Goal: Task Accomplishment & Management: Manage account settings

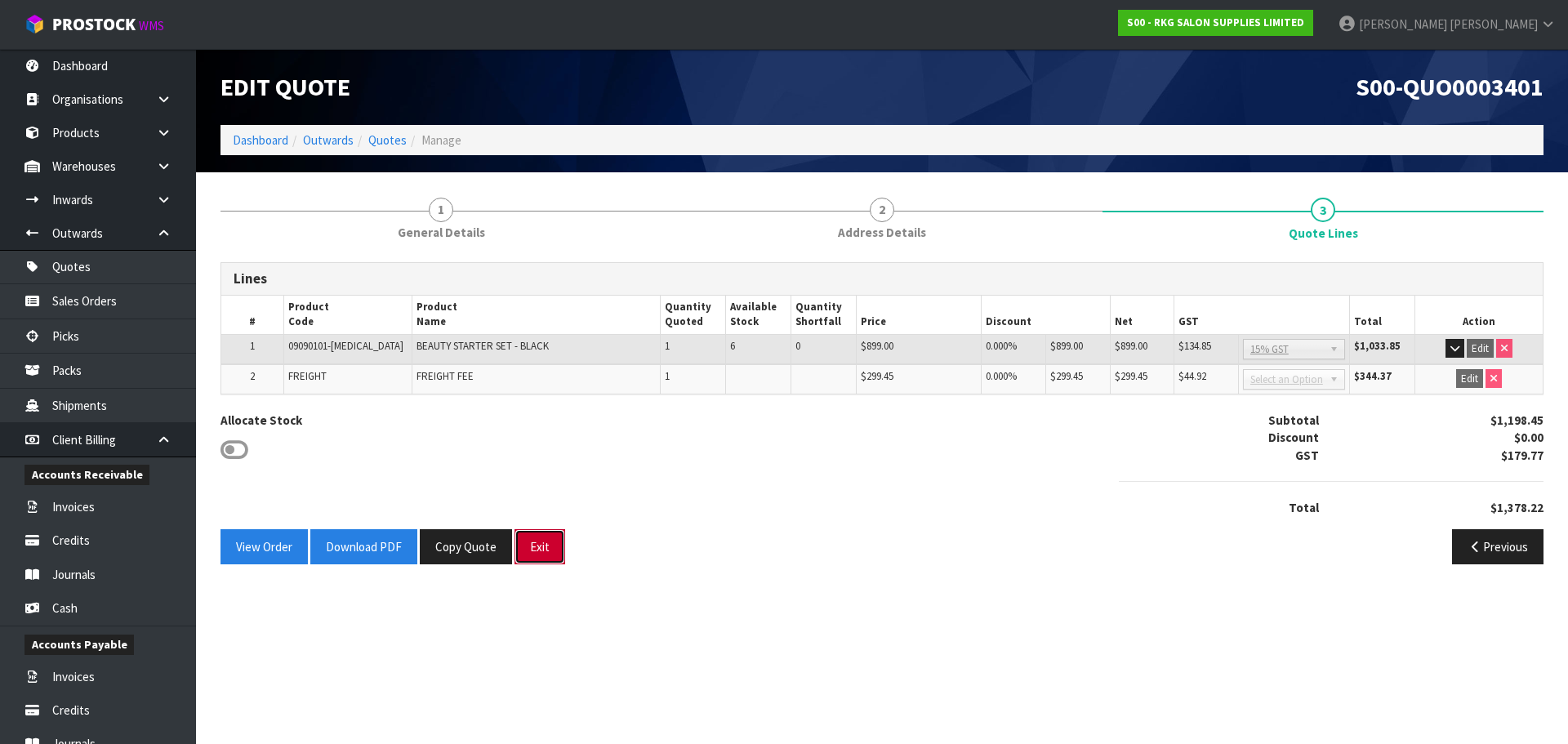
click at [544, 542] on button "Exit" at bounding box center [540, 547] width 51 height 35
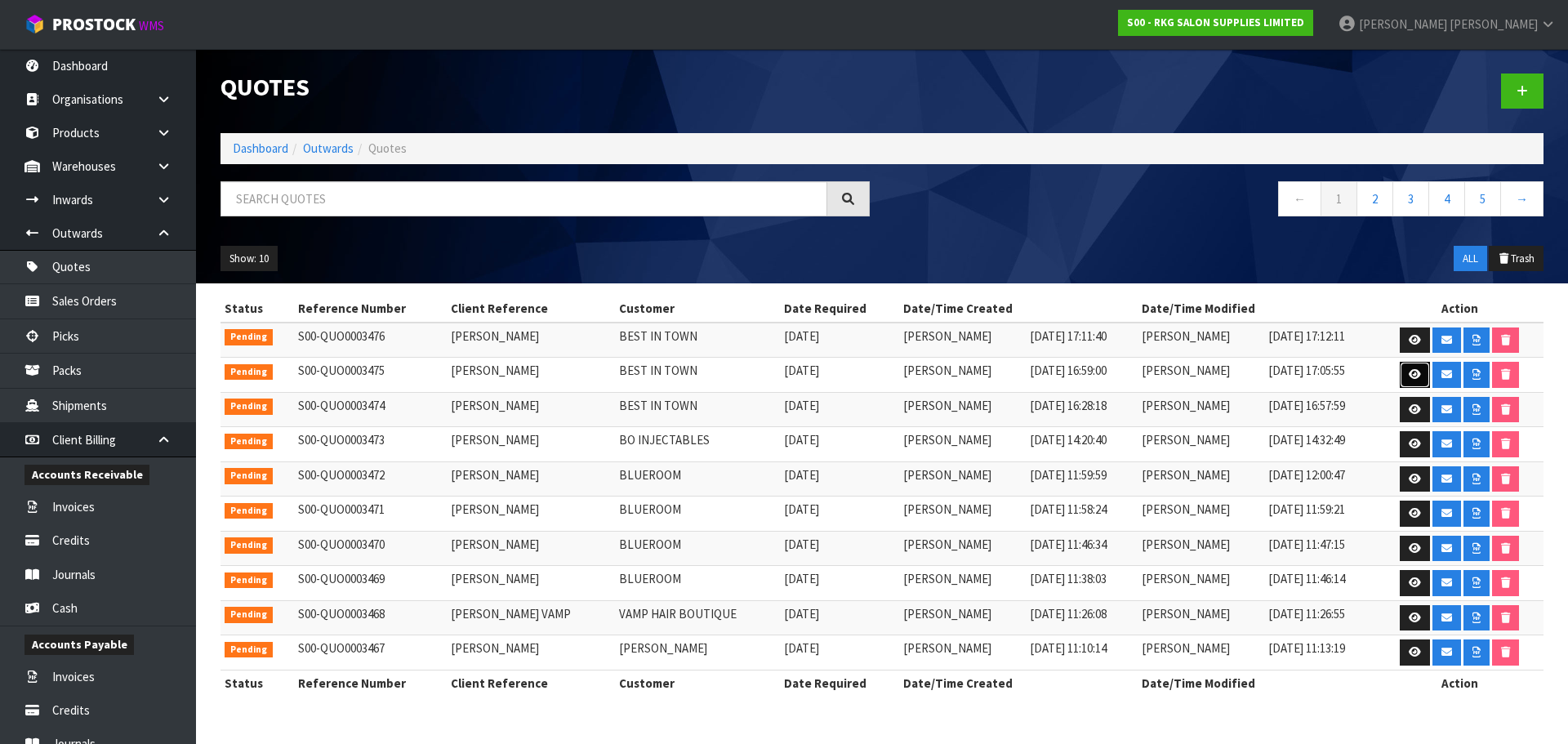
click at [1414, 373] on icon at bounding box center [1415, 373] width 12 height 10
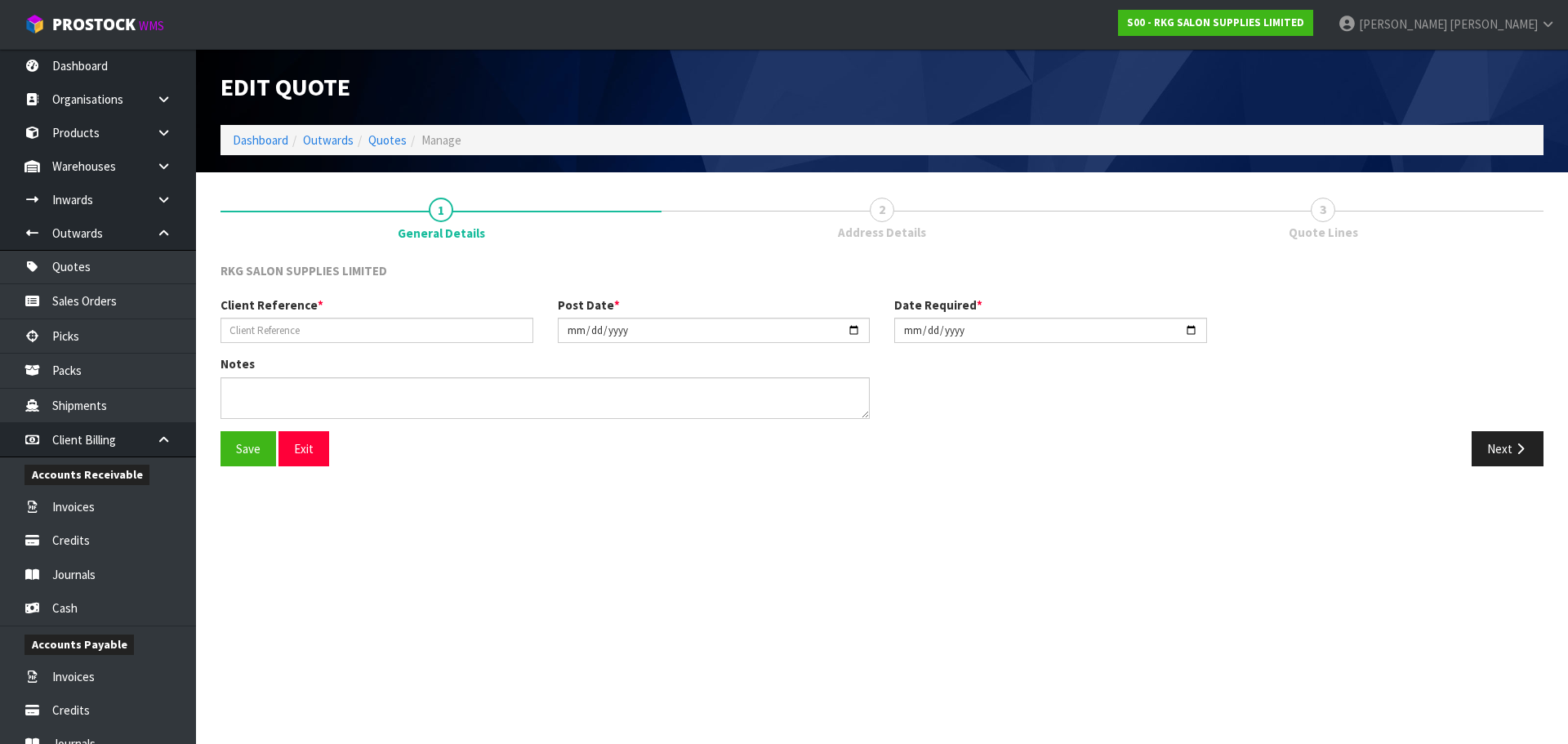
type input "PERMINDER SINGH"
type input "2025-08-11"
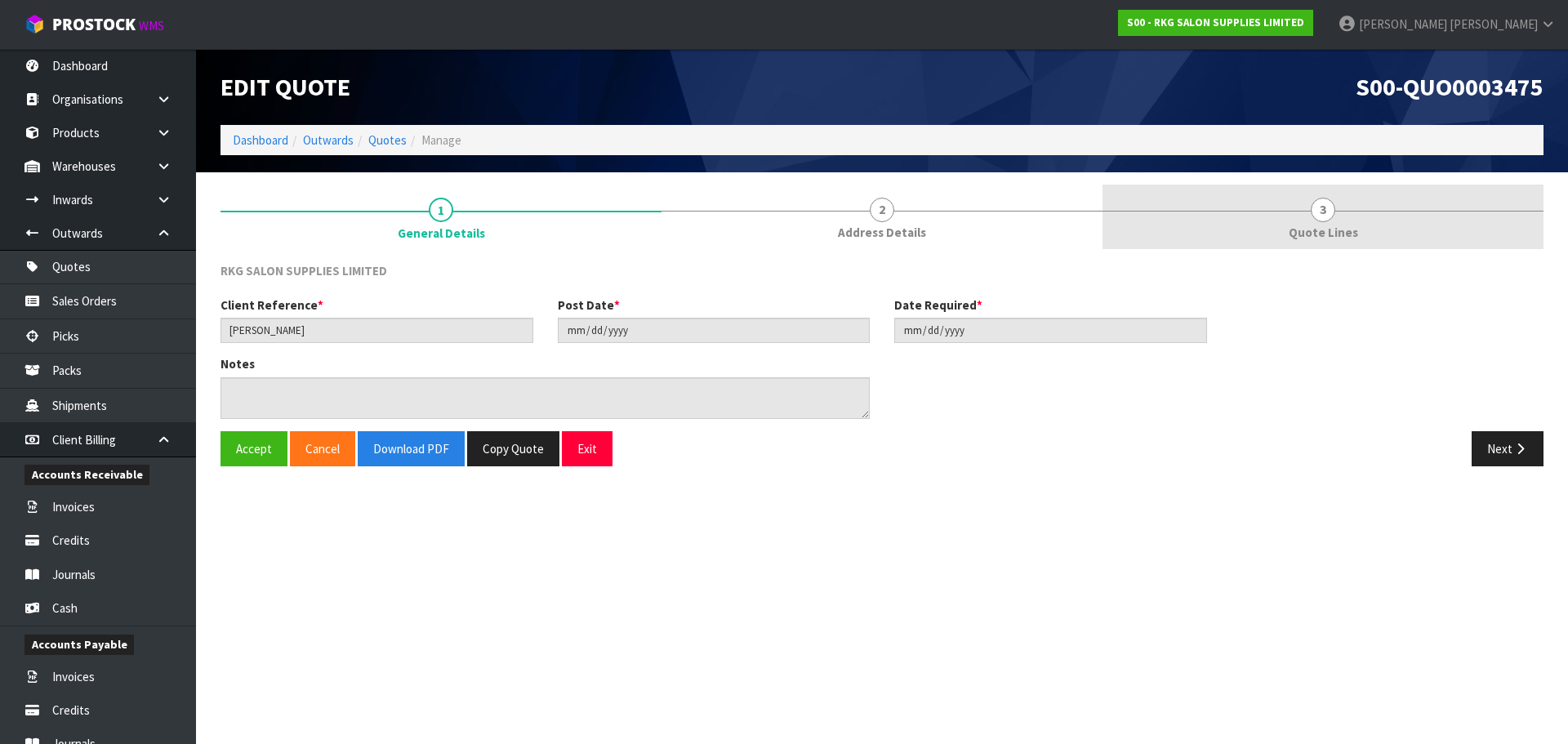
click at [1321, 213] on span "3" at bounding box center [1323, 210] width 24 height 24
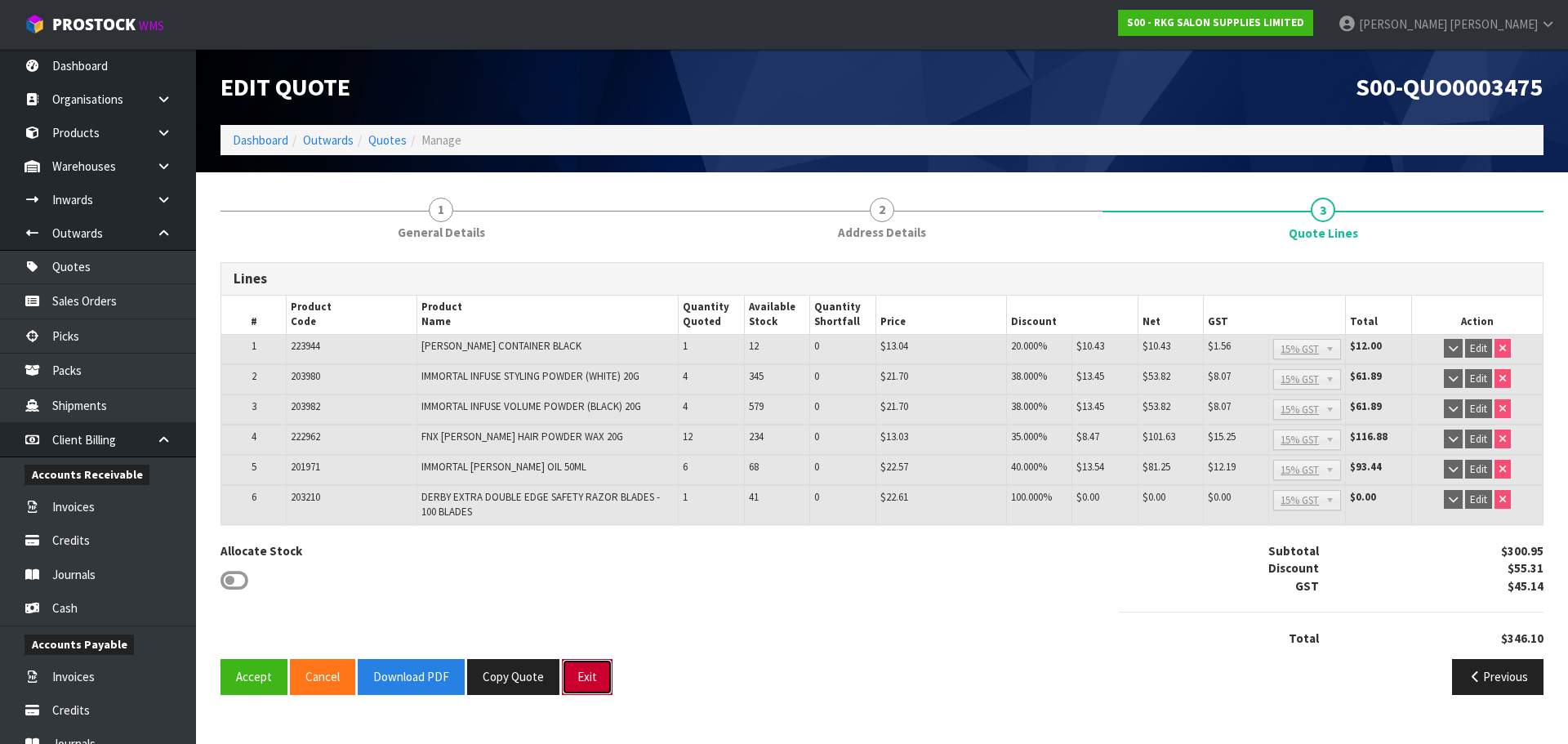
click at [592, 675] on button "Exit" at bounding box center [587, 677] width 51 height 35
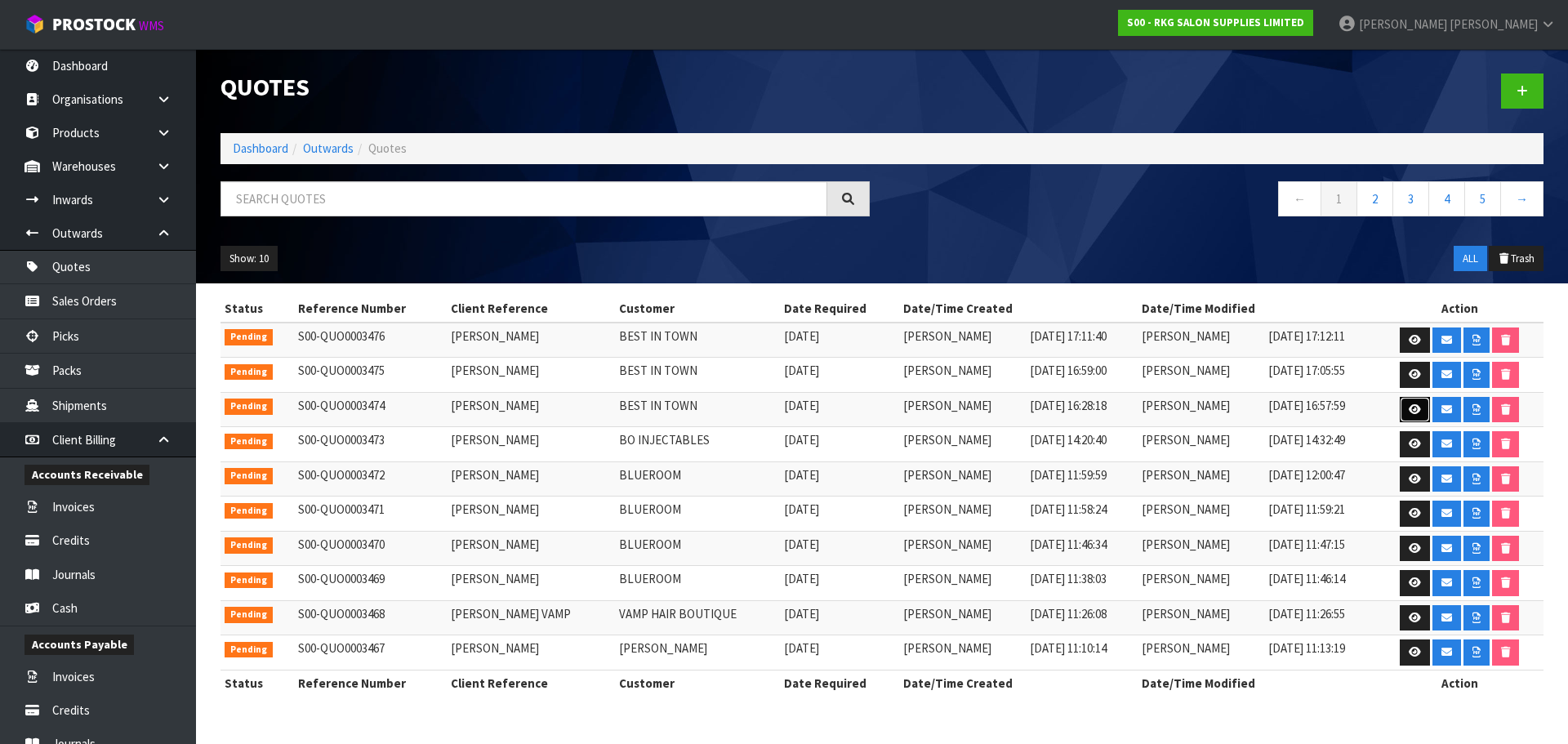
click at [1410, 408] on icon at bounding box center [1415, 409] width 12 height 10
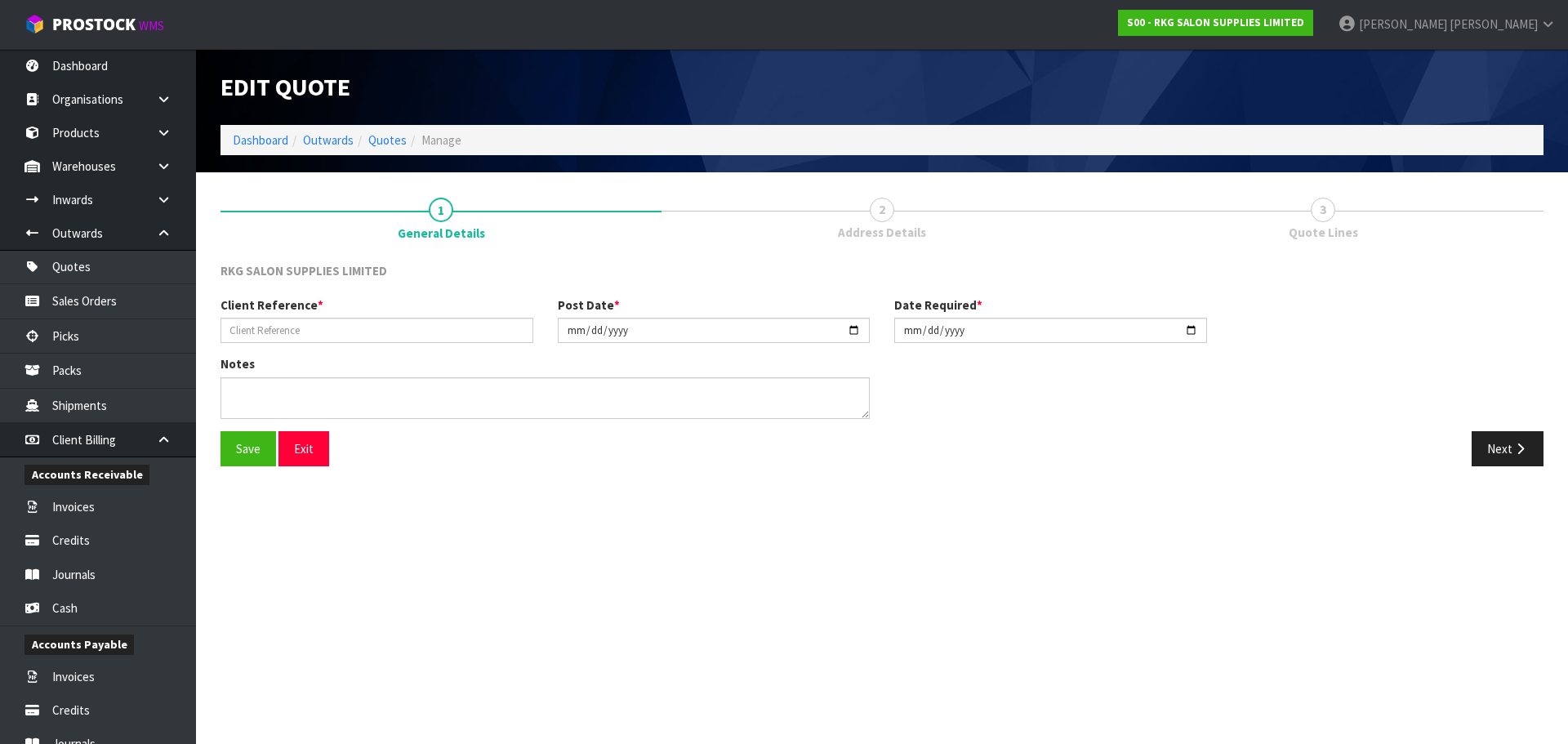
type input "[PERSON_NAME]"
type input "[DATE]"
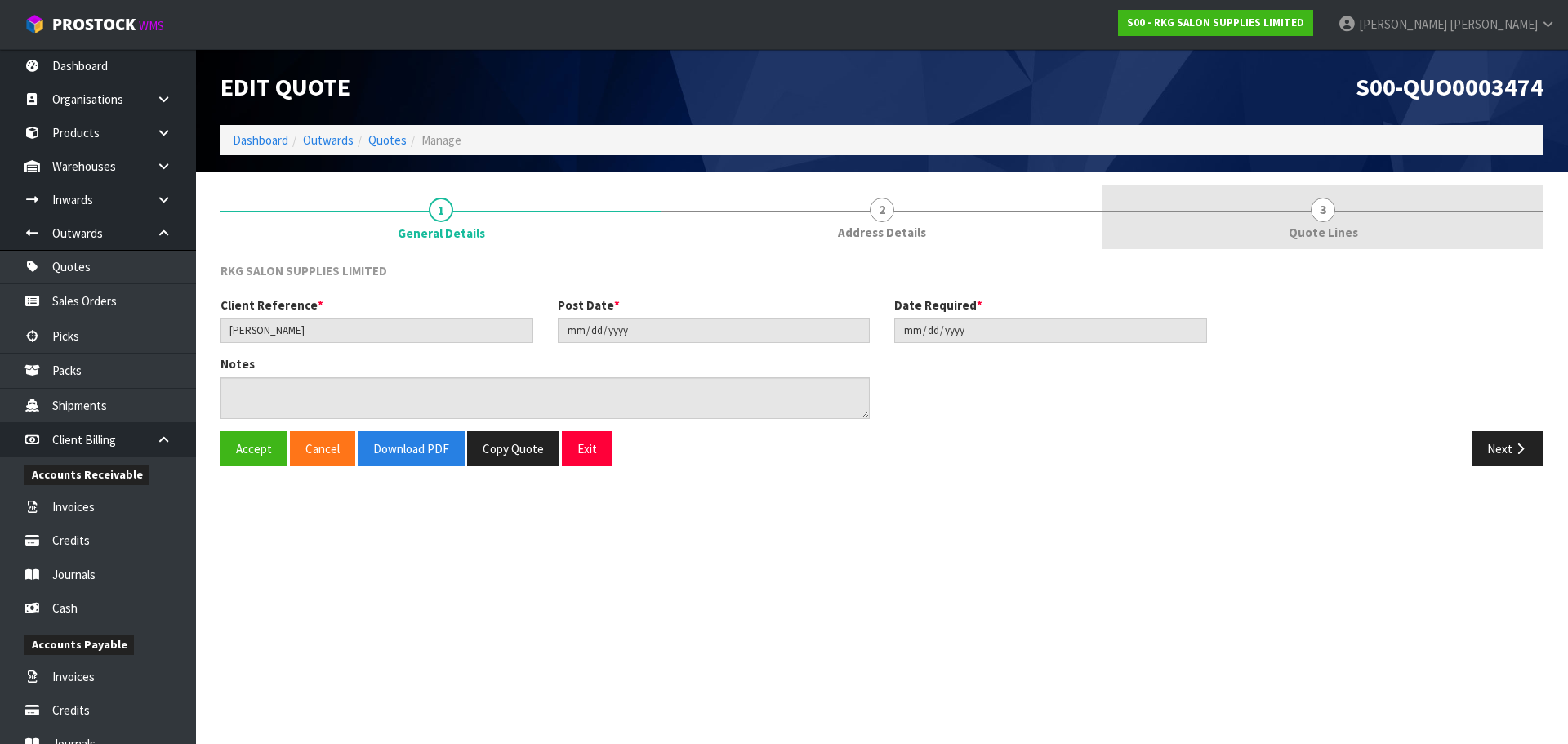
click at [1329, 218] on span "3" at bounding box center [1323, 210] width 24 height 24
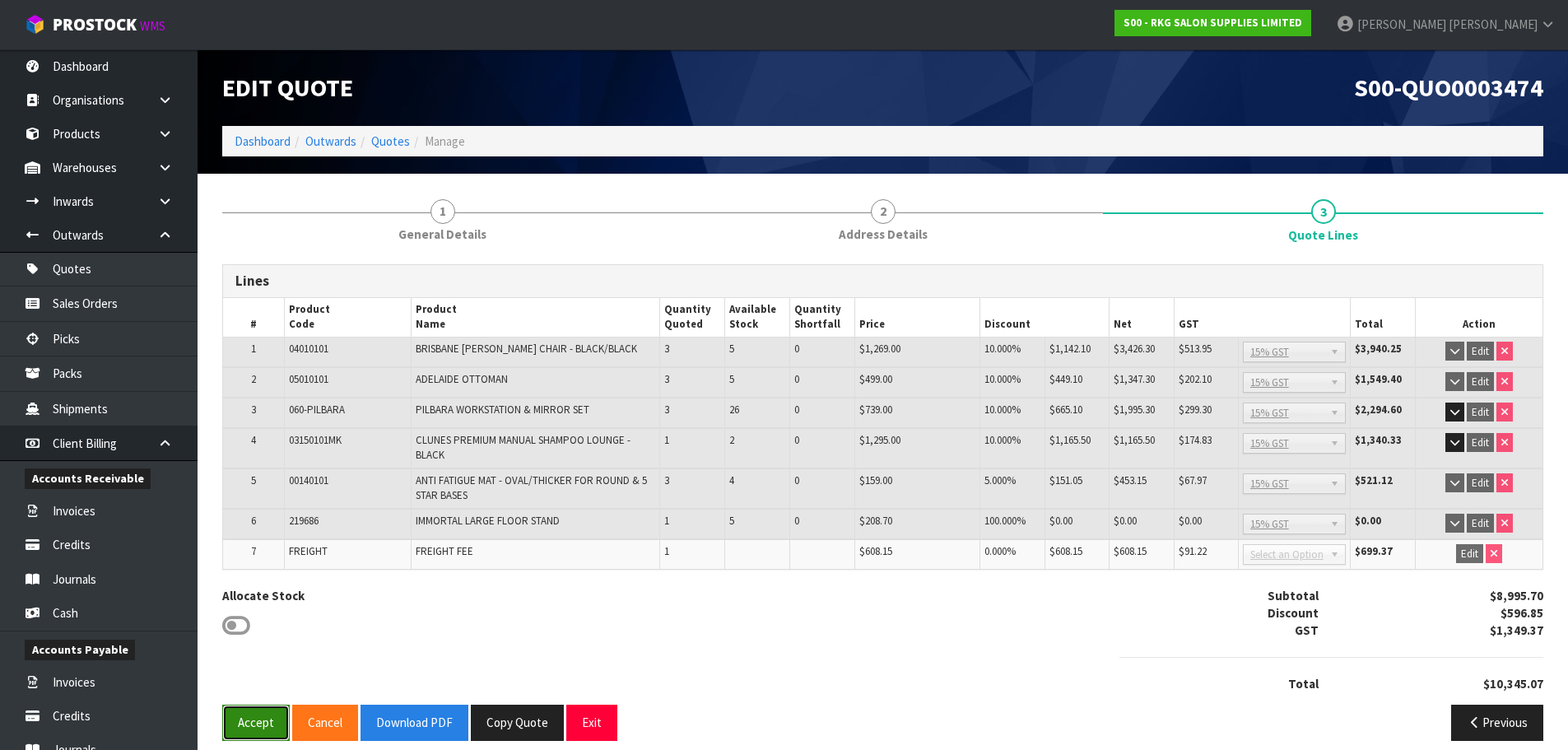
click at [245, 719] on button "Accept" at bounding box center [256, 723] width 67 height 36
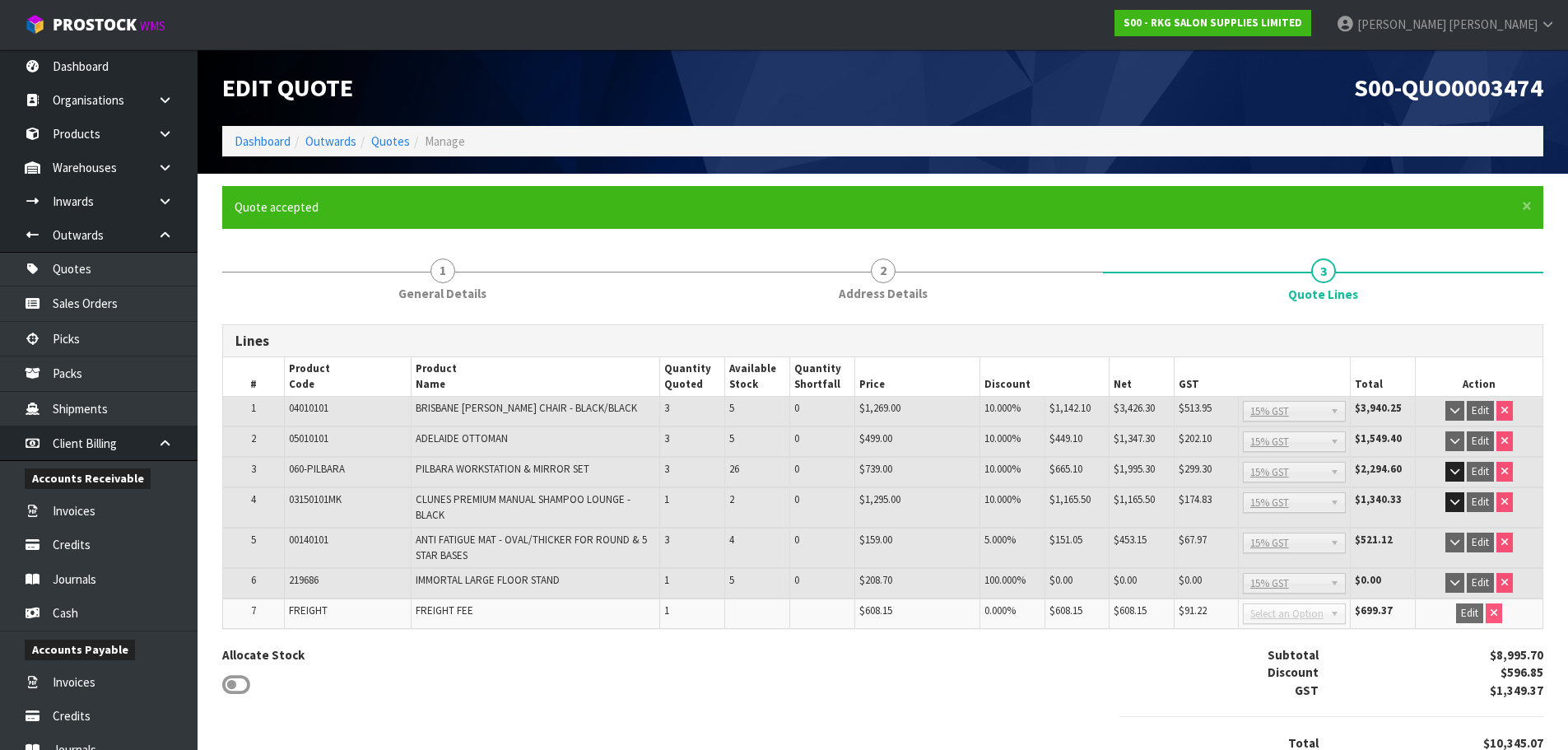
scroll to position [75, 0]
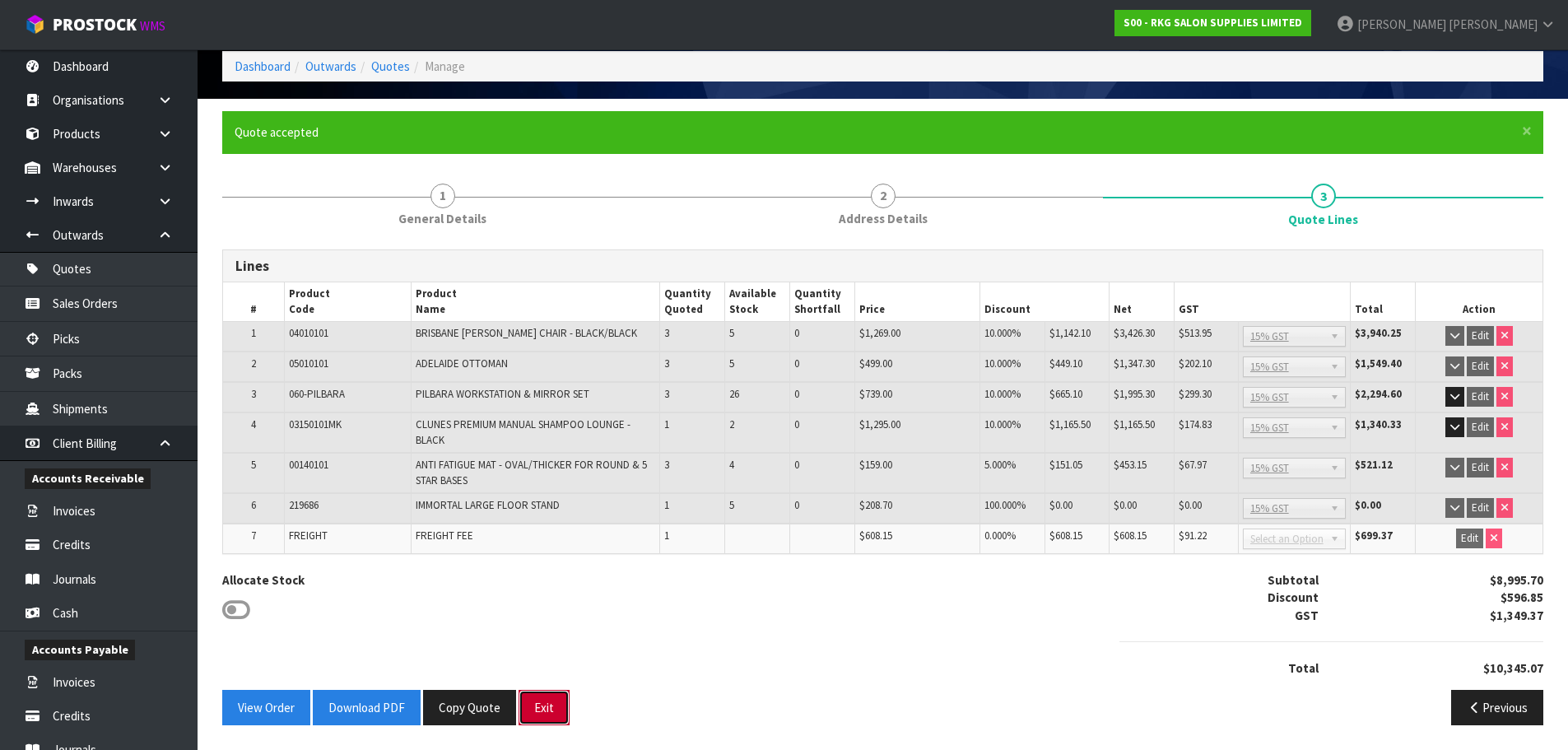
click at [519, 714] on button "Exit" at bounding box center [544, 708] width 51 height 36
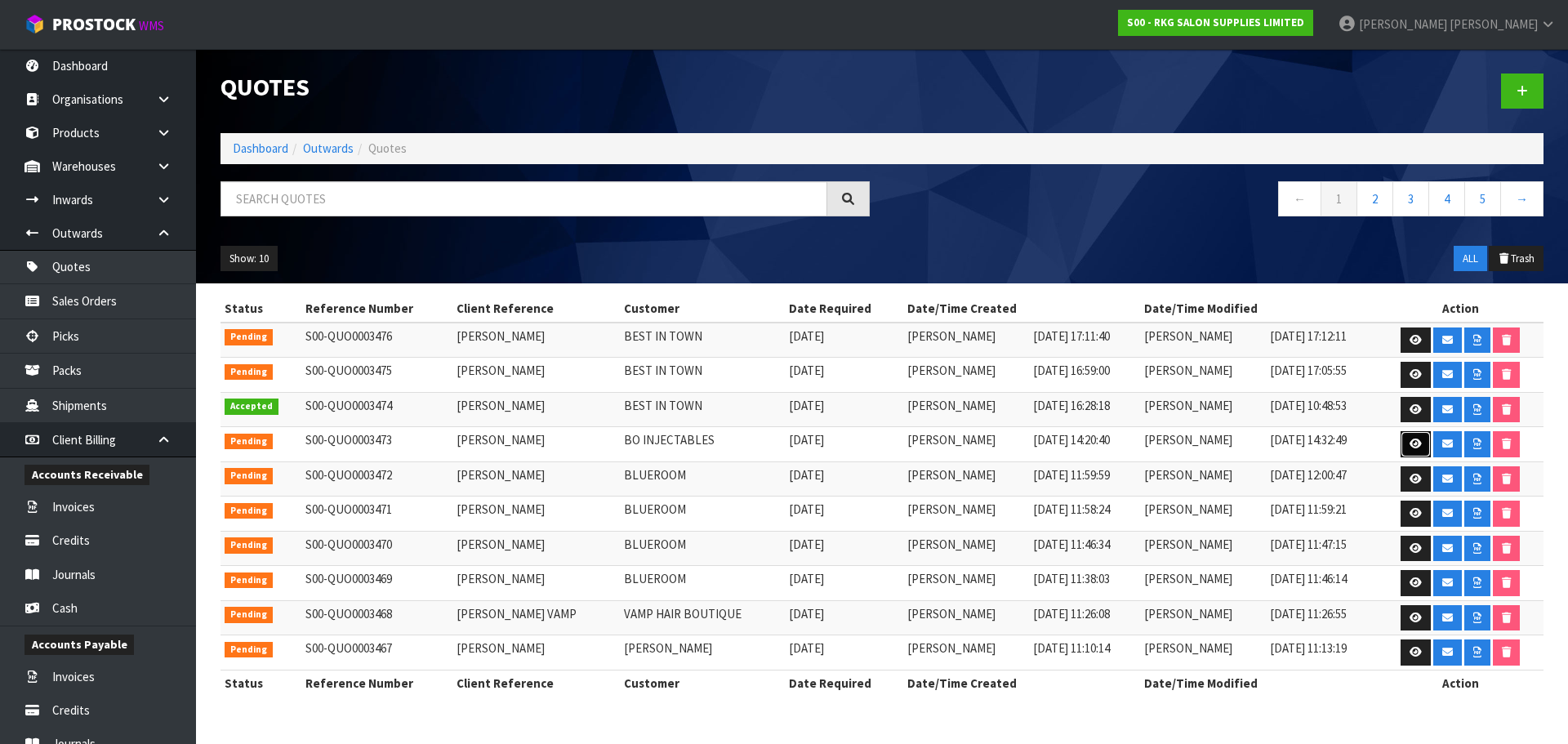
click at [1406, 442] on link at bounding box center [1416, 444] width 31 height 26
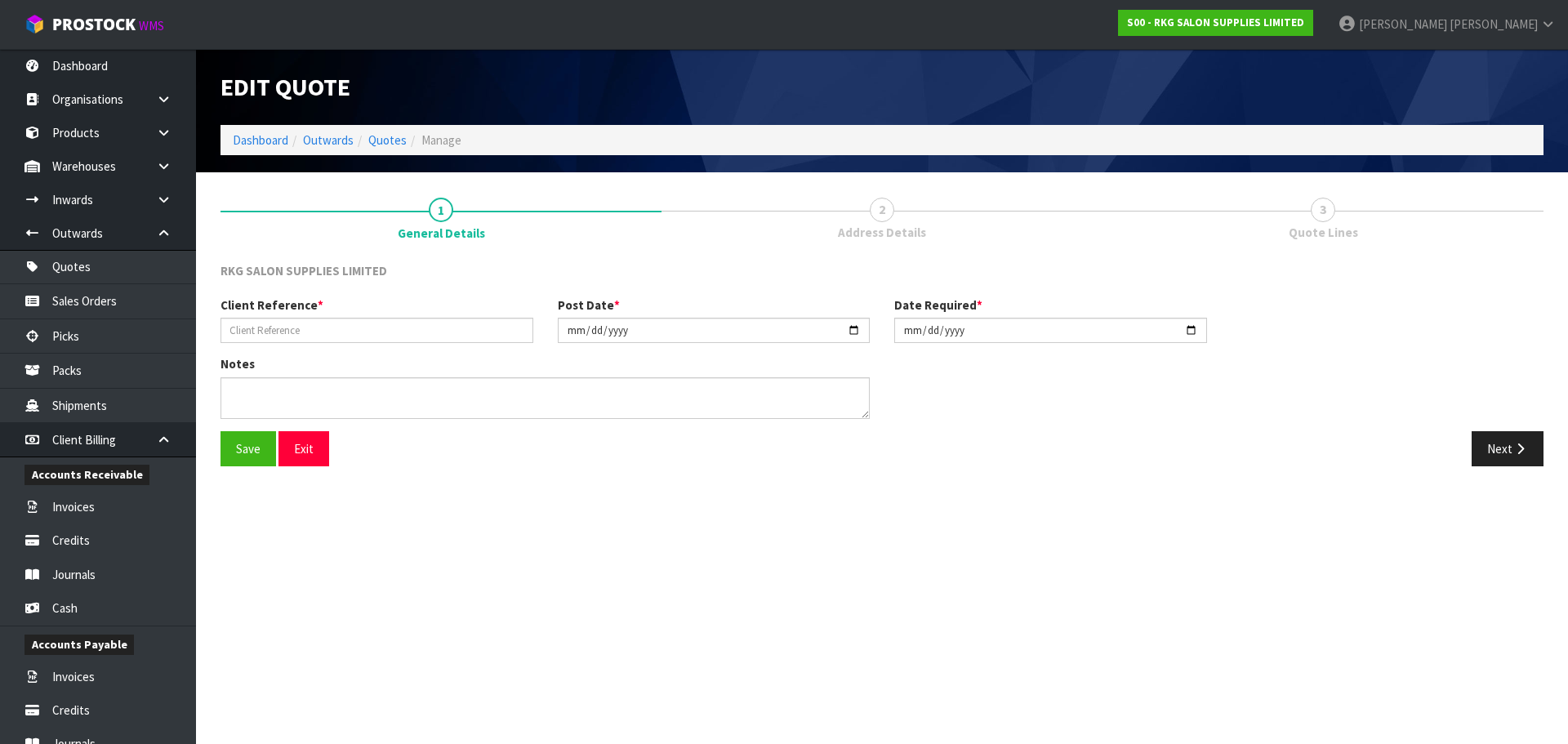
type input "COURTNEY CLARK"
type input "[DATE]"
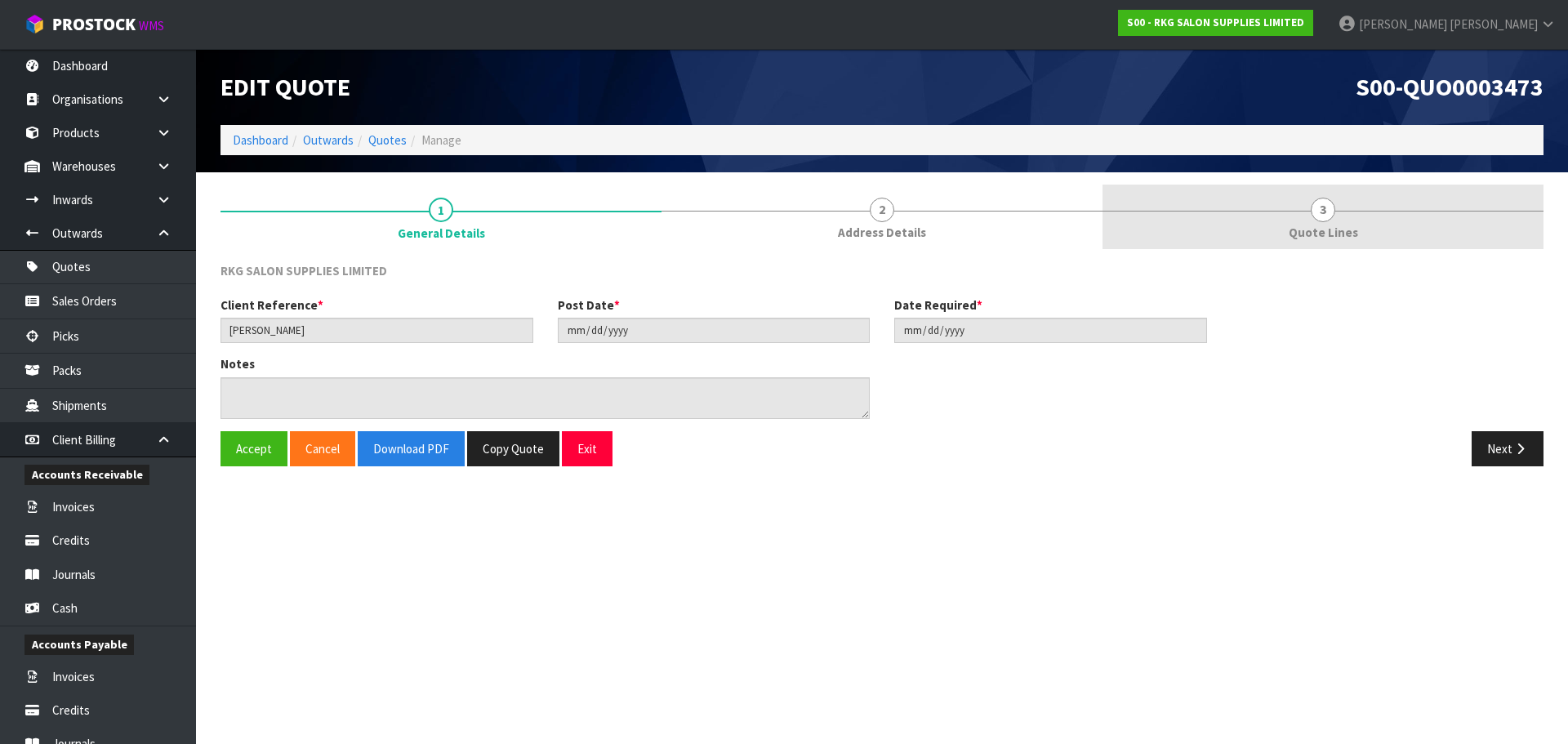
click at [1322, 213] on span "3" at bounding box center [1323, 210] width 24 height 24
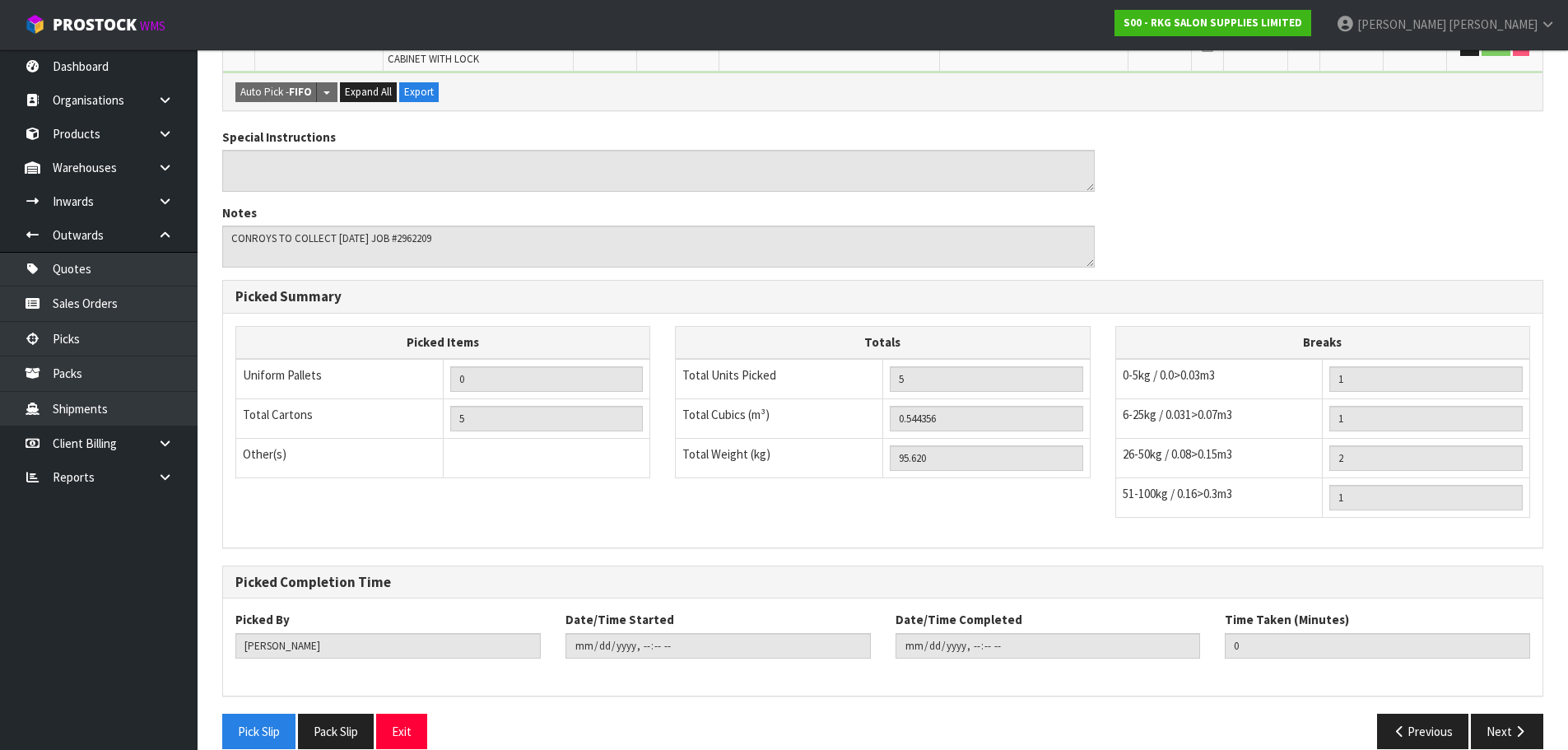
scroll to position [562, 0]
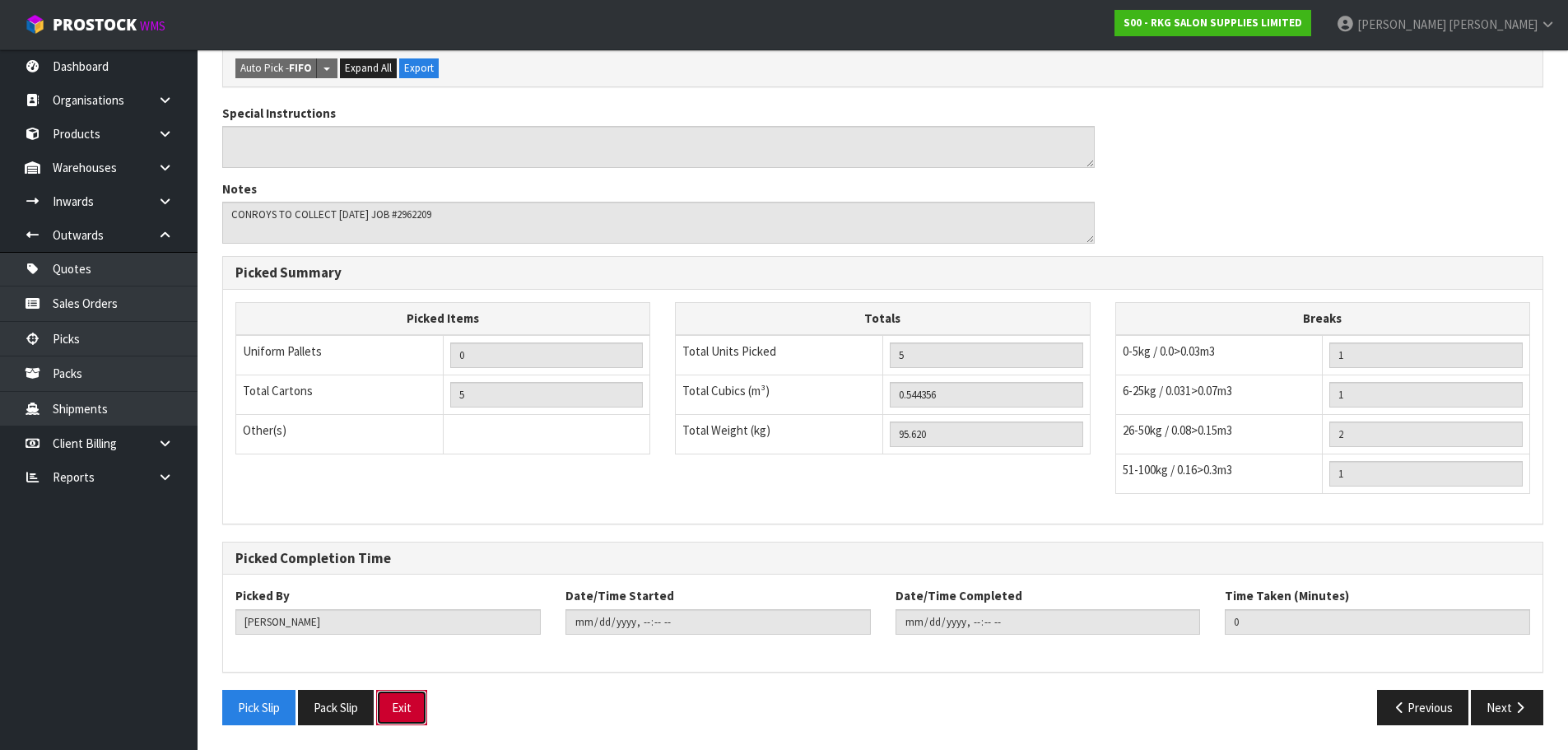
click at [400, 722] on button "Exit" at bounding box center [402, 708] width 51 height 36
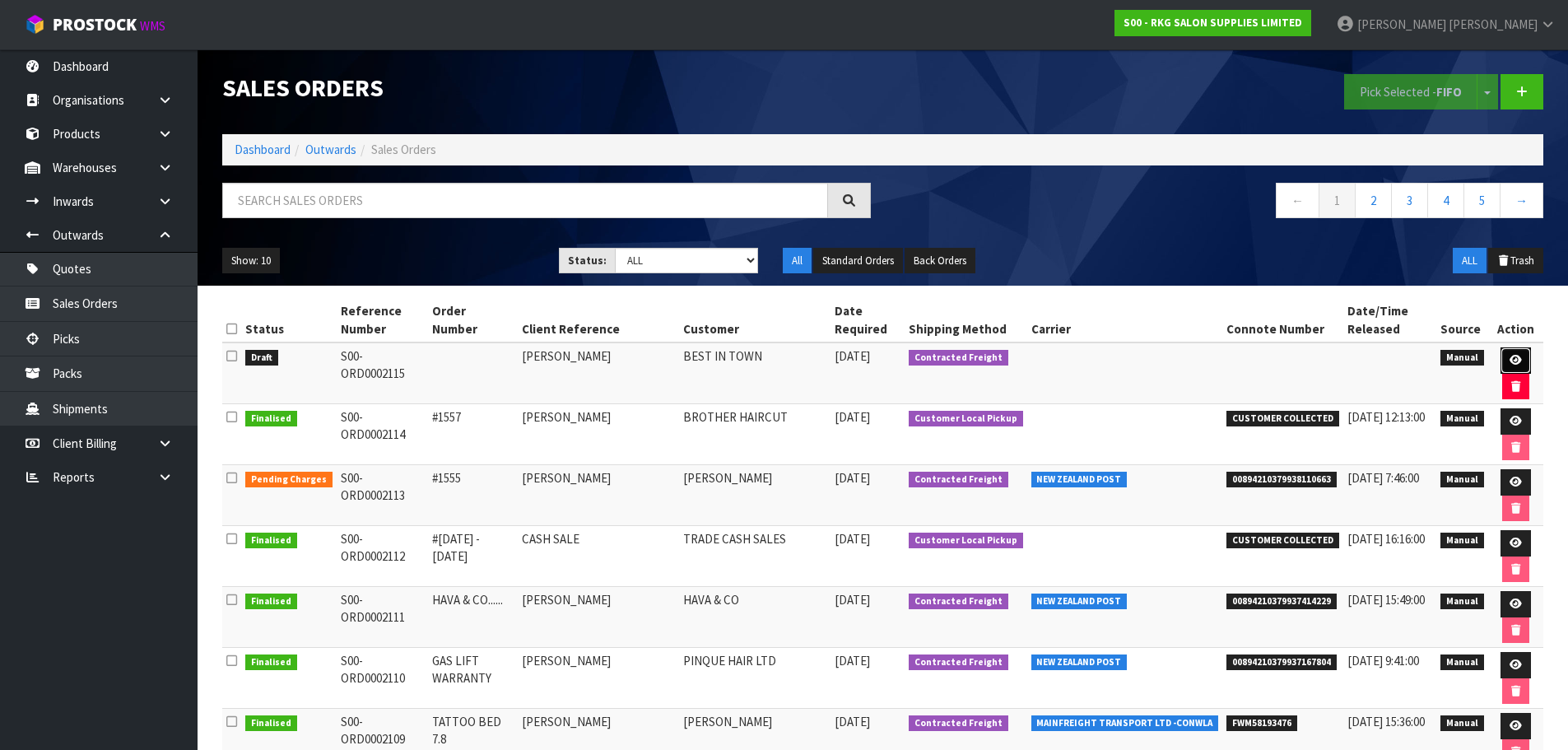
click at [1503, 356] on link at bounding box center [1516, 360] width 31 height 26
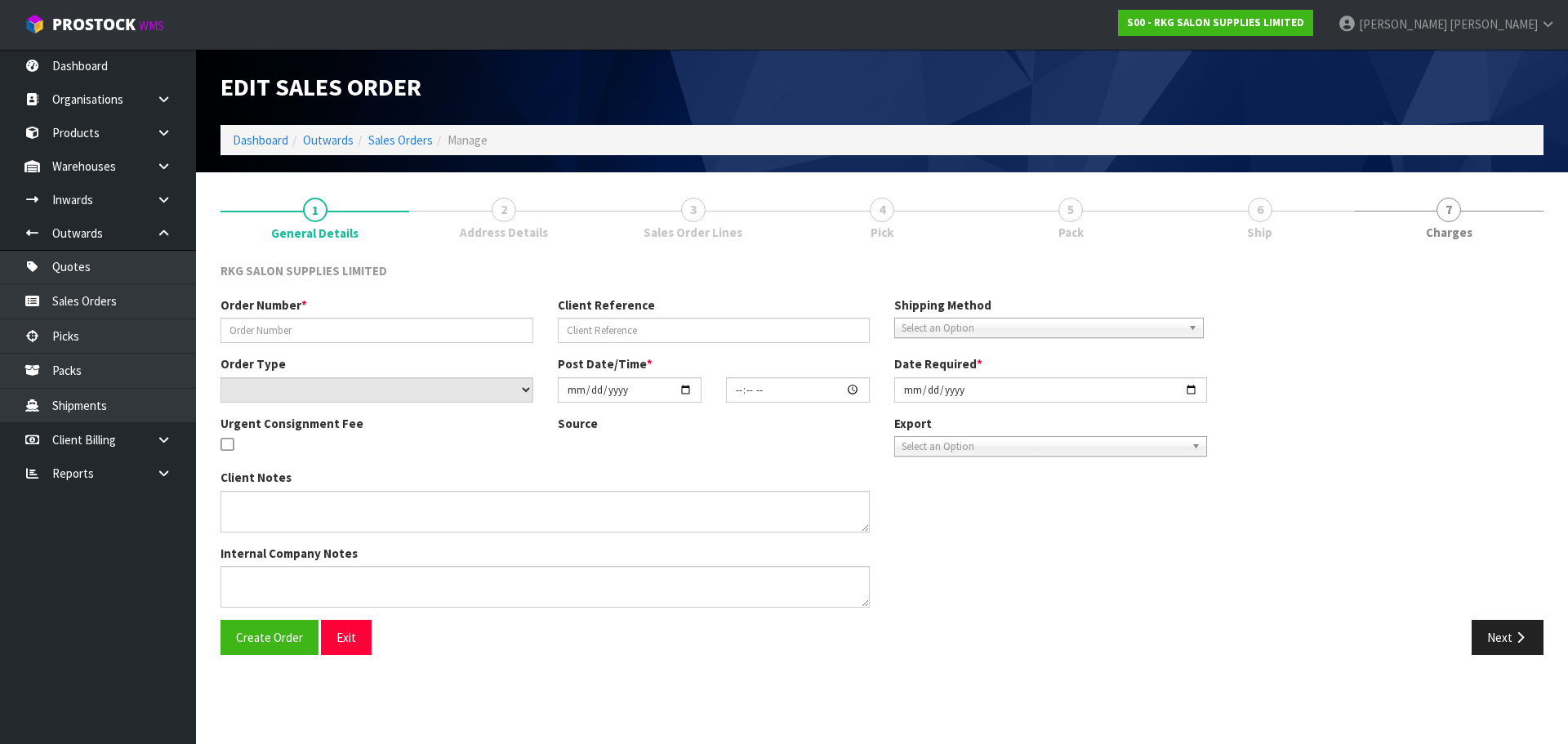
type input "[PERSON_NAME]"
select select "number:0"
type input "[DATE]"
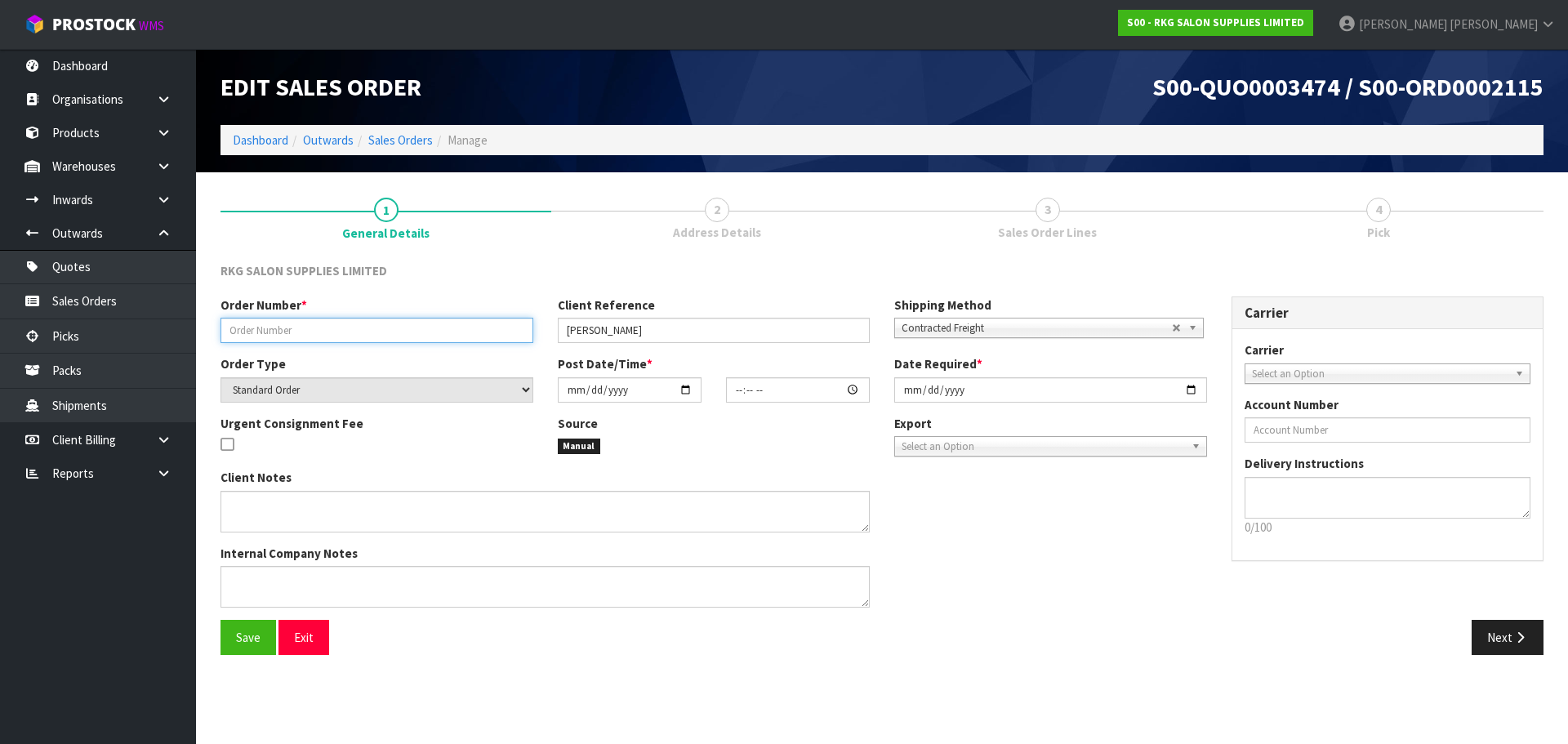
click at [325, 334] on input "text" at bounding box center [376, 330] width 313 height 25
type input "[PERSON_NAME]"
click at [1098, 324] on span "Contracted Freight" at bounding box center [1037, 328] width 270 height 20
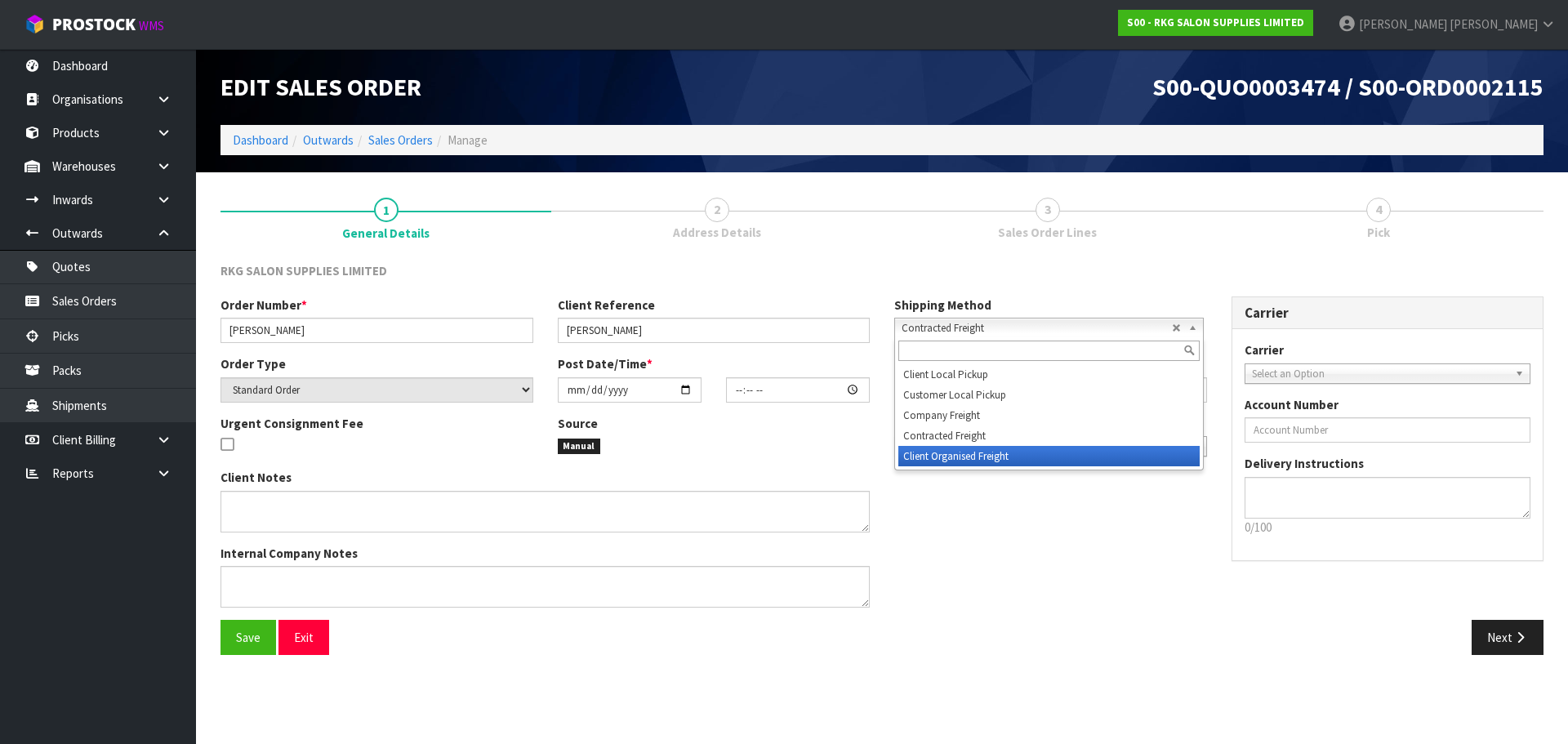
click at [968, 455] on li "Client Organised Freight" at bounding box center [1049, 456] width 301 height 20
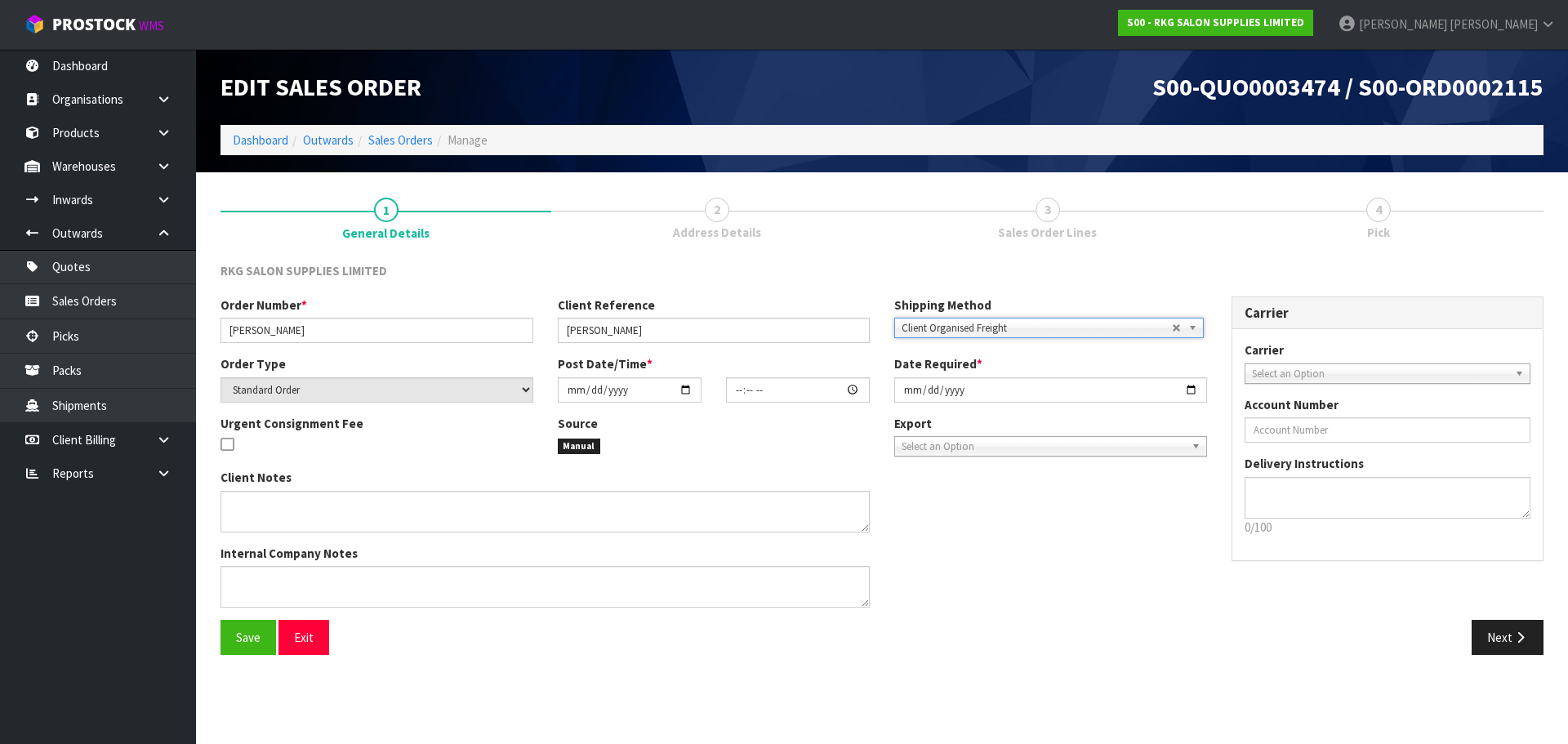
click at [1267, 375] on span "Select an Option" at bounding box center [1380, 373] width 257 height 20
type input "[PERSON_NAME]"
click at [1266, 418] on em "[PERSON_NAME]" at bounding box center [1291, 420] width 75 height 14
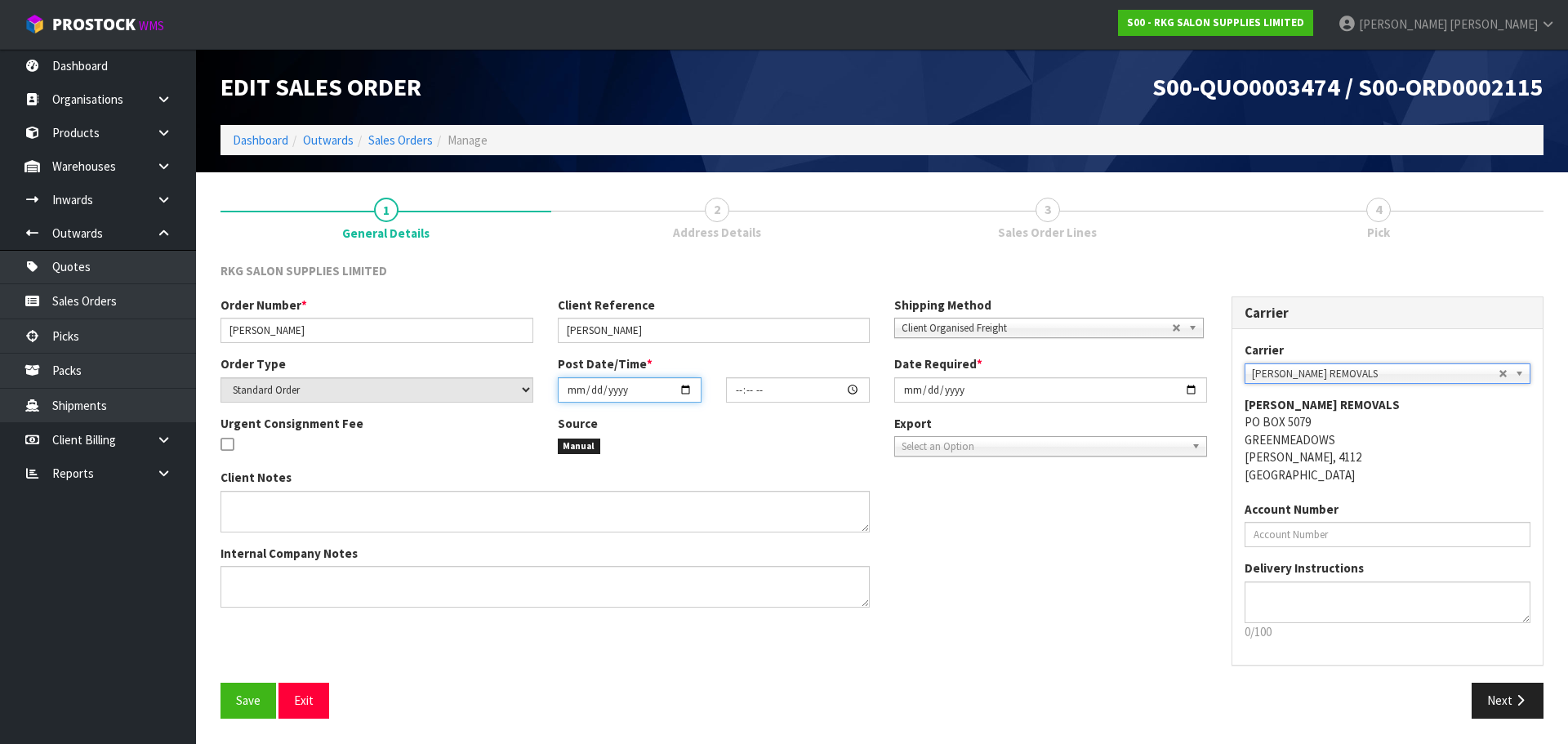
click at [689, 387] on input "date" at bounding box center [629, 389] width 144 height 25
type input "[DATE]"
type input "00:00:00.000"
type input "[DATE]"
click at [1194, 389] on input "[DATE]" at bounding box center [1051, 389] width 313 height 25
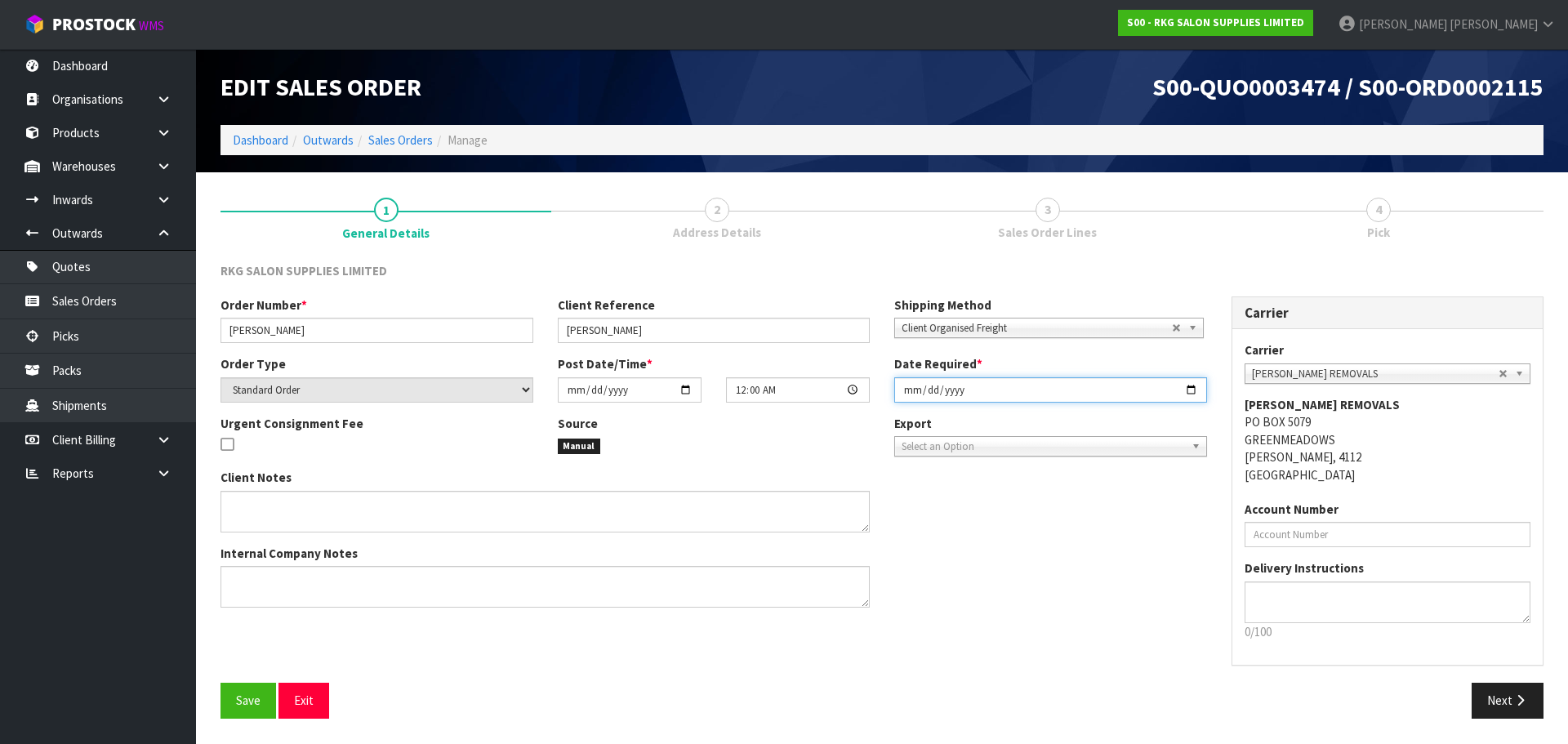
type input "[DATE]"
click at [265, 579] on textarea at bounding box center [544, 586] width 649 height 42
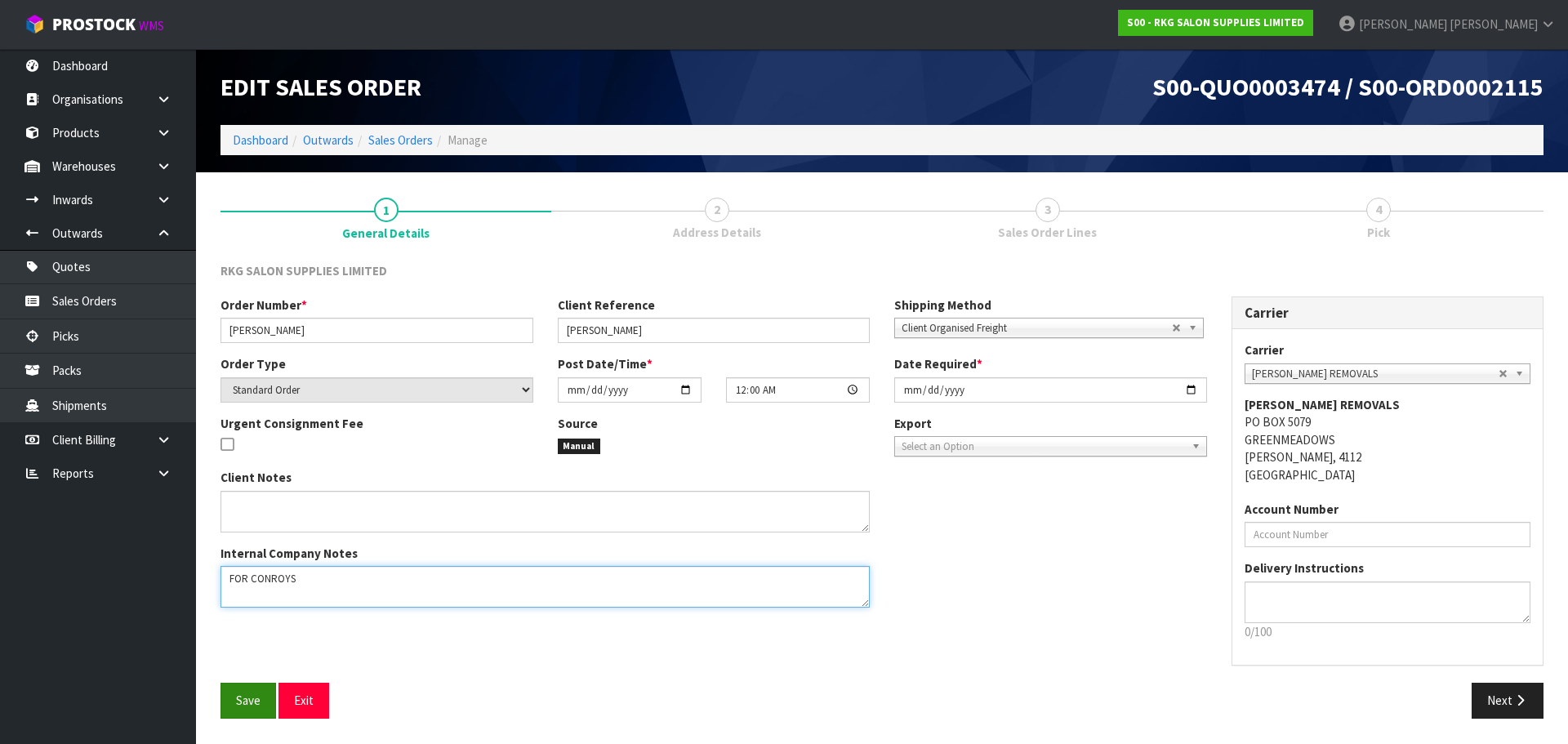
type textarea "FOR CONROYS"
click at [240, 697] on span "Save" at bounding box center [248, 700] width 24 height 16
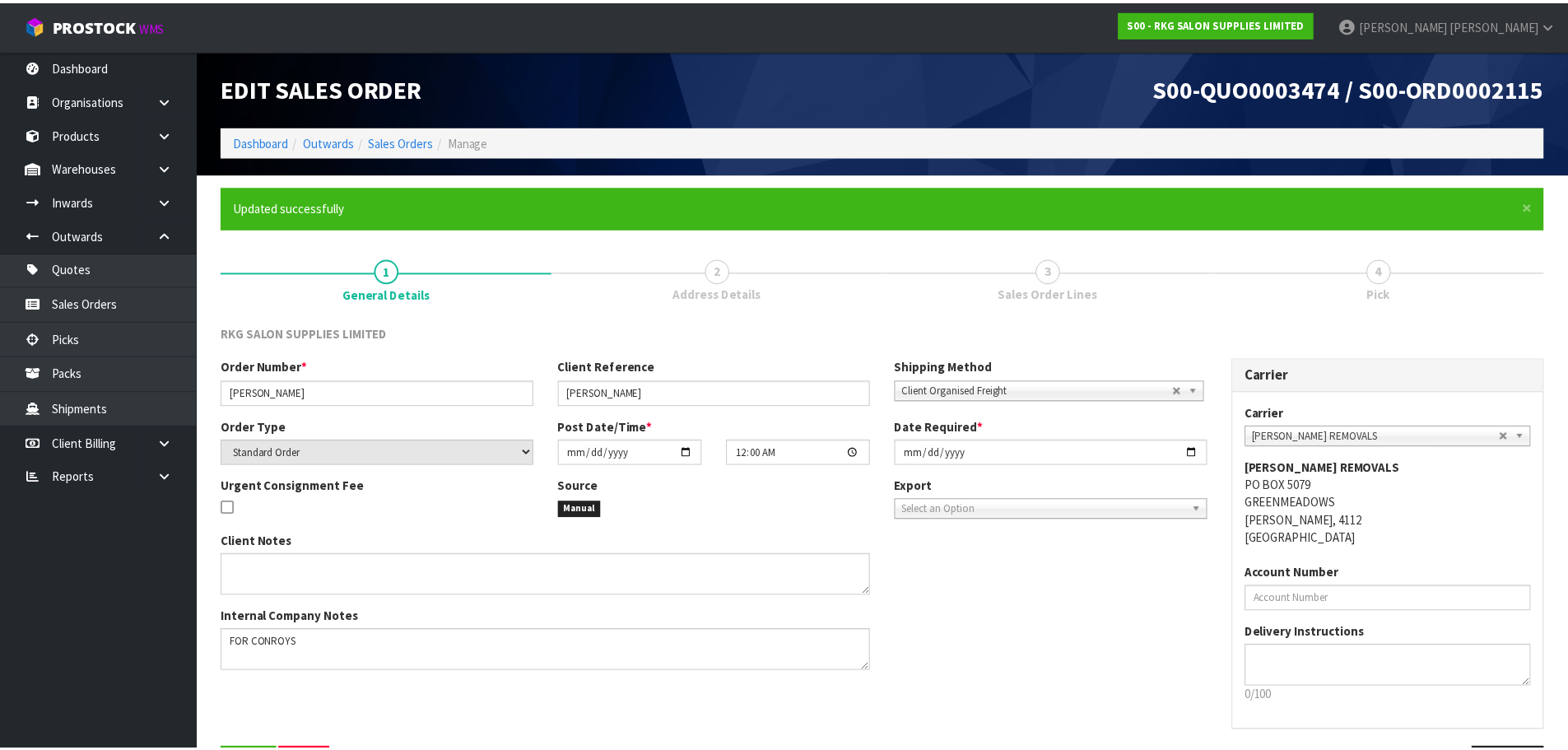
scroll to position [58, 0]
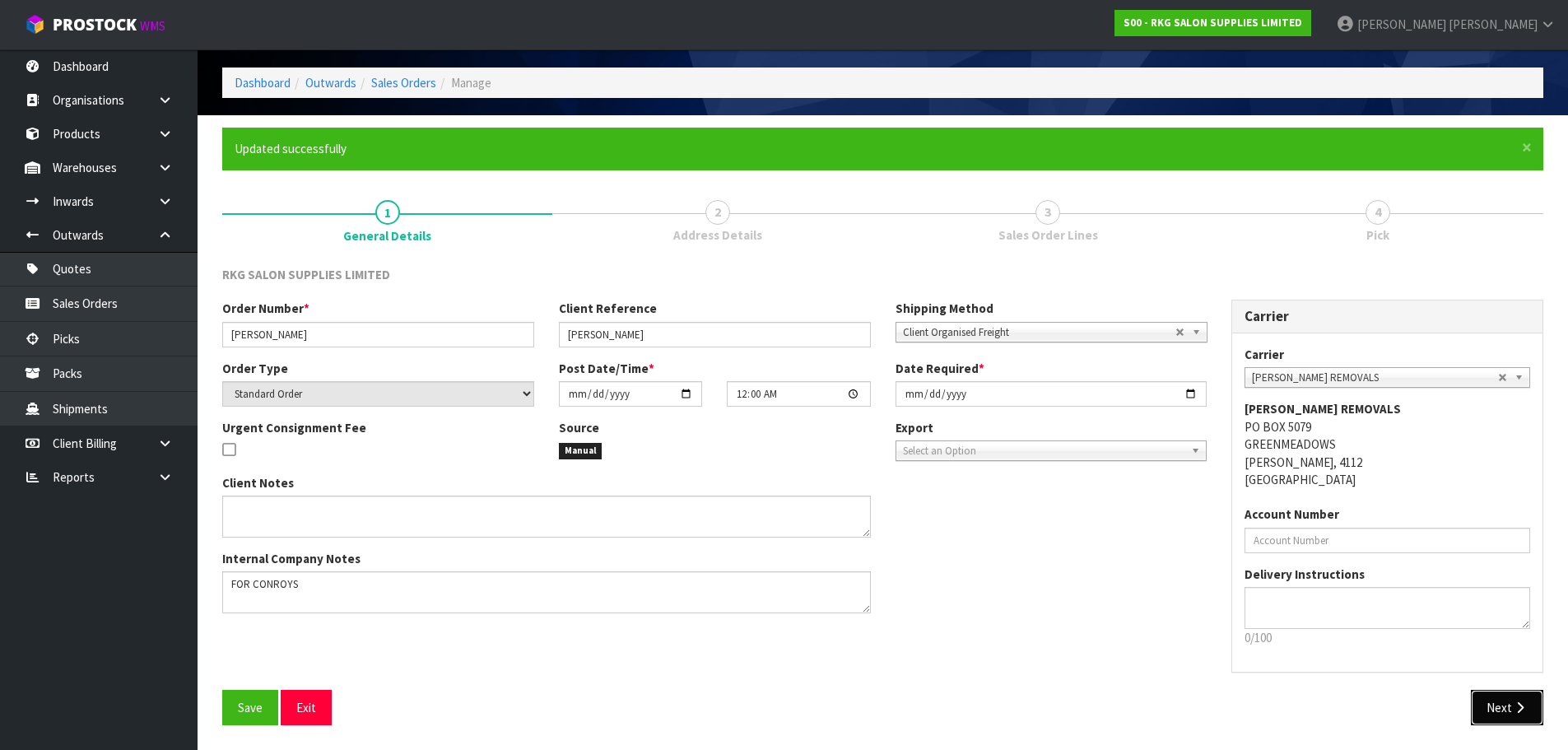
click at [1492, 705] on button "Next" at bounding box center [1506, 708] width 72 height 36
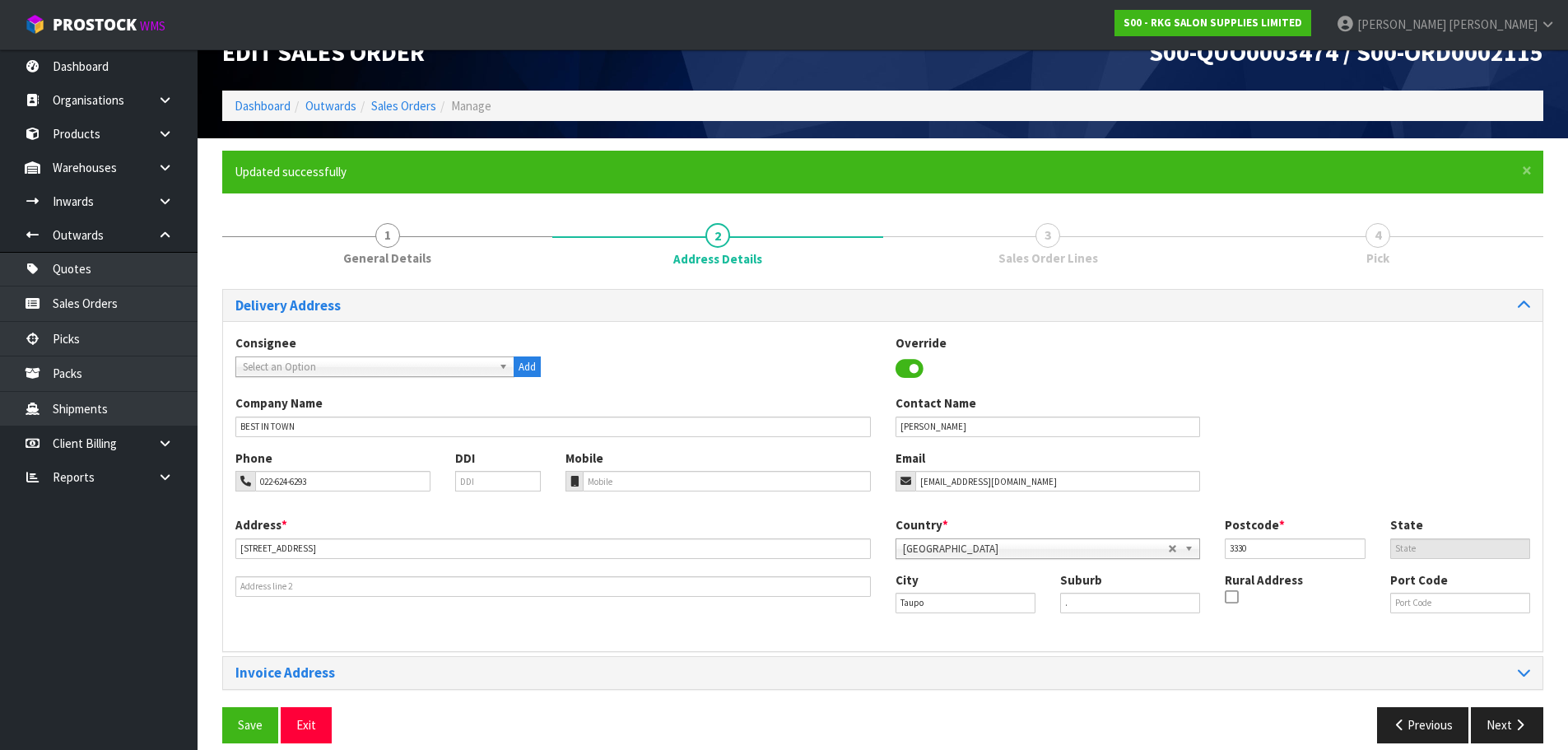
scroll to position [53, 0]
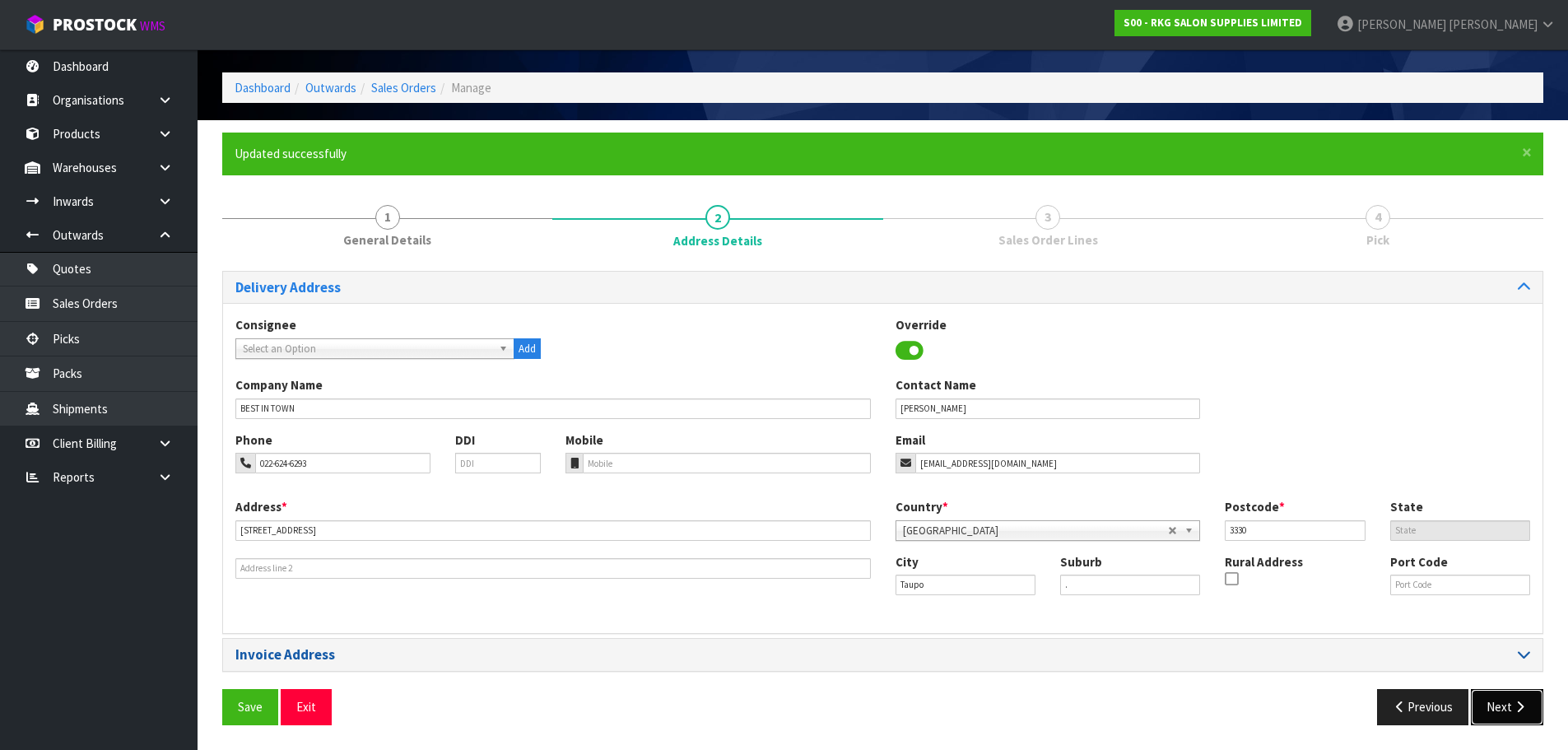
click at [1509, 708] on button "Next" at bounding box center [1506, 707] width 72 height 36
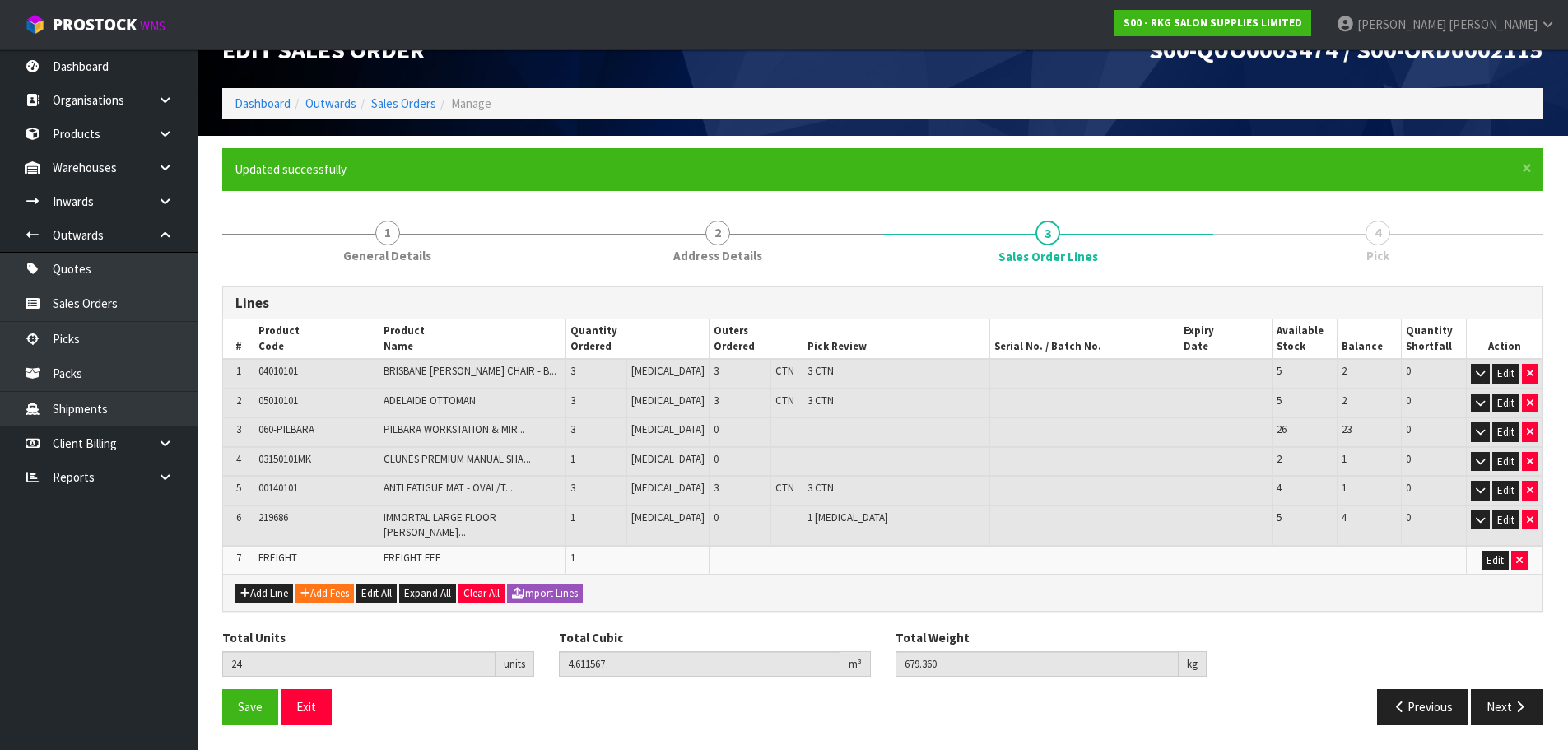
scroll to position [26, 0]
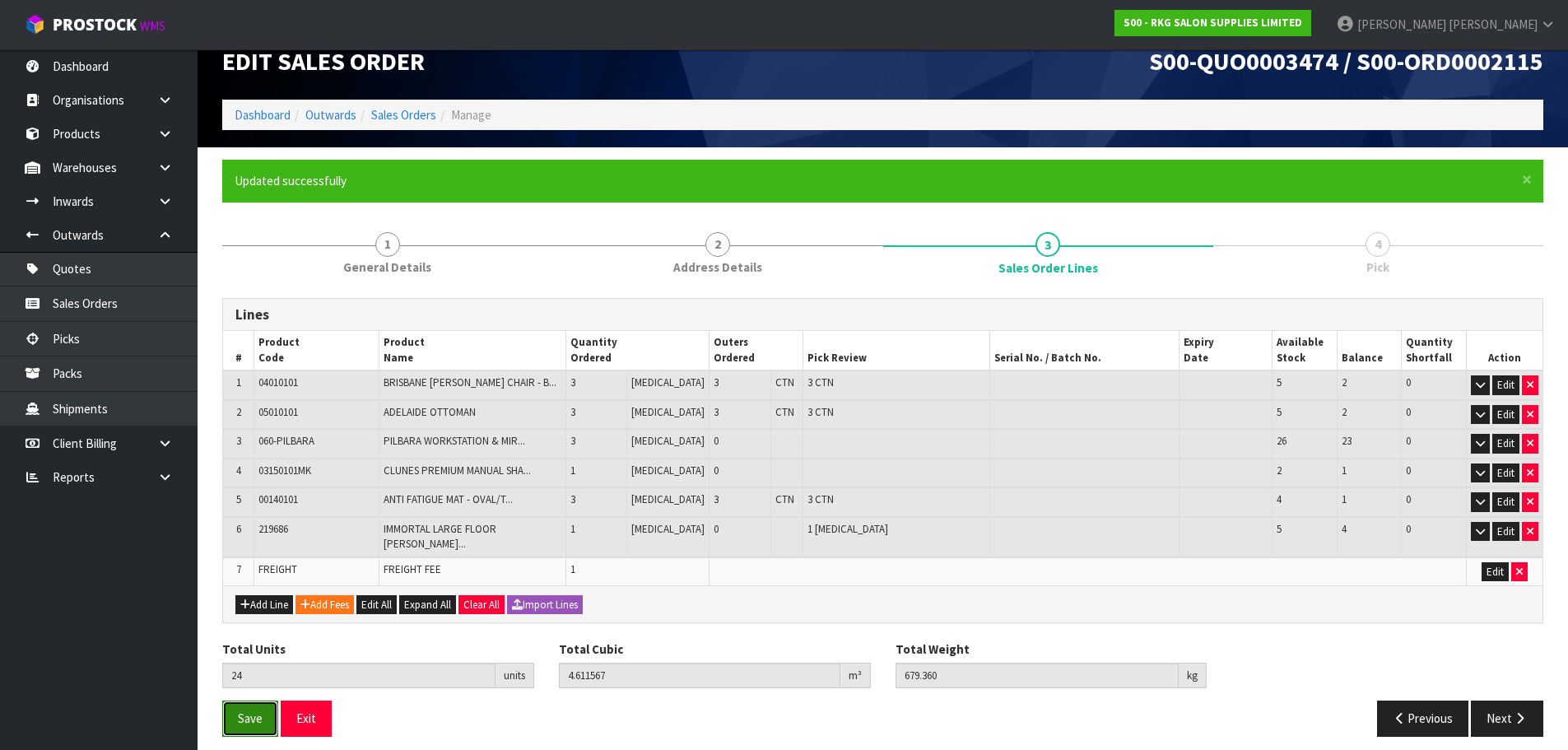
drag, startPoint x: 242, startPoint y: 709, endPoint x: 249, endPoint y: 705, distance: 8.1
click at [246, 711] on span "Save" at bounding box center [250, 718] width 24 height 16
click at [1515, 713] on icon "button" at bounding box center [1519, 718] width 16 height 12
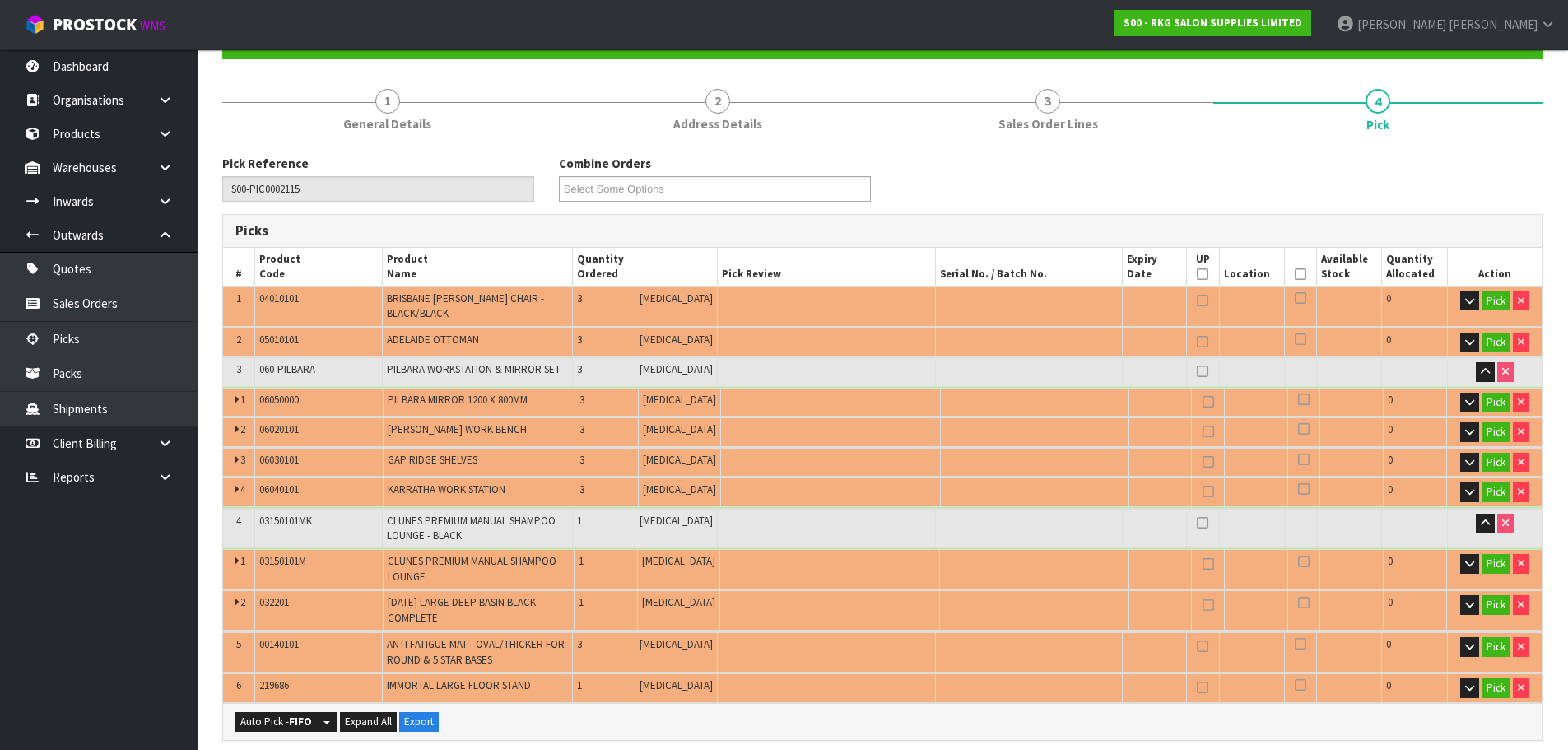
scroll to position [191, 0]
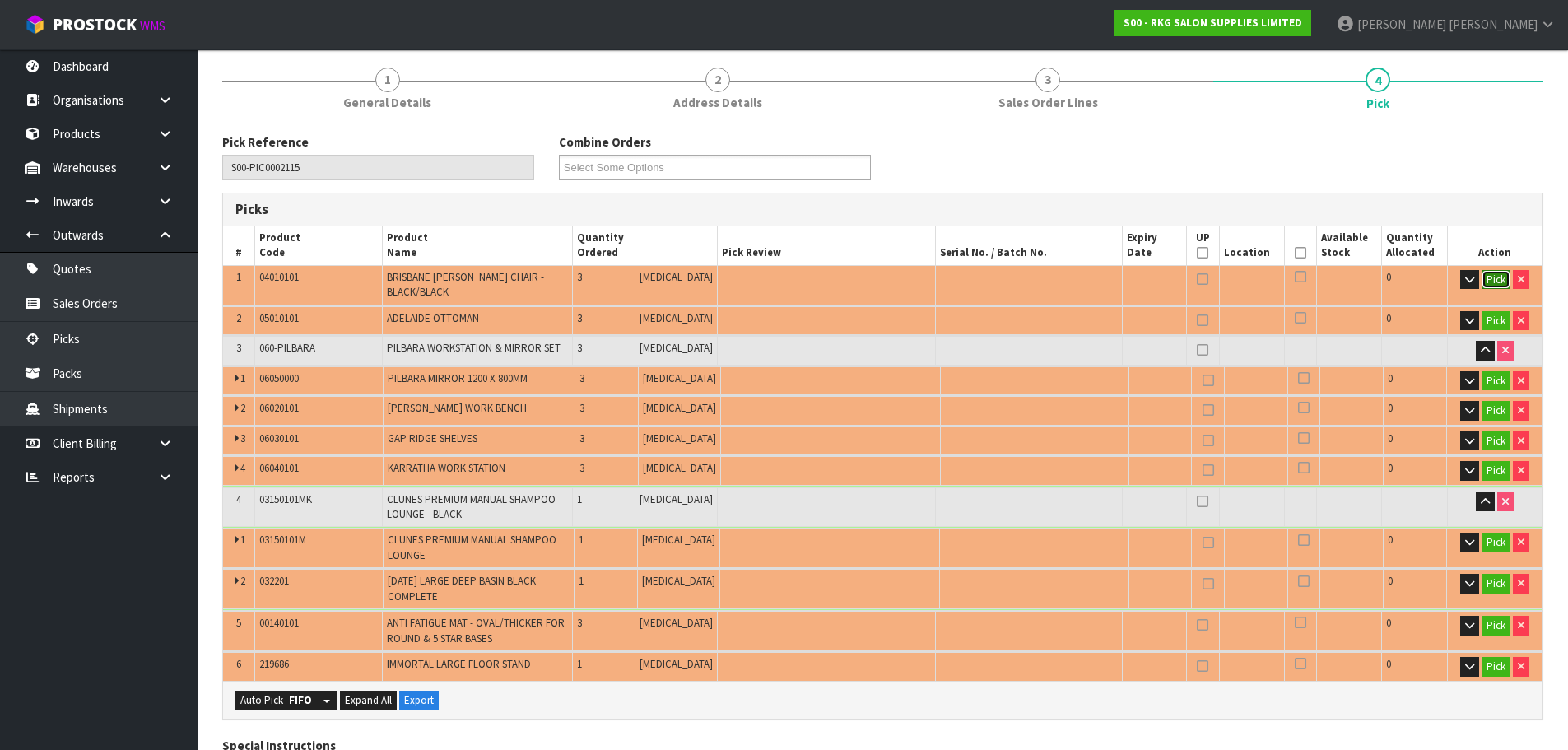
click at [1493, 273] on button "Pick" at bounding box center [1496, 279] width 29 height 20
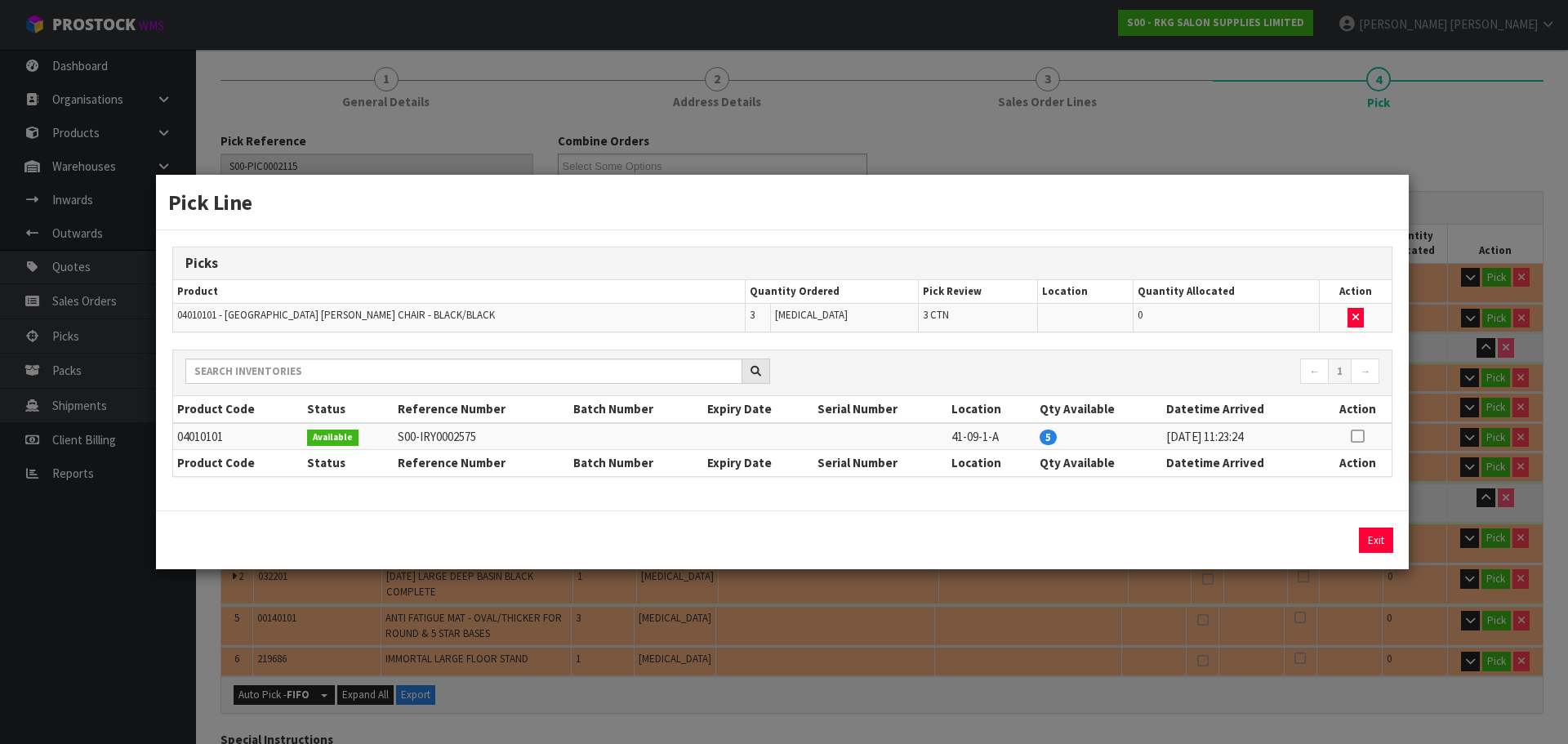
click at [1357, 437] on icon at bounding box center [1357, 436] width 13 height 1
click at [1313, 541] on button "Assign Pick" at bounding box center [1321, 540] width 67 height 25
type input "3"
type input "1.213056"
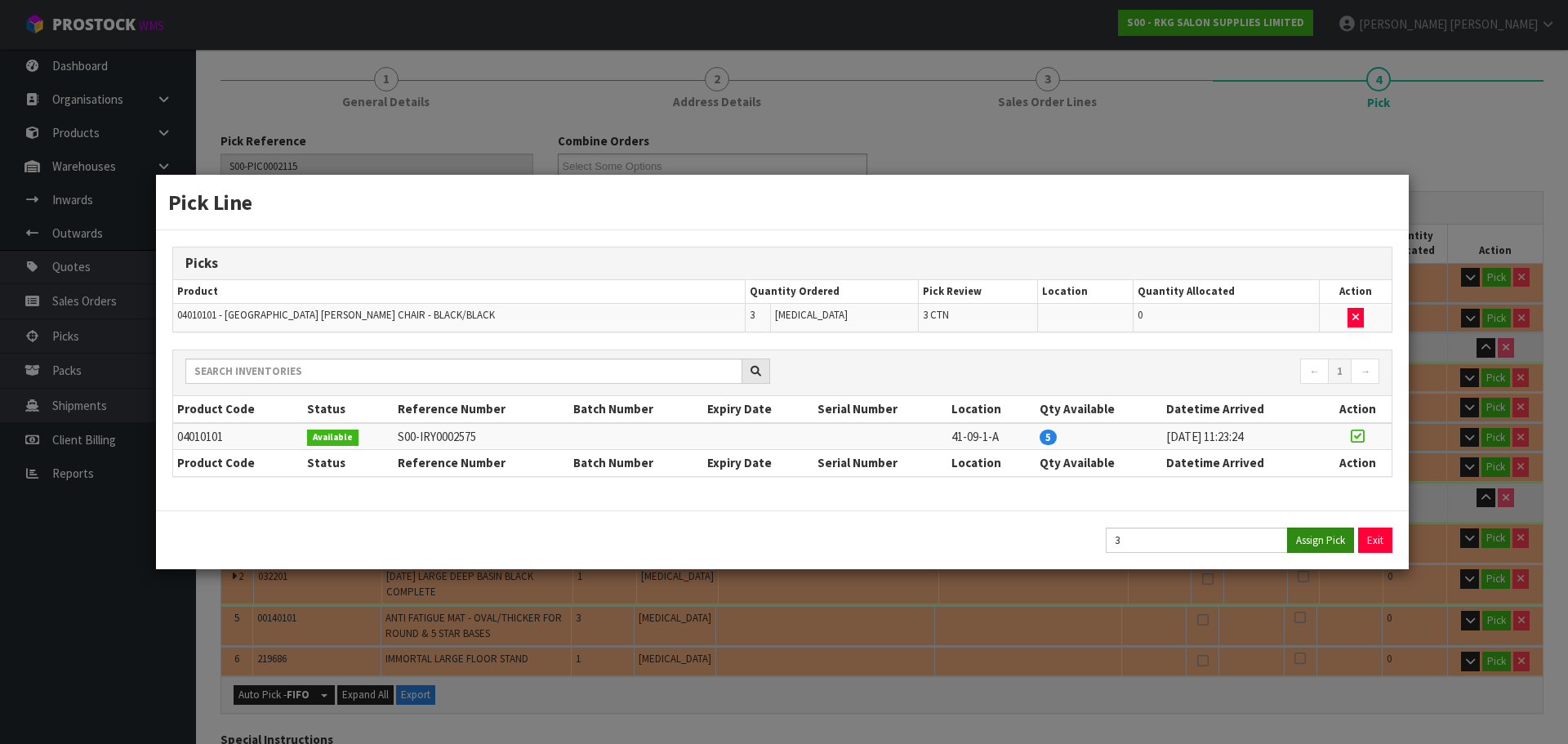
type input "204"
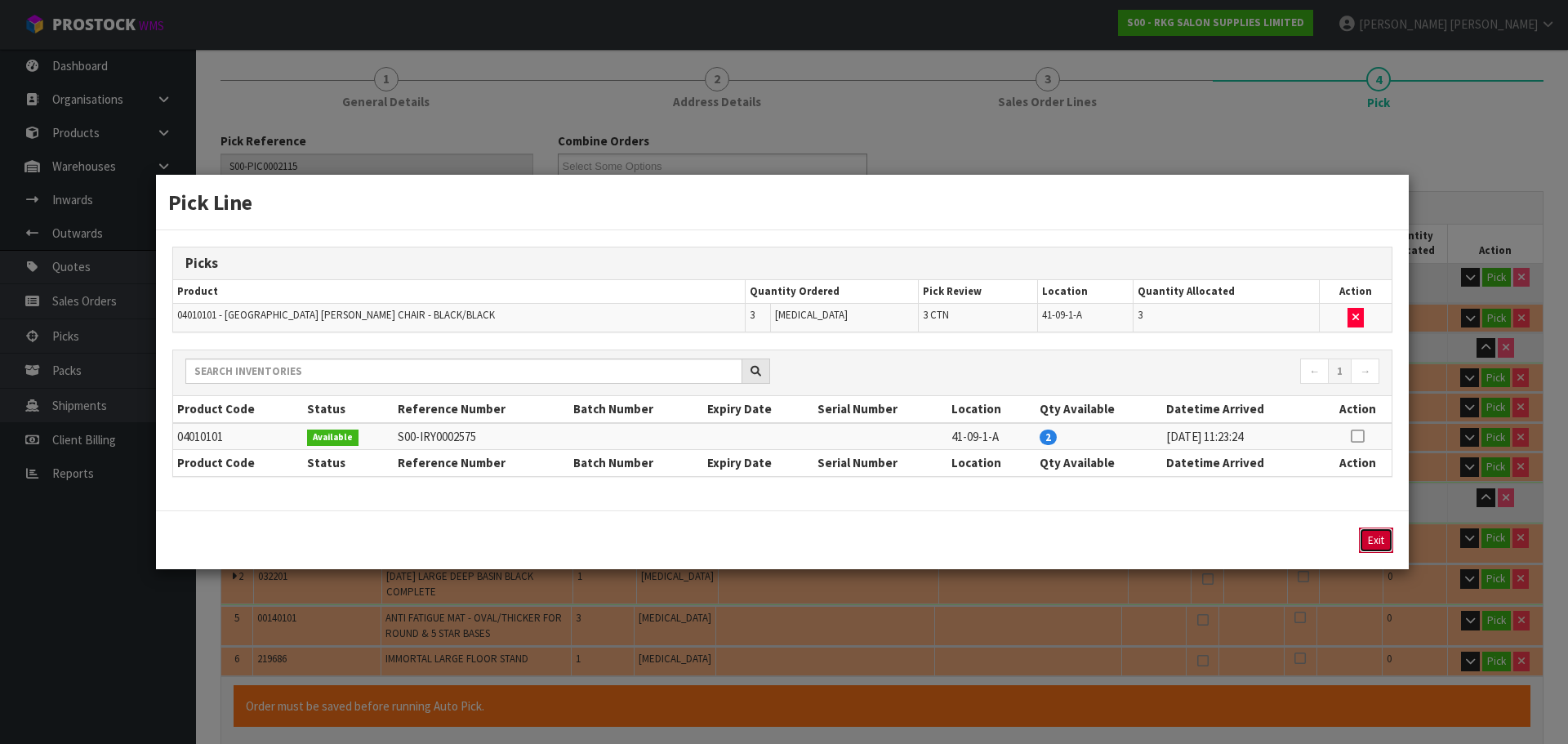
click at [1373, 544] on button "Exit" at bounding box center [1376, 540] width 34 height 25
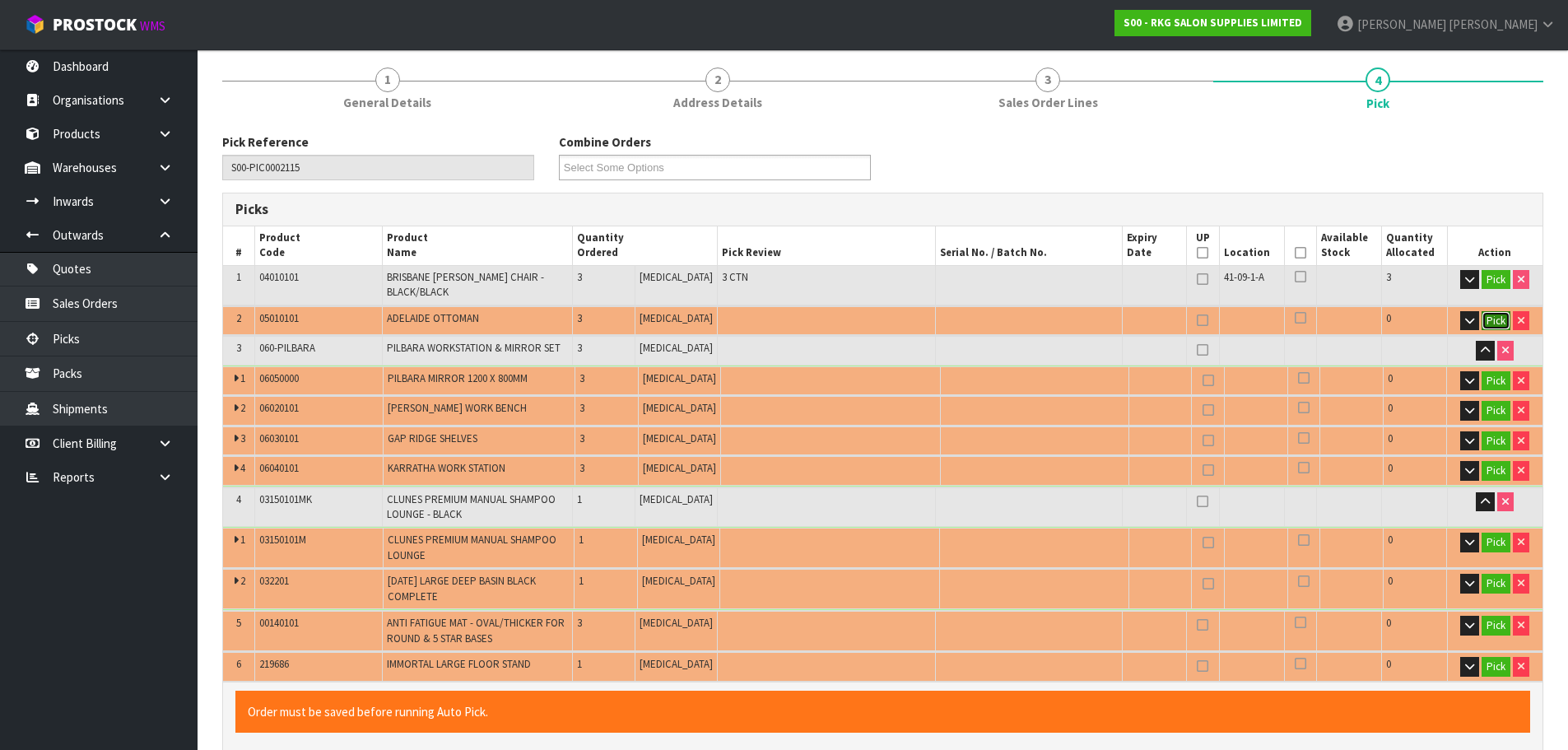
click at [1494, 312] on button "Pick" at bounding box center [1496, 320] width 29 height 20
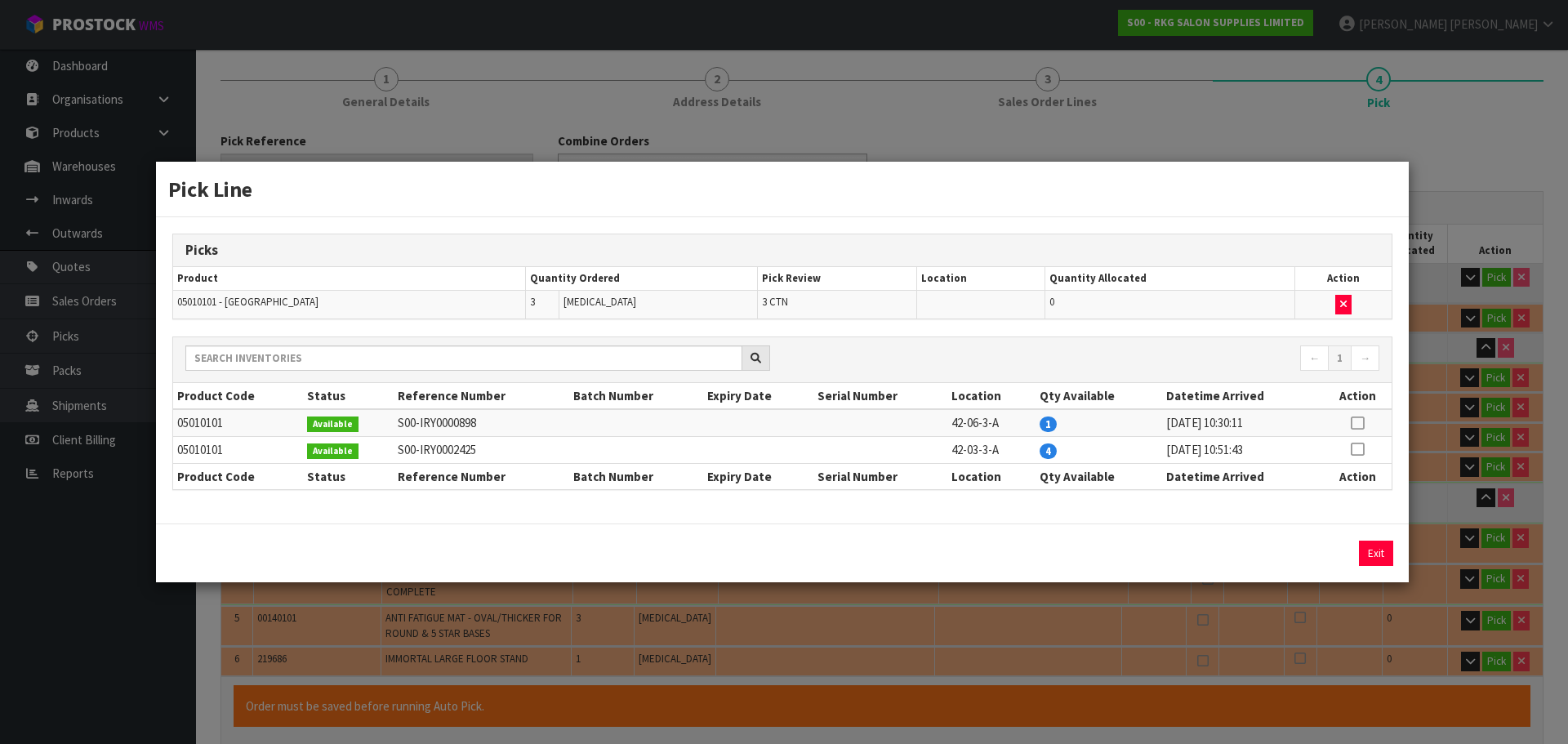
click at [1355, 423] on icon at bounding box center [1357, 423] width 13 height 1
click at [1315, 552] on button "Assign Pick" at bounding box center [1321, 553] width 67 height 25
type input "4"
type input "1.545831"
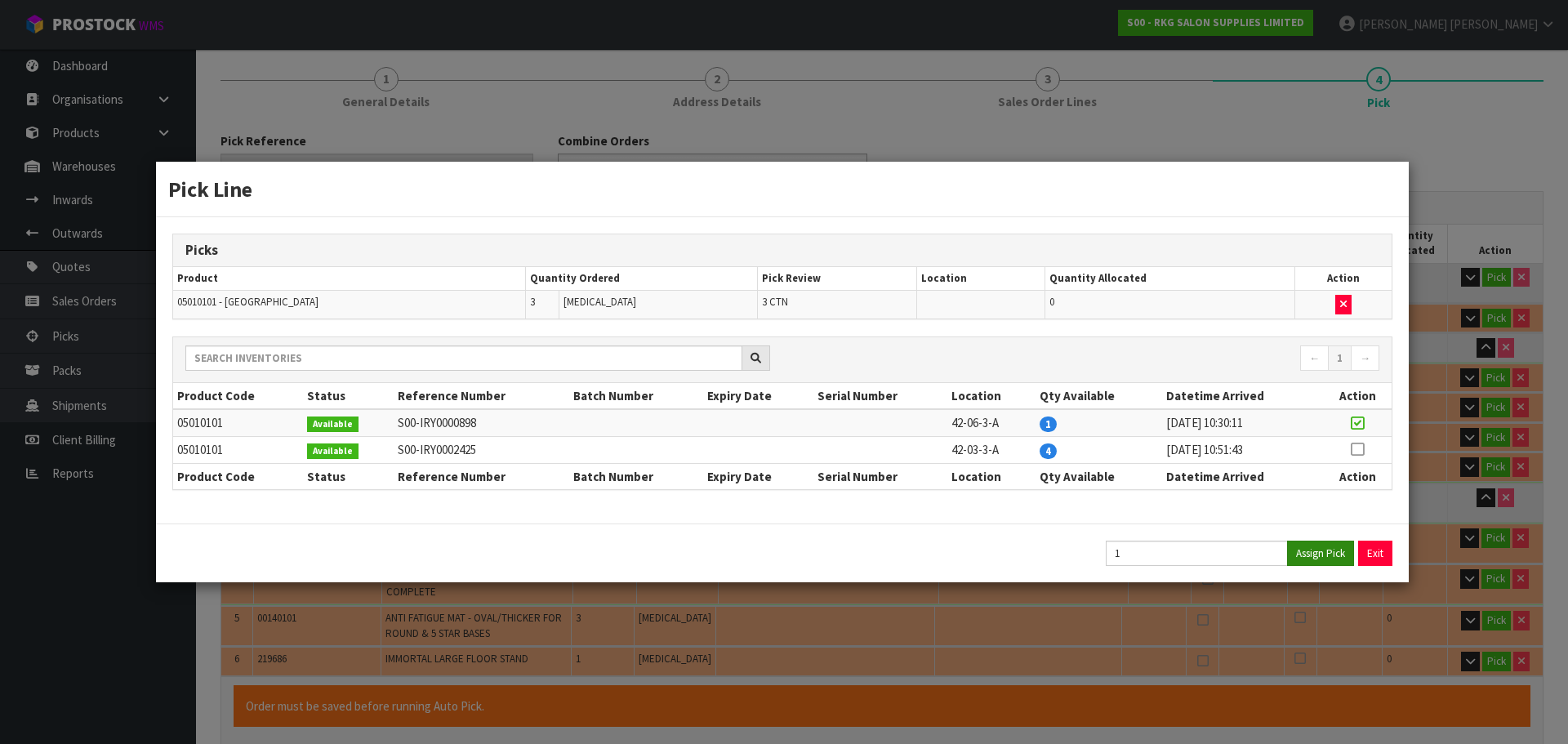
type input "253"
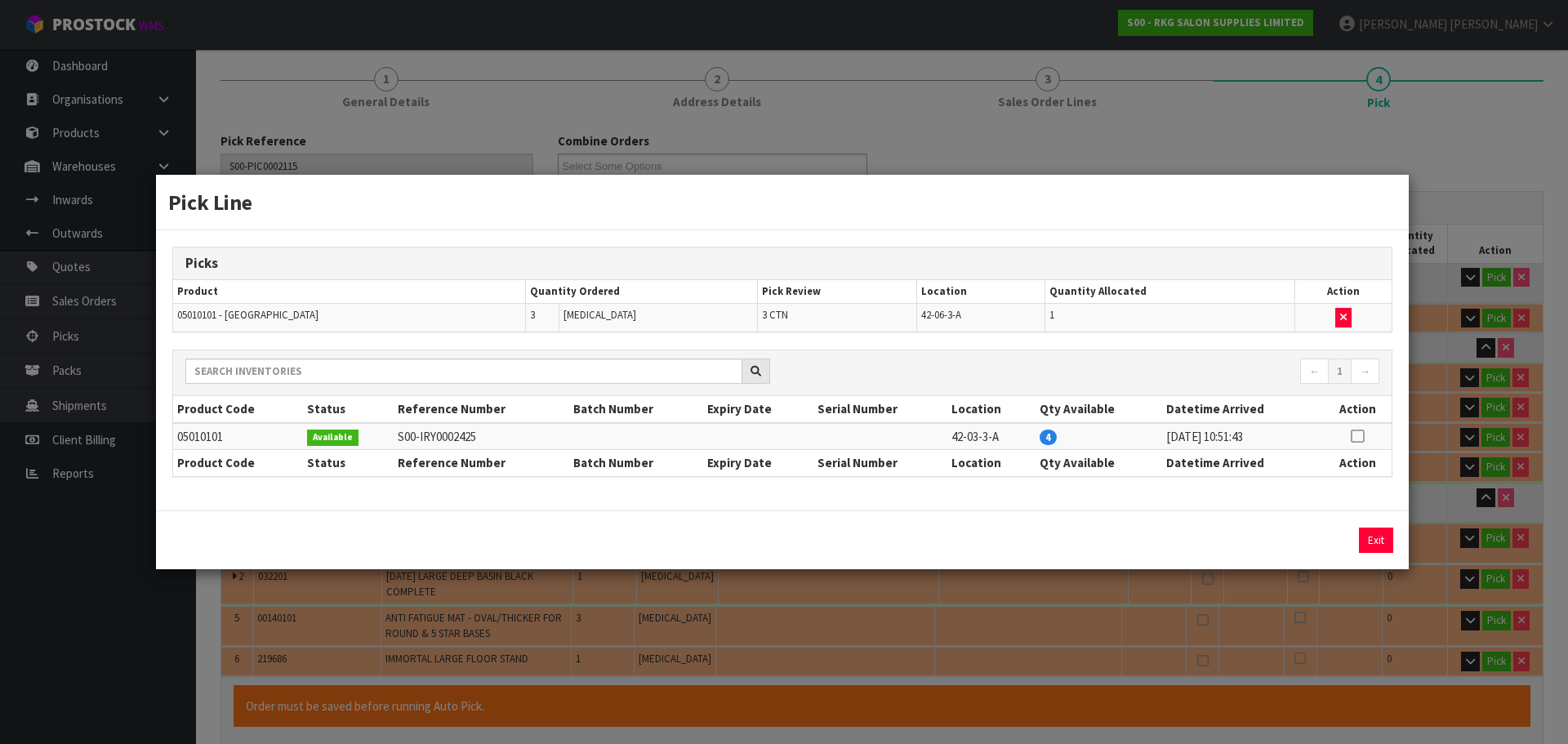
click at [1363, 436] on icon at bounding box center [1357, 436] width 13 height 1
click at [1308, 543] on button "Assign Pick" at bounding box center [1321, 540] width 67 height 25
type input "6"
type input "2.211381"
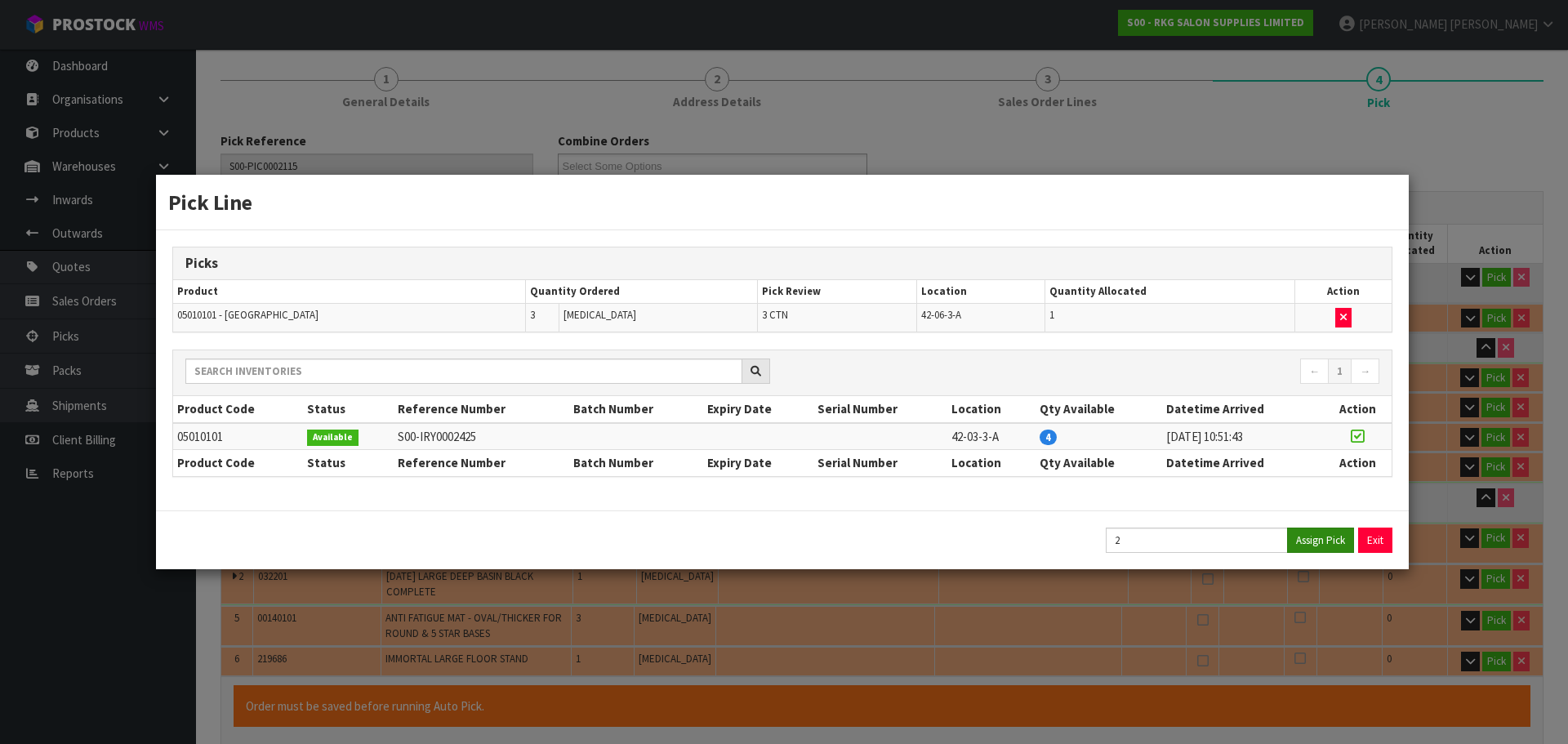
type input "351"
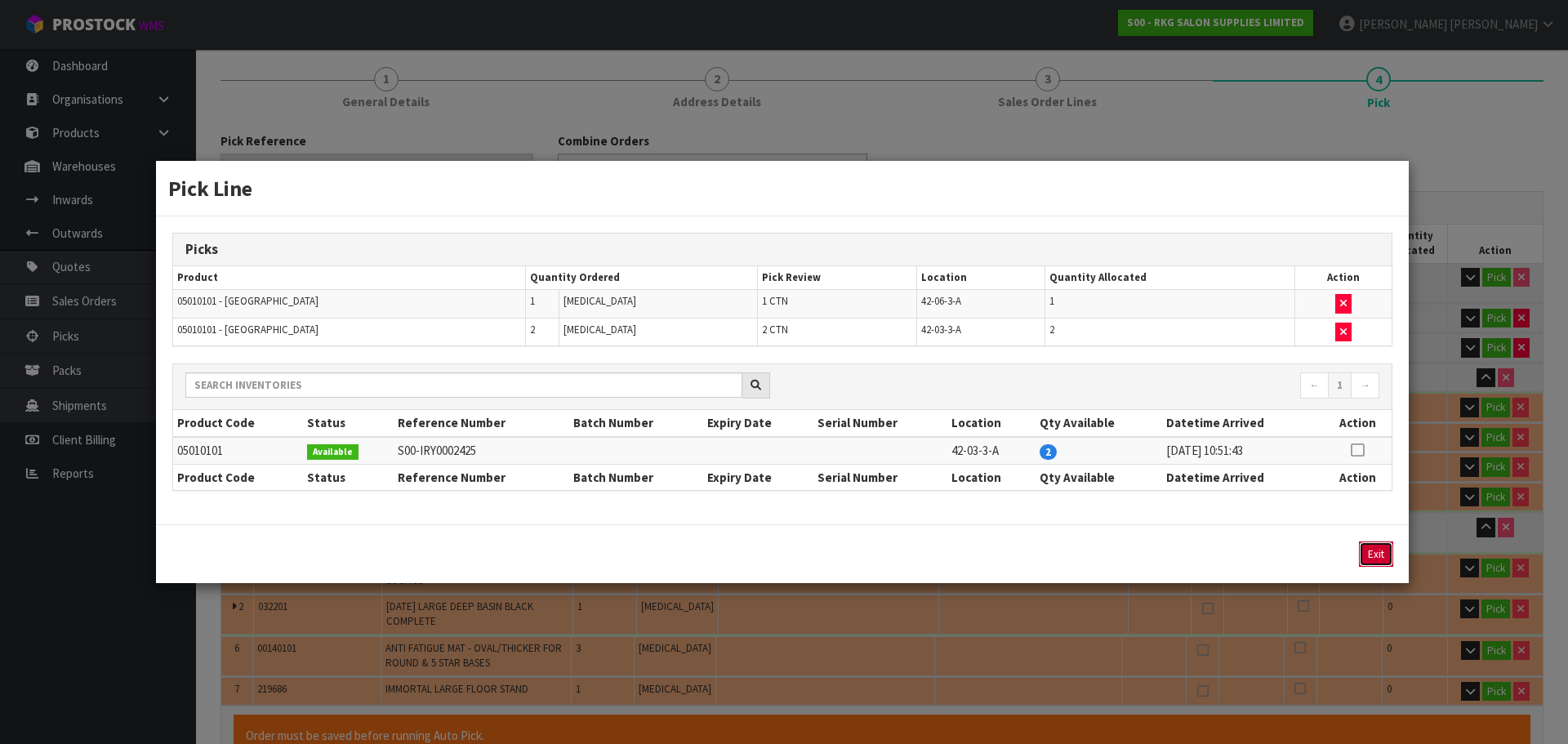
click at [1374, 553] on button "Exit" at bounding box center [1376, 554] width 34 height 25
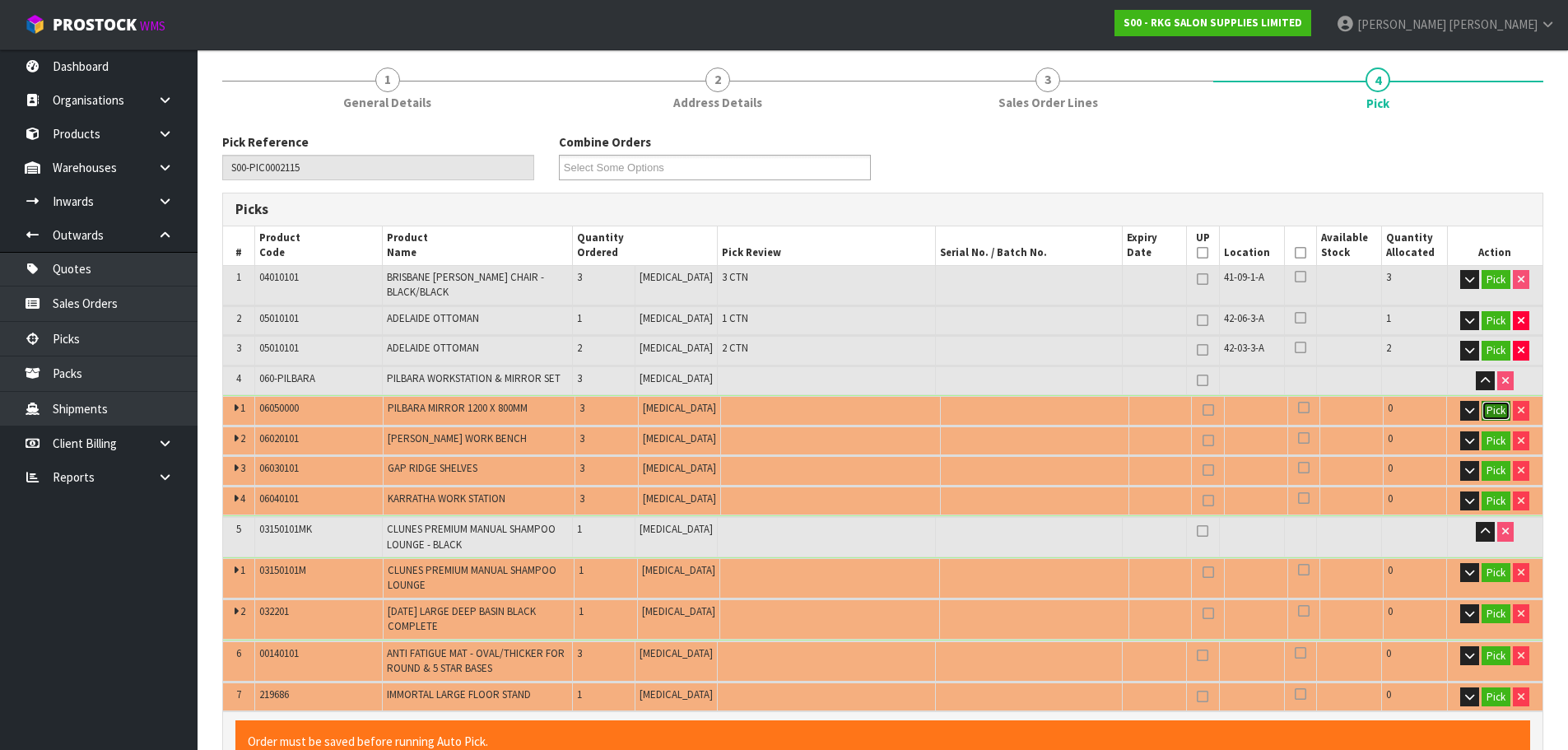
click at [1493, 401] on button "Pick" at bounding box center [1496, 410] width 29 height 20
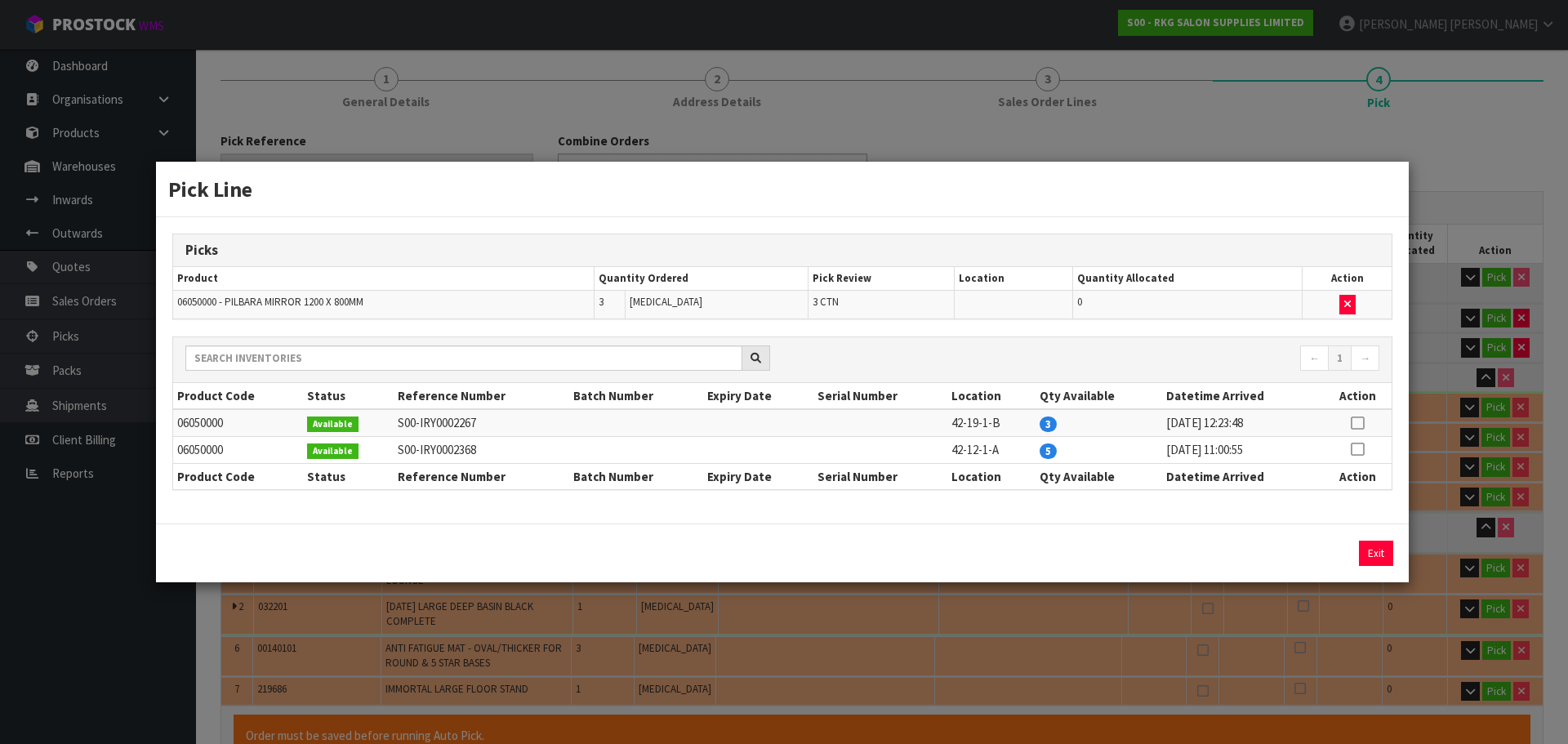
click at [1360, 423] on icon at bounding box center [1357, 423] width 13 height 1
click at [1320, 551] on button "Assign Pick" at bounding box center [1321, 553] width 67 height 25
type input "9"
type input "2.502846"
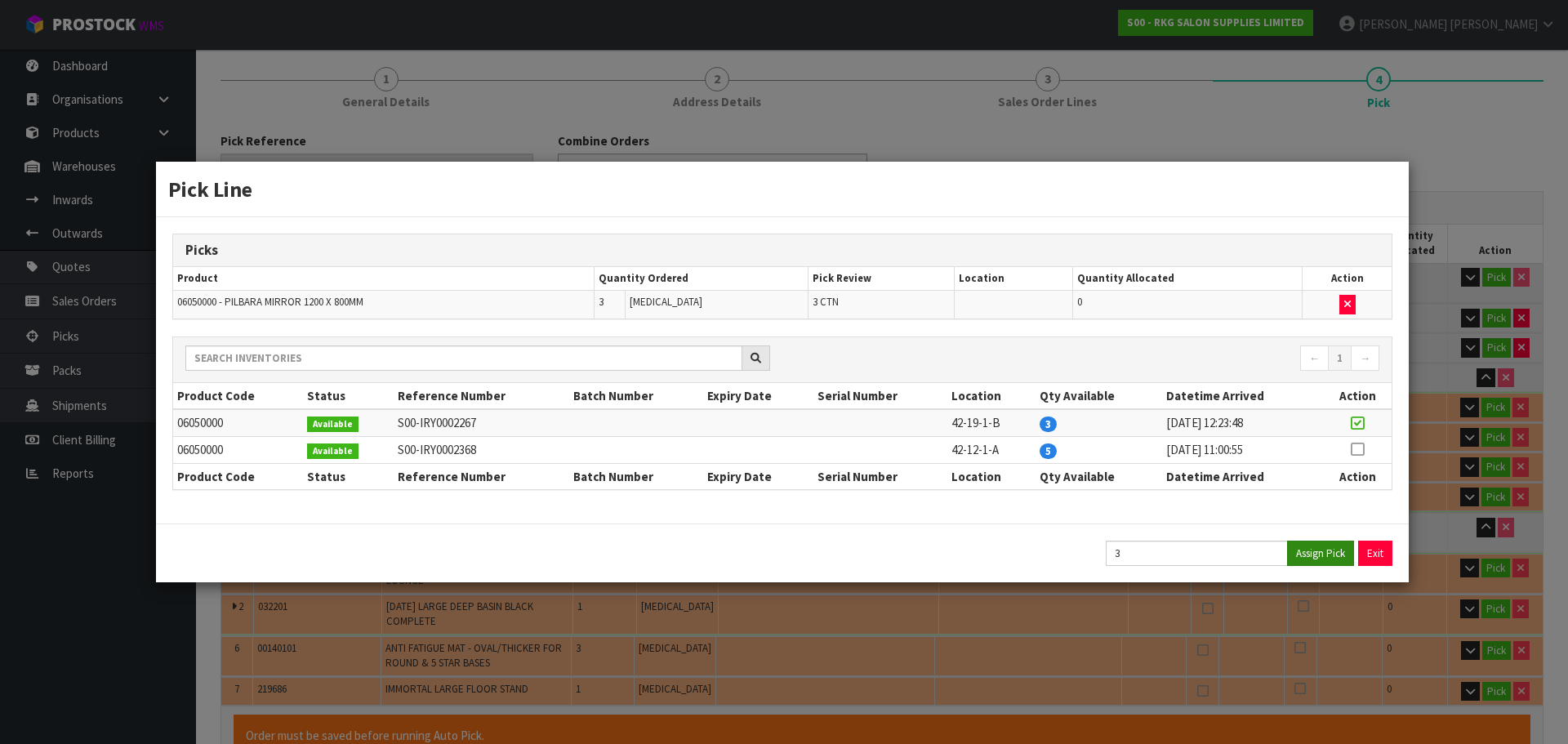
type input "426"
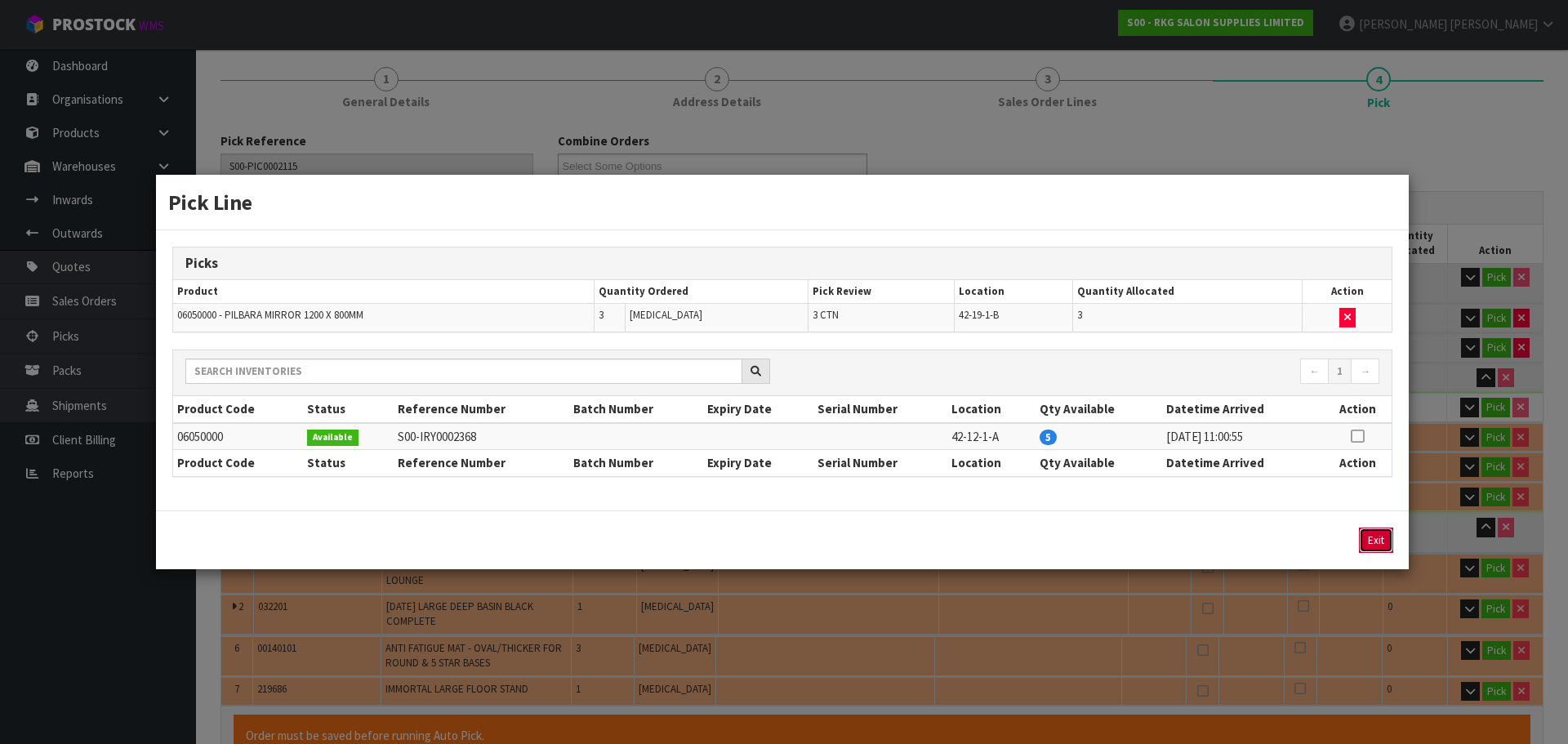
click at [1370, 539] on button "Exit" at bounding box center [1376, 540] width 34 height 25
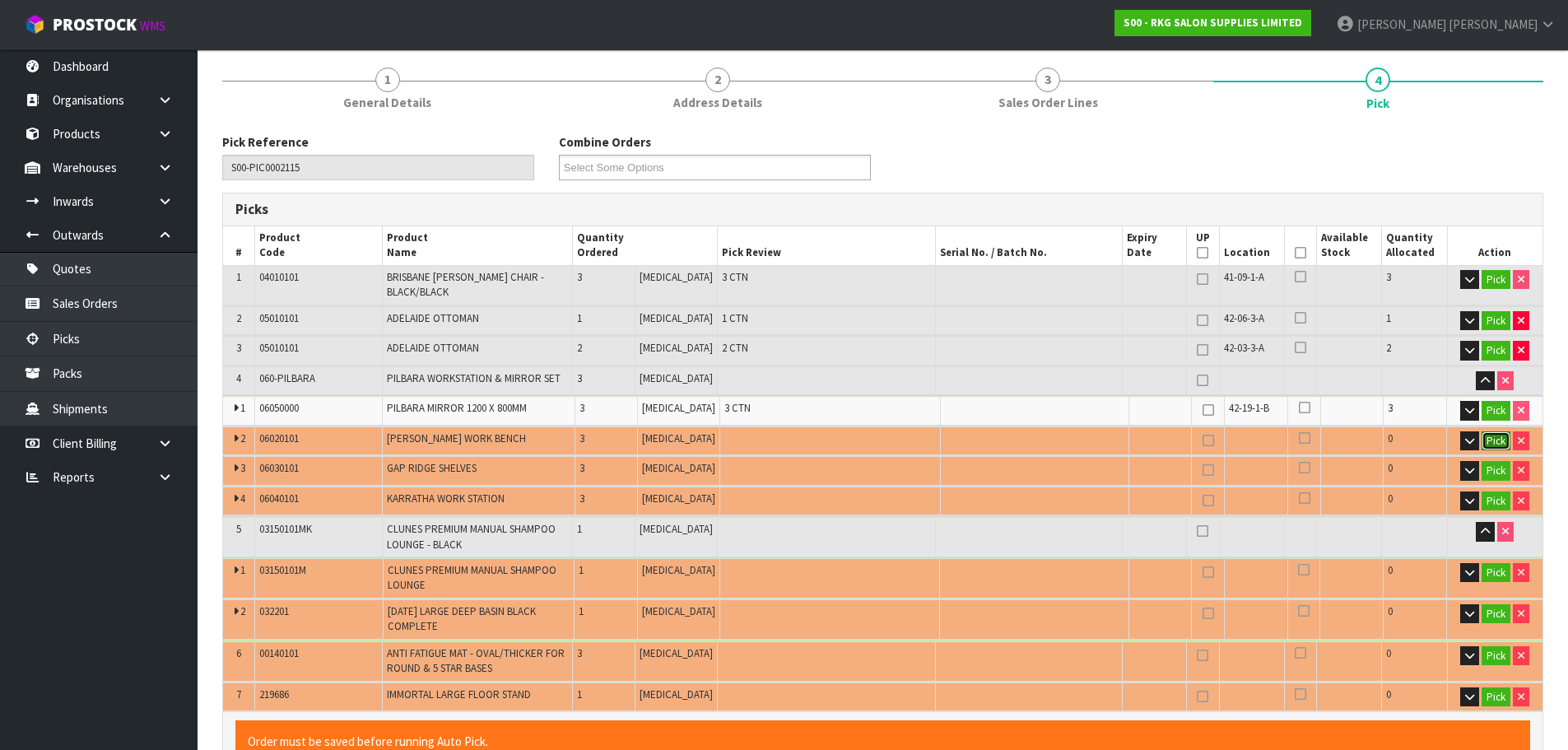
click at [1496, 434] on button "Pick" at bounding box center [1496, 441] width 29 height 20
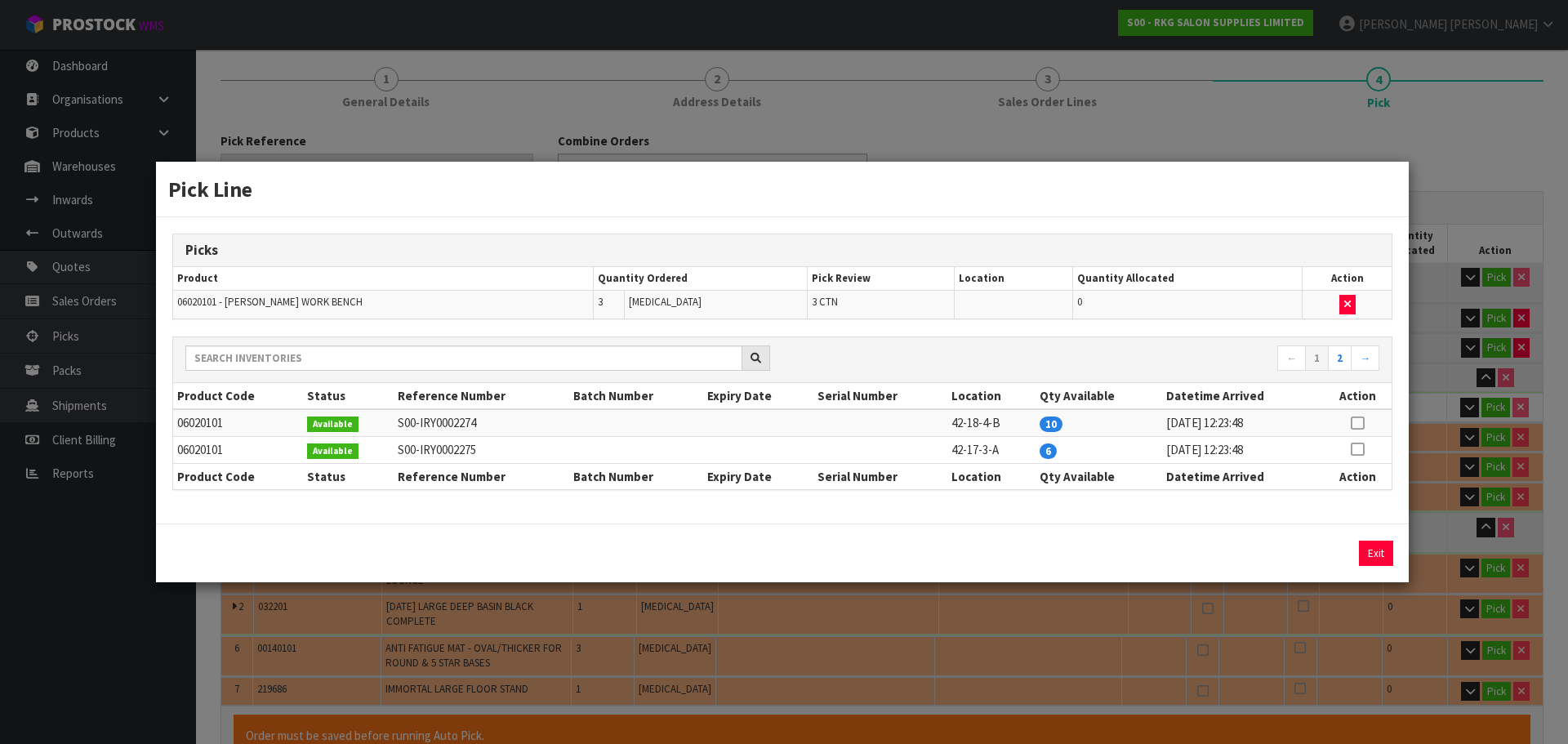
click at [1359, 450] on icon at bounding box center [1357, 450] width 13 height 1
click at [1320, 551] on button "Assign Pick" at bounding box center [1321, 553] width 67 height 25
type input "12"
type input "2.735166"
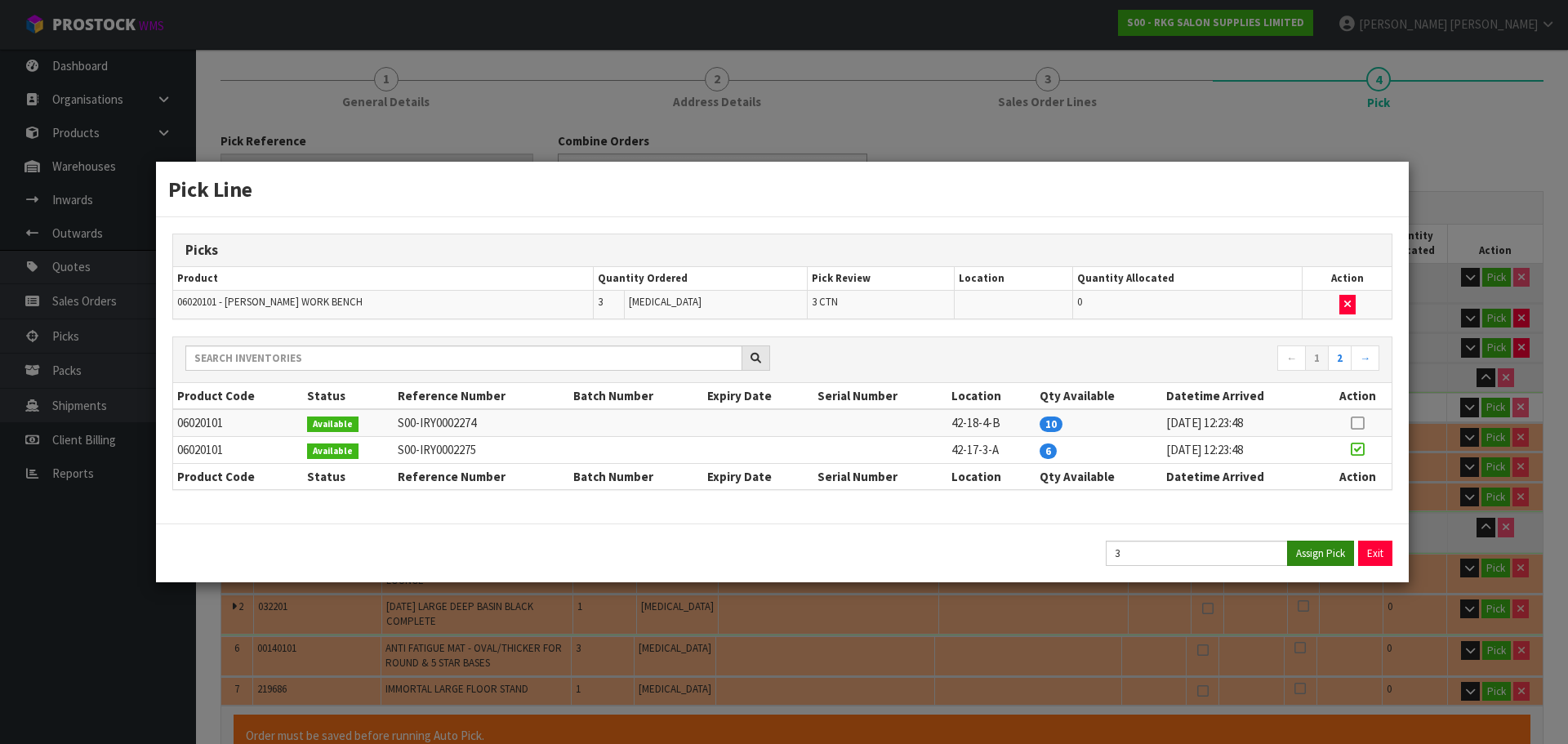
type input "468"
click at [1387, 553] on button "Exit" at bounding box center [1376, 553] width 34 height 25
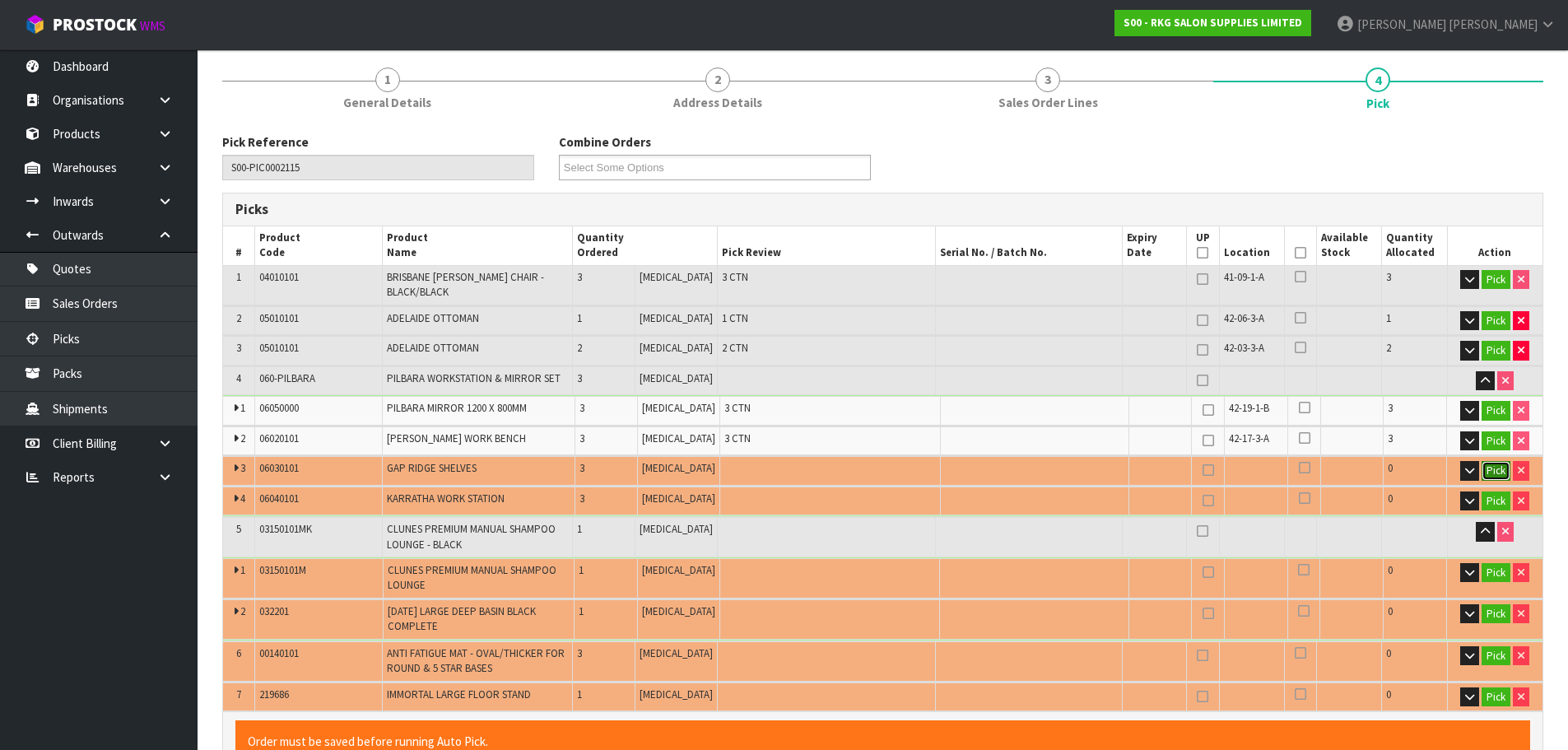
click at [1488, 461] on button "Pick" at bounding box center [1496, 470] width 29 height 20
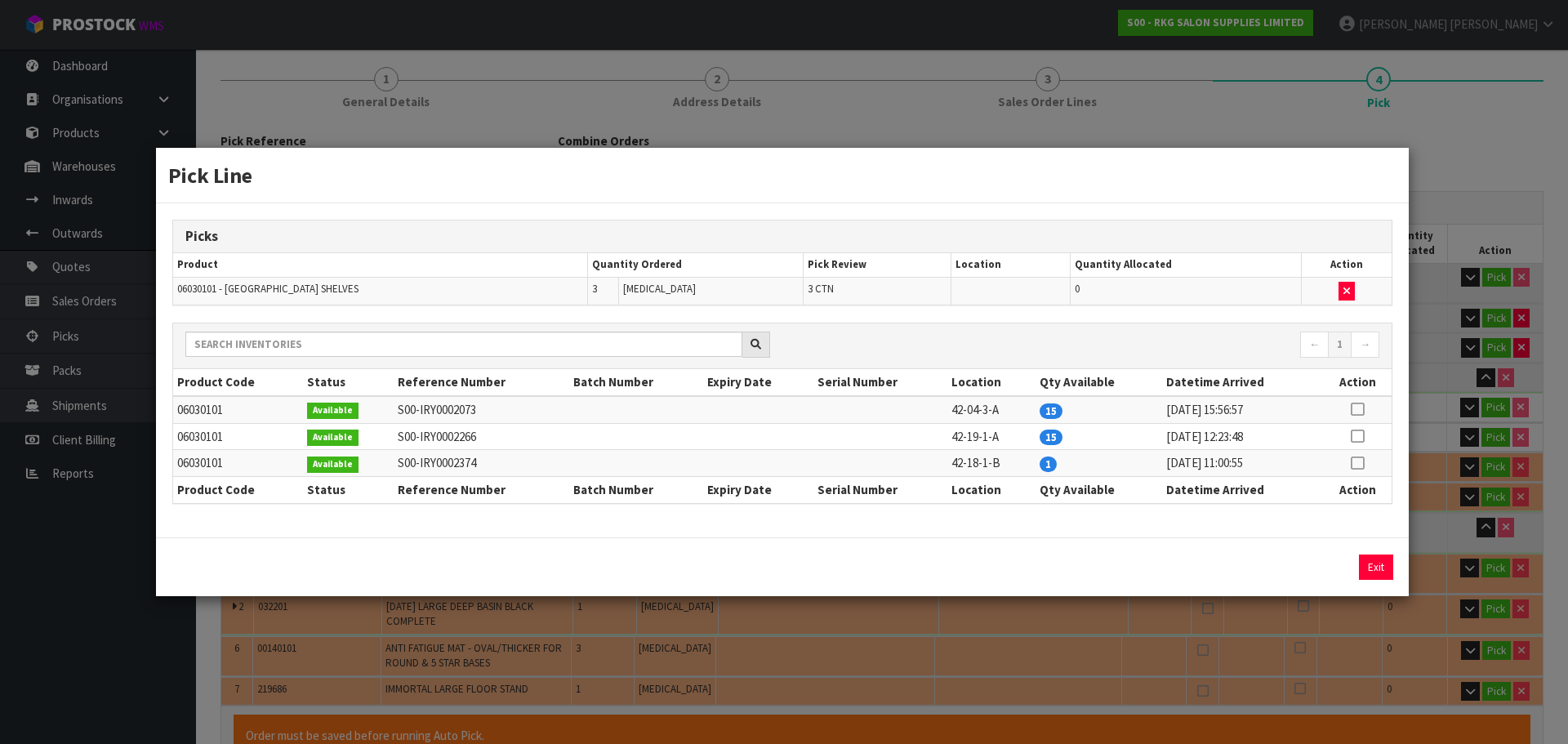
click at [1352, 436] on icon at bounding box center [1357, 436] width 13 height 1
click at [1325, 573] on button "Assign Pick" at bounding box center [1321, 567] width 67 height 25
type input "15"
type input "2.903187"
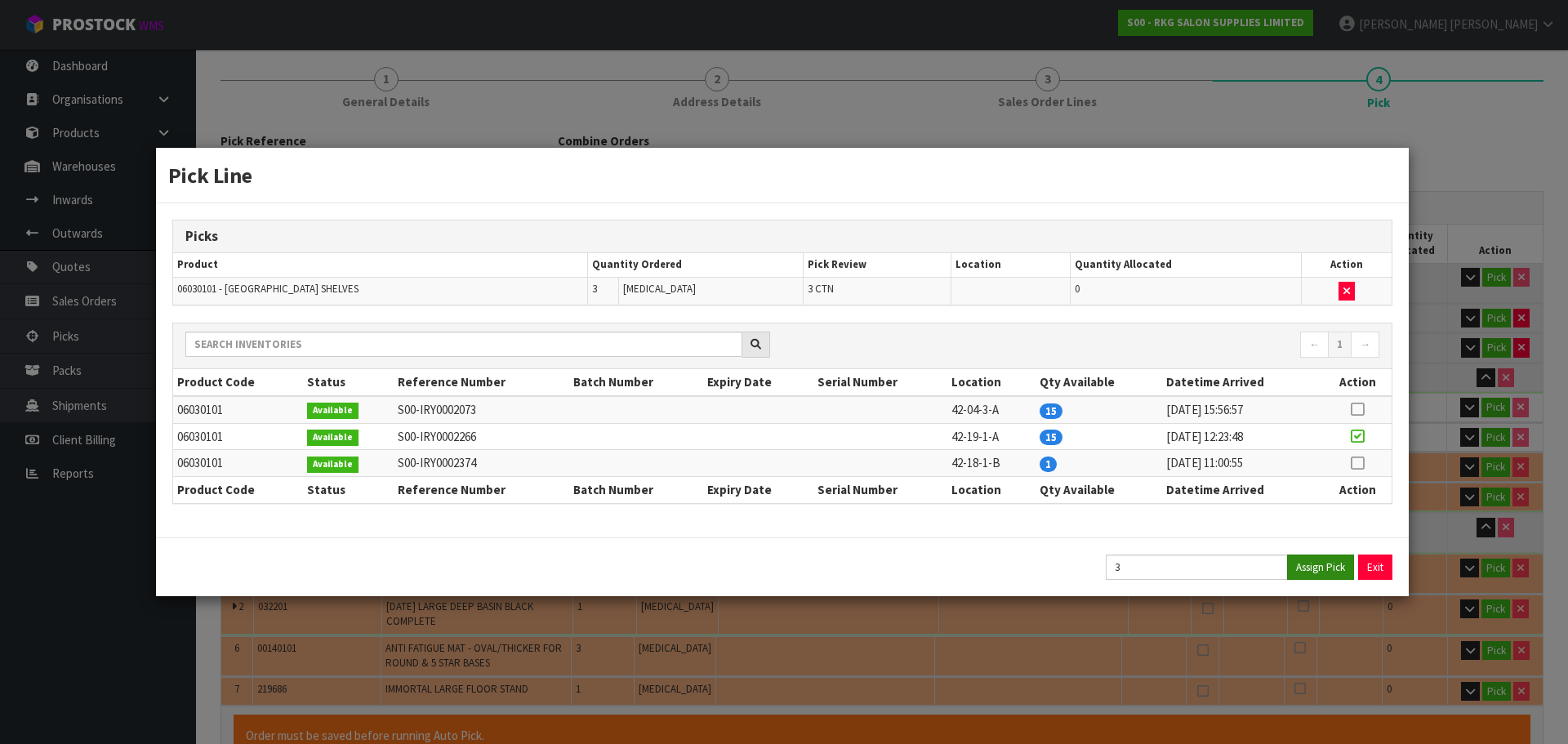
type input "504"
click at [1375, 562] on button "Exit" at bounding box center [1376, 567] width 34 height 25
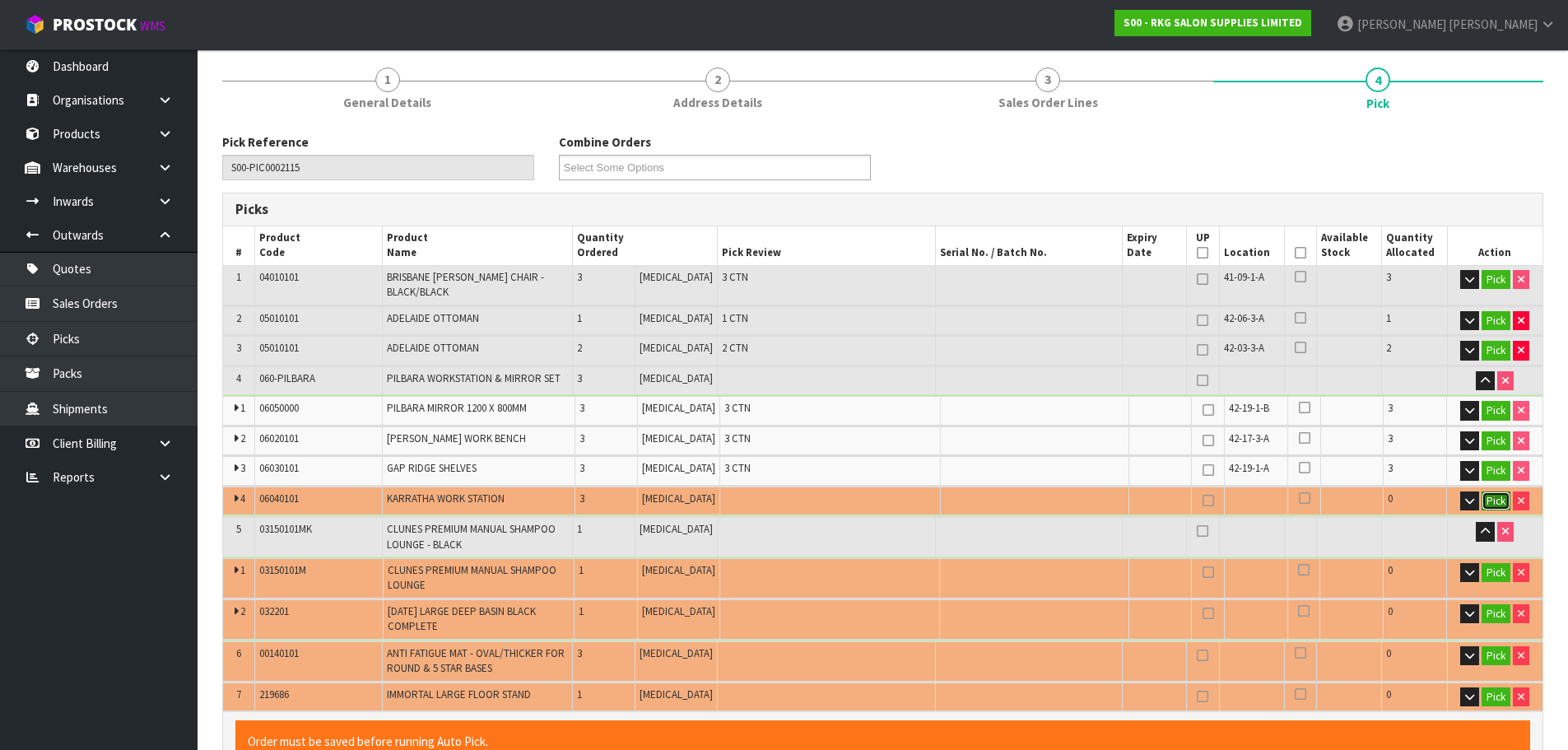
click at [1489, 492] on button "Pick" at bounding box center [1496, 501] width 29 height 20
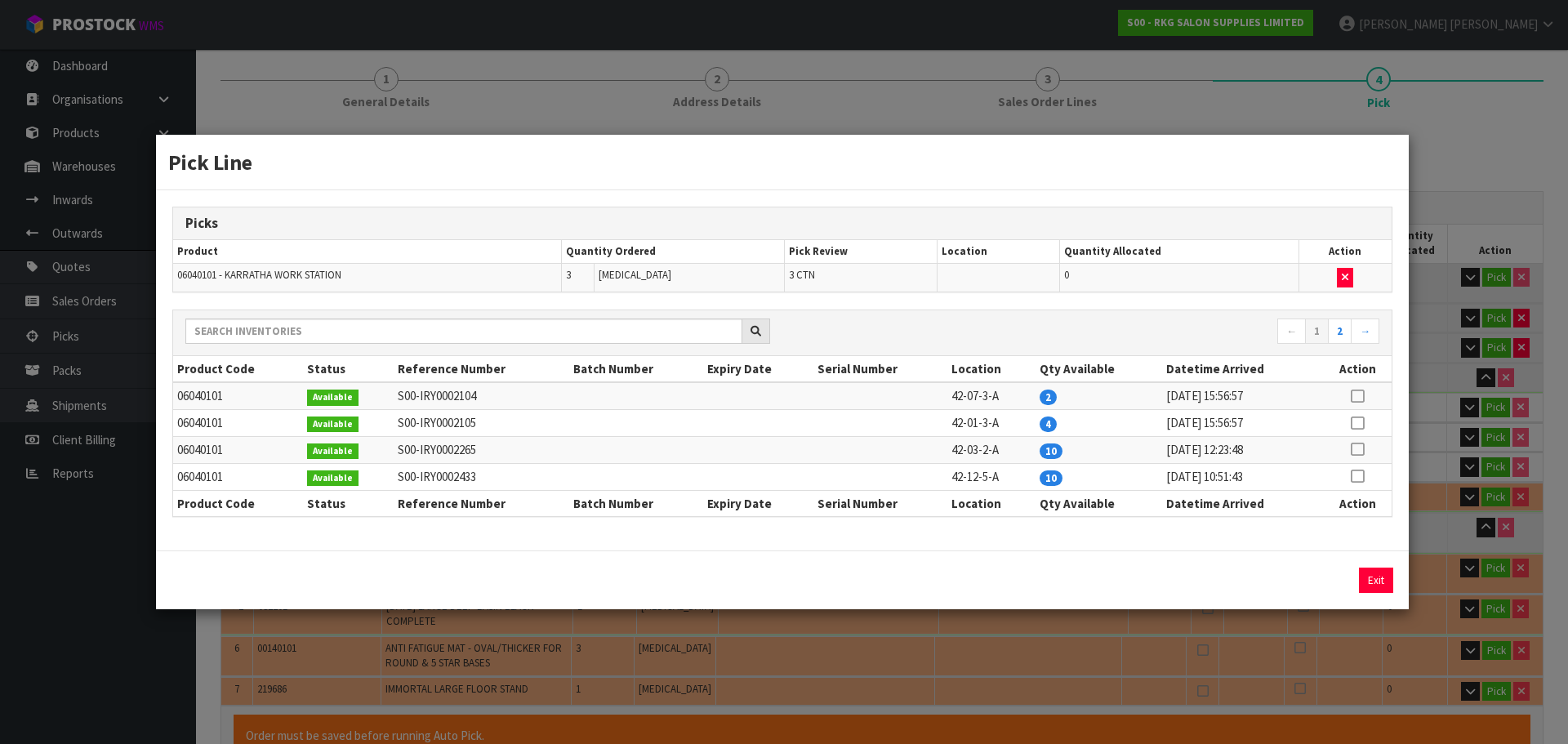
click at [1359, 424] on icon at bounding box center [1357, 423] width 13 height 1
click at [1313, 577] on button "Assign Pick" at bounding box center [1321, 580] width 67 height 25
type input "18"
type input "3.581799"
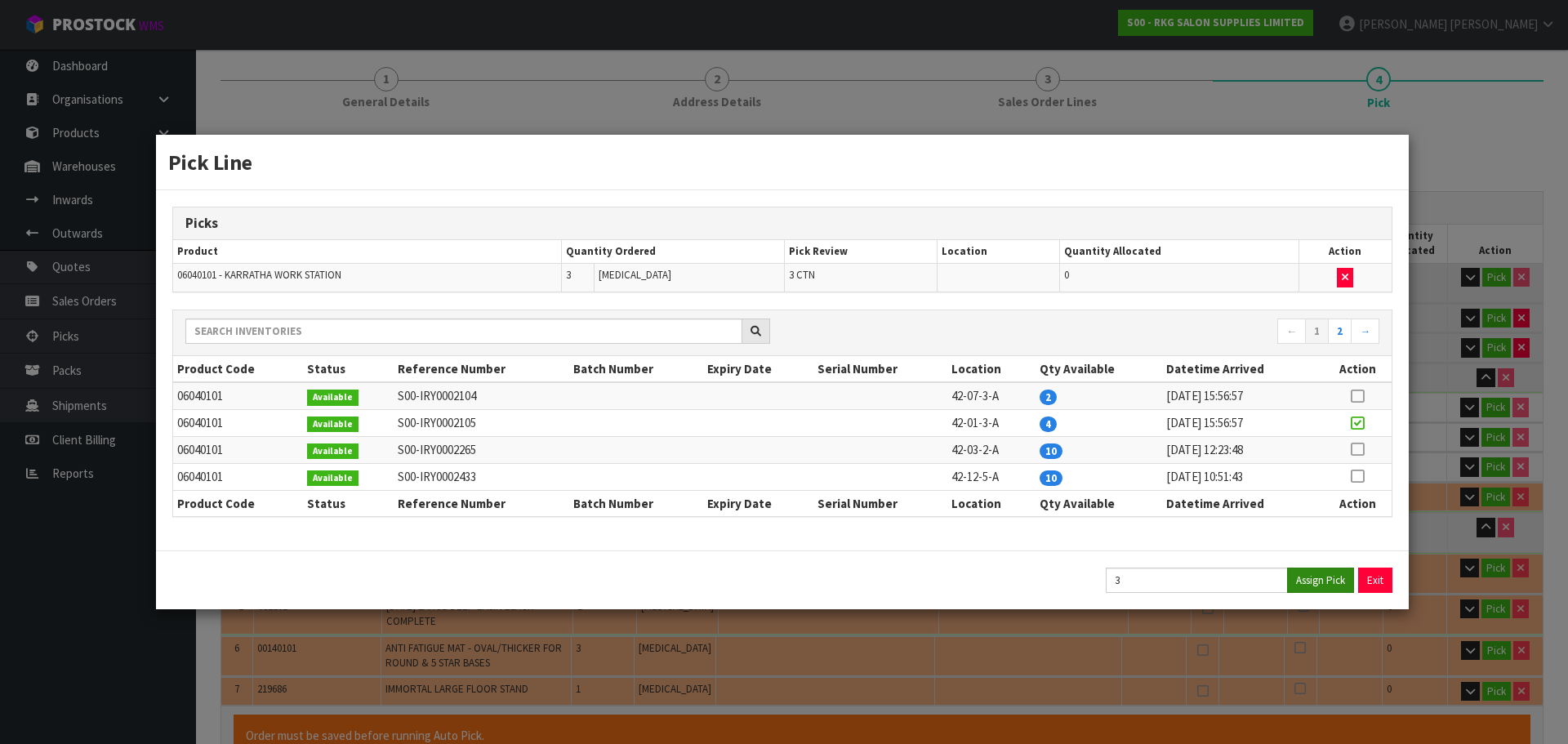
type input "579"
click at [1376, 576] on button "Exit" at bounding box center [1375, 580] width 34 height 25
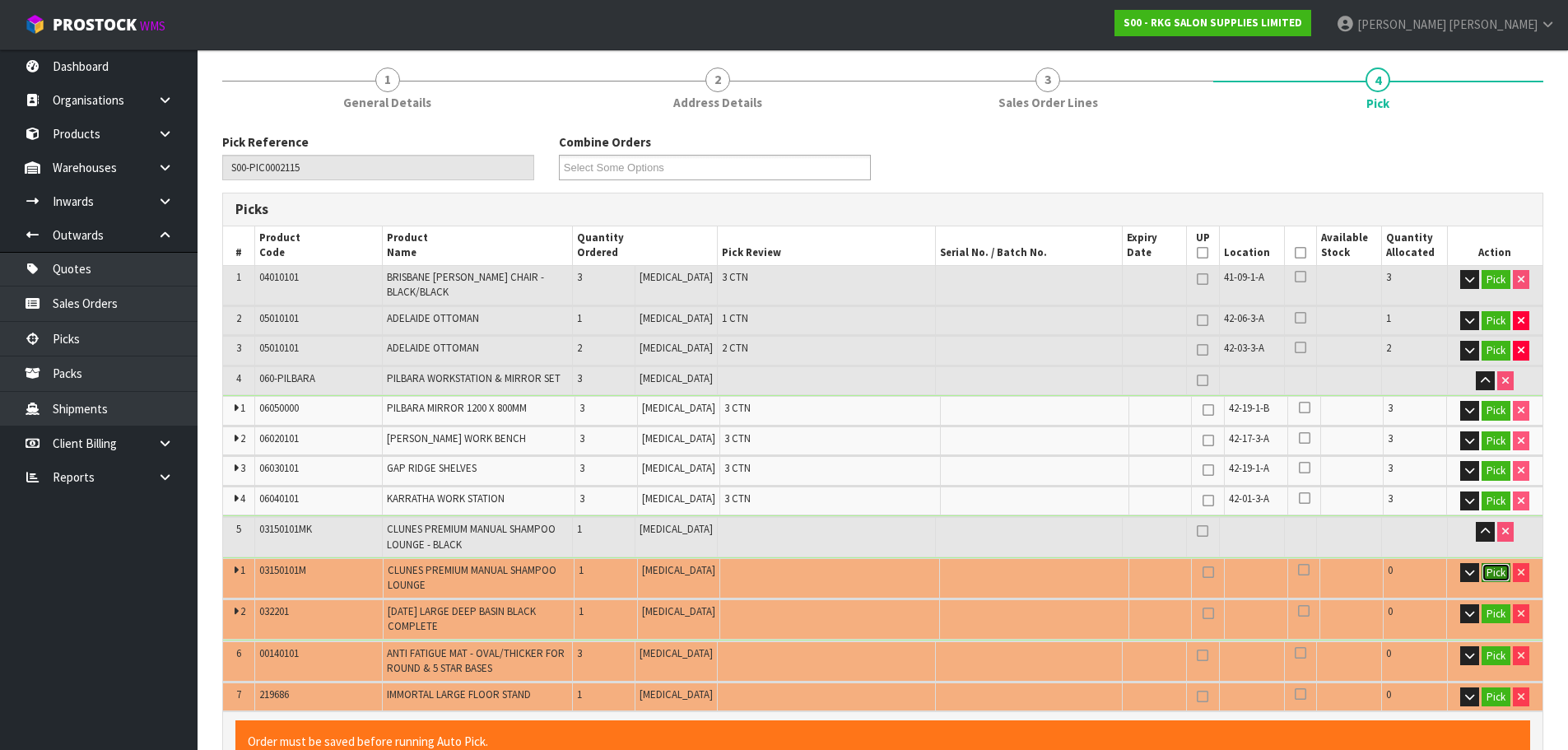
click at [1494, 563] on button "Pick" at bounding box center [1496, 572] width 29 height 20
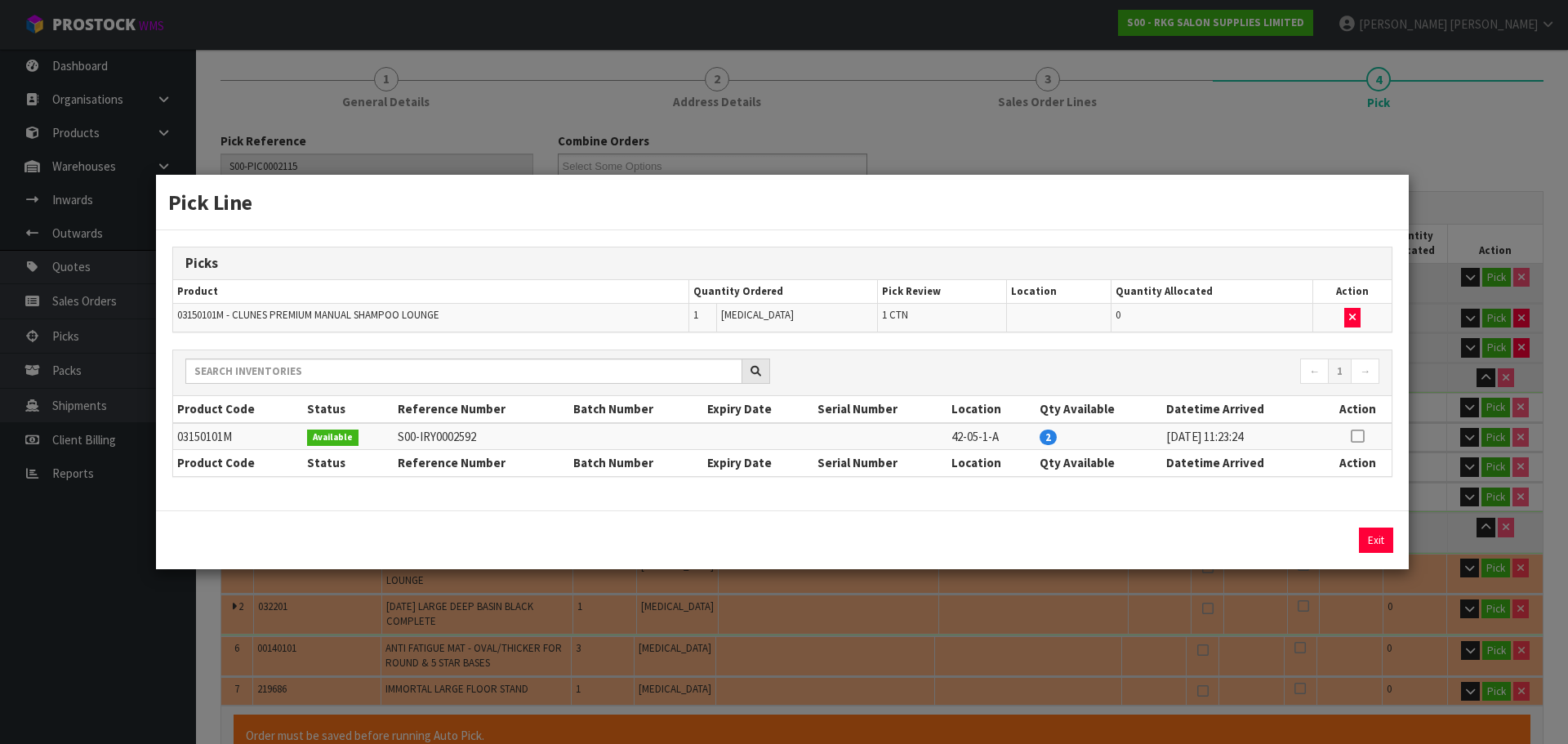
click at [1359, 437] on icon at bounding box center [1357, 436] width 13 height 1
click at [1326, 538] on button "Assign Pick" at bounding box center [1321, 540] width 67 height 25
type input "19"
type input "4.166999"
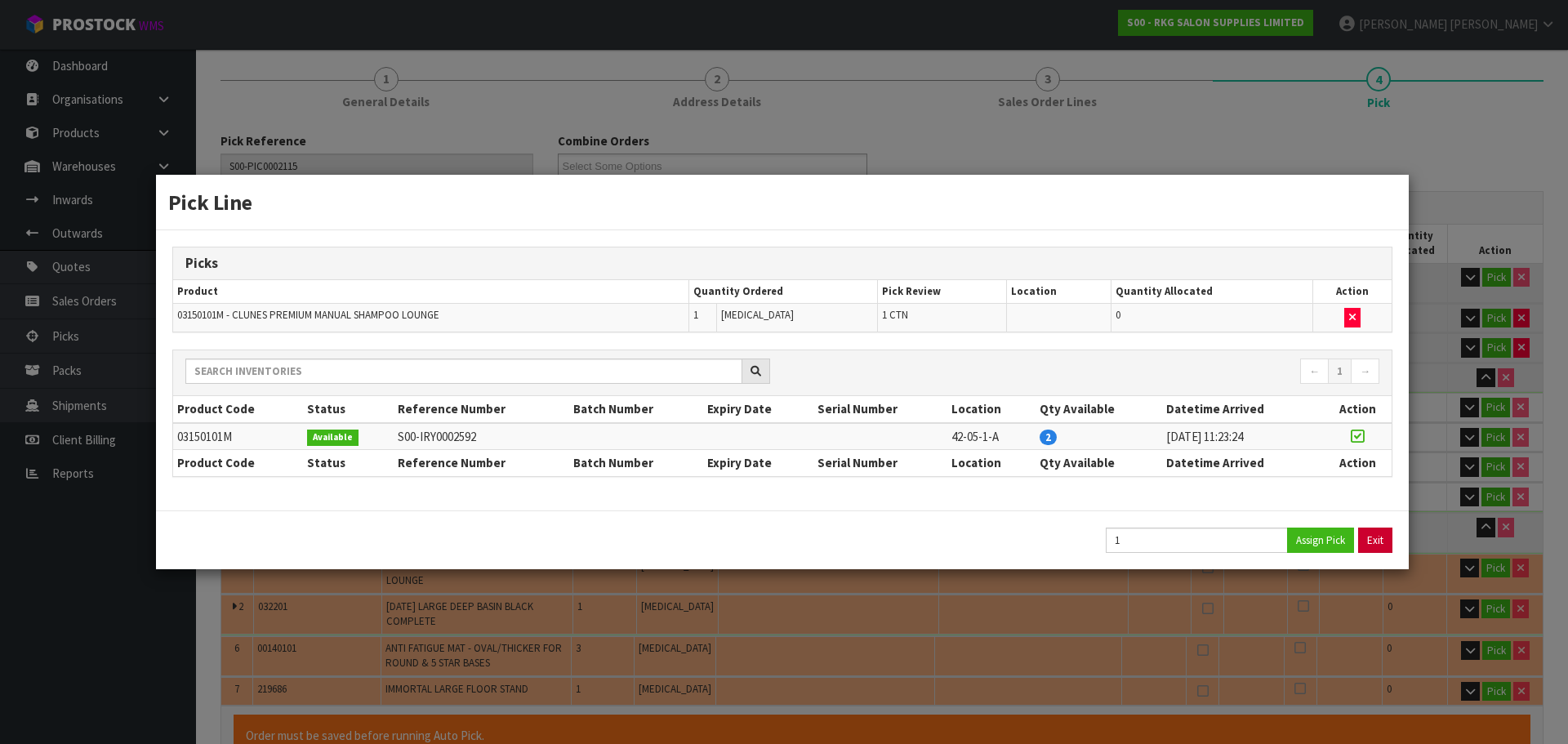
type input "630"
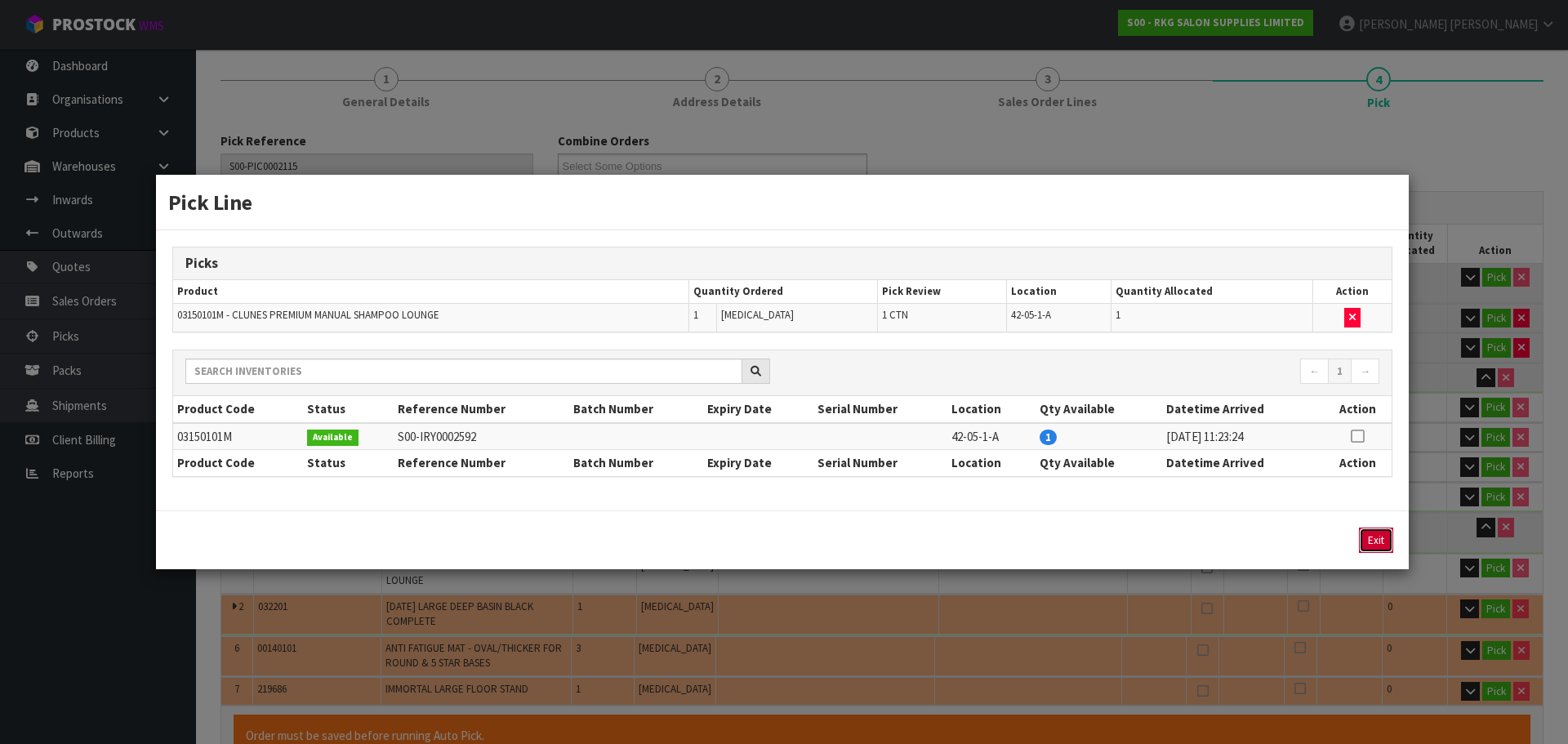
click at [1384, 538] on button "Exit" at bounding box center [1376, 540] width 34 height 25
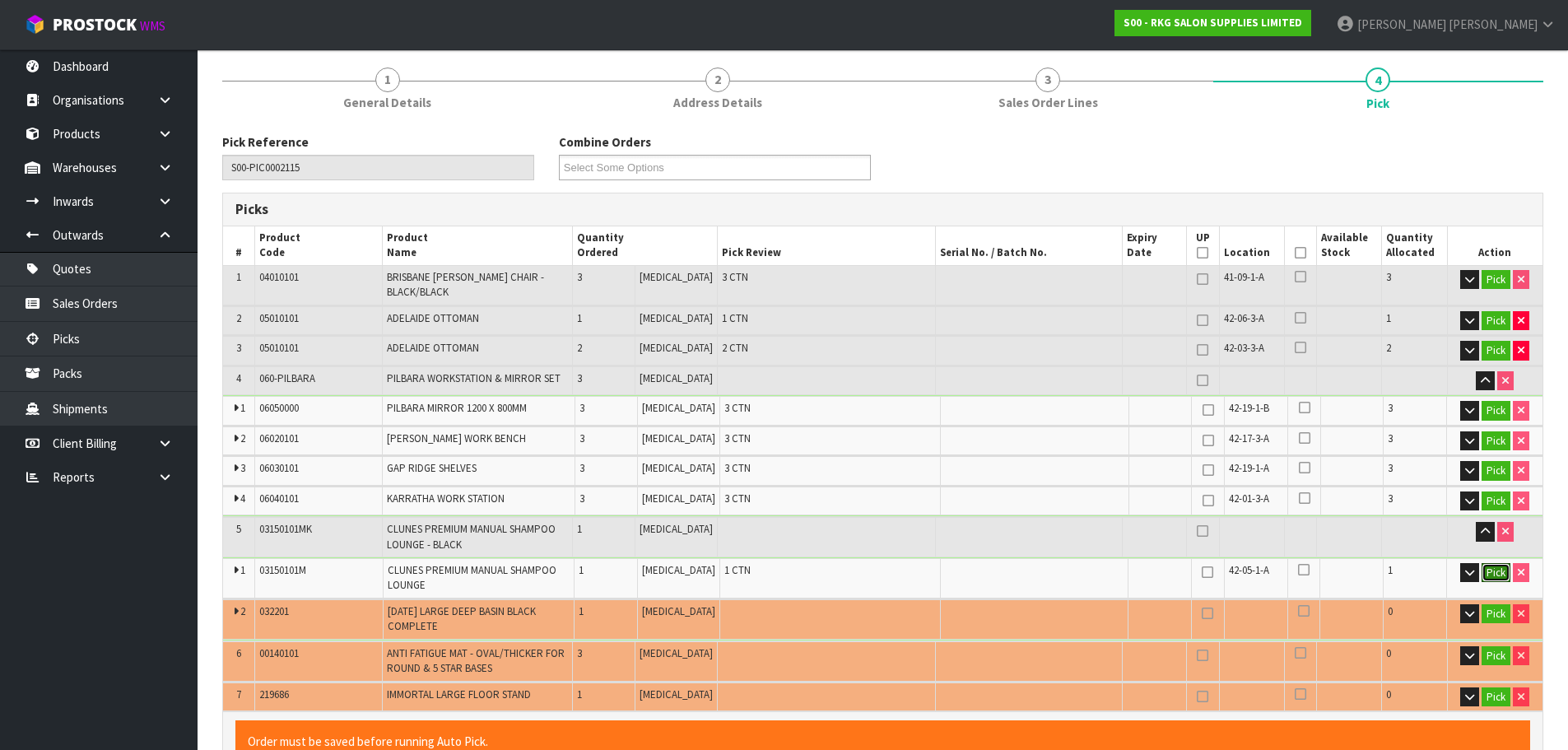
scroll to position [273, 0]
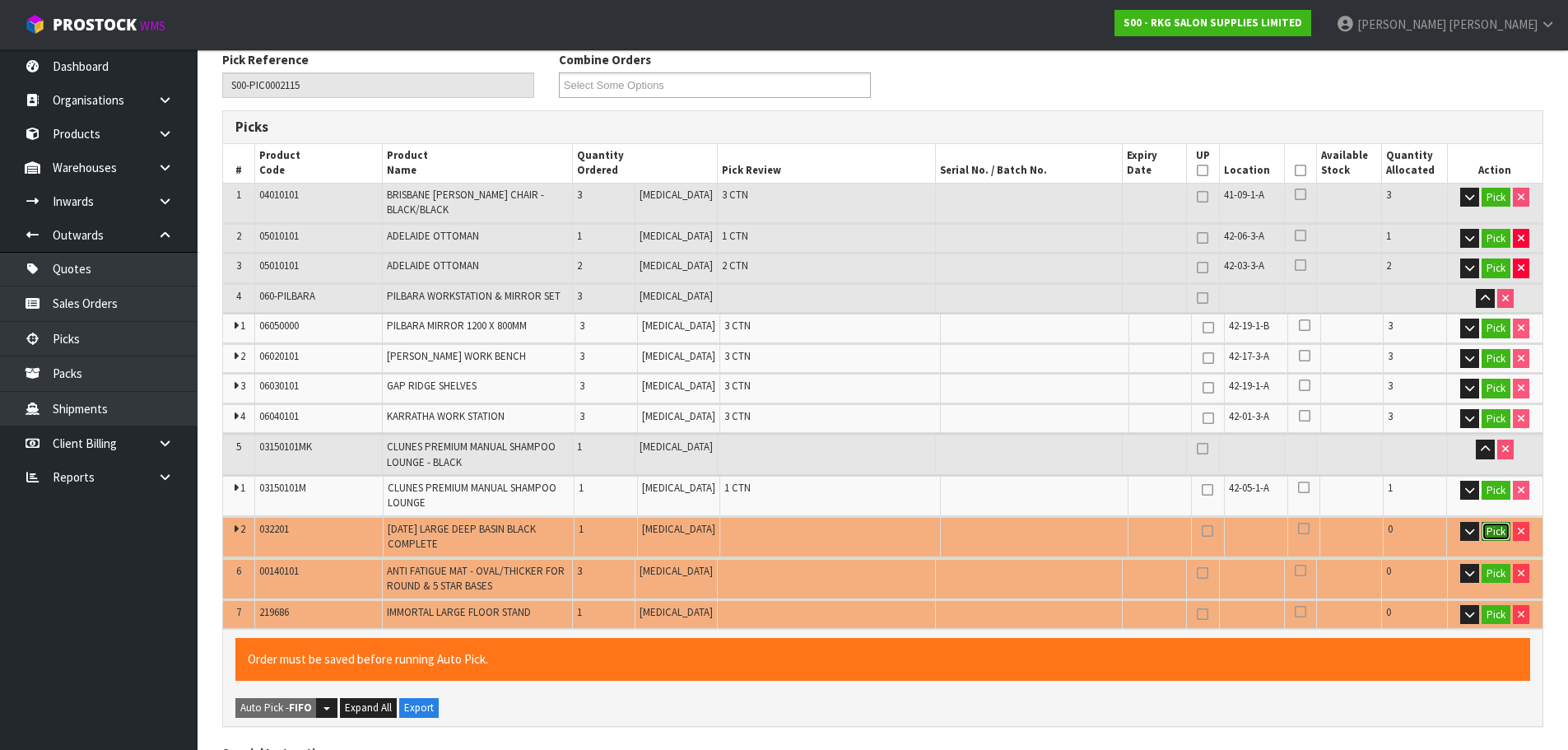
click at [1497, 522] on button "Pick" at bounding box center [1496, 531] width 29 height 20
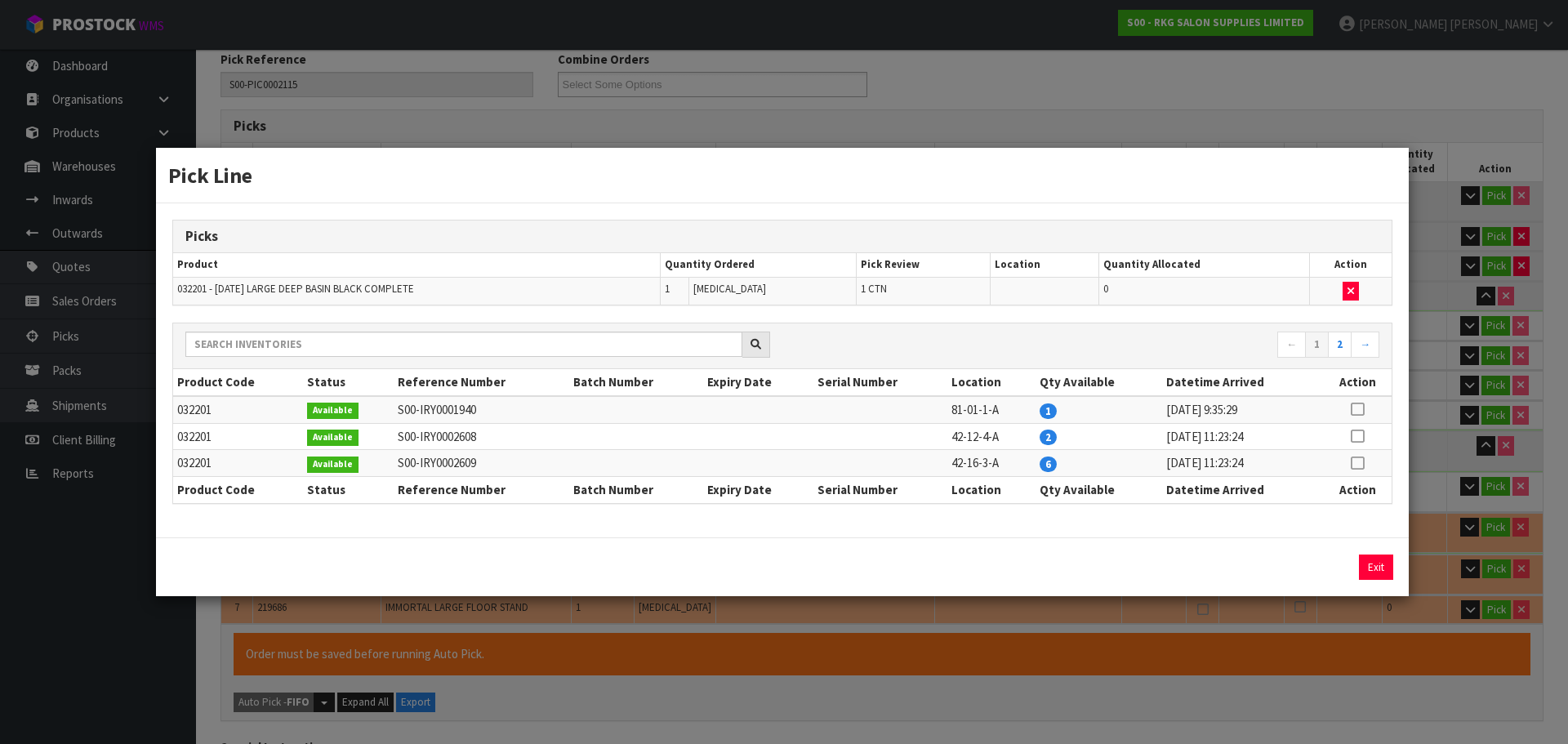
click at [1354, 437] on icon at bounding box center [1357, 436] width 13 height 1
click at [1311, 568] on button "Assign Pick" at bounding box center [1321, 567] width 67 height 25
type input "20"
type input "4.289471"
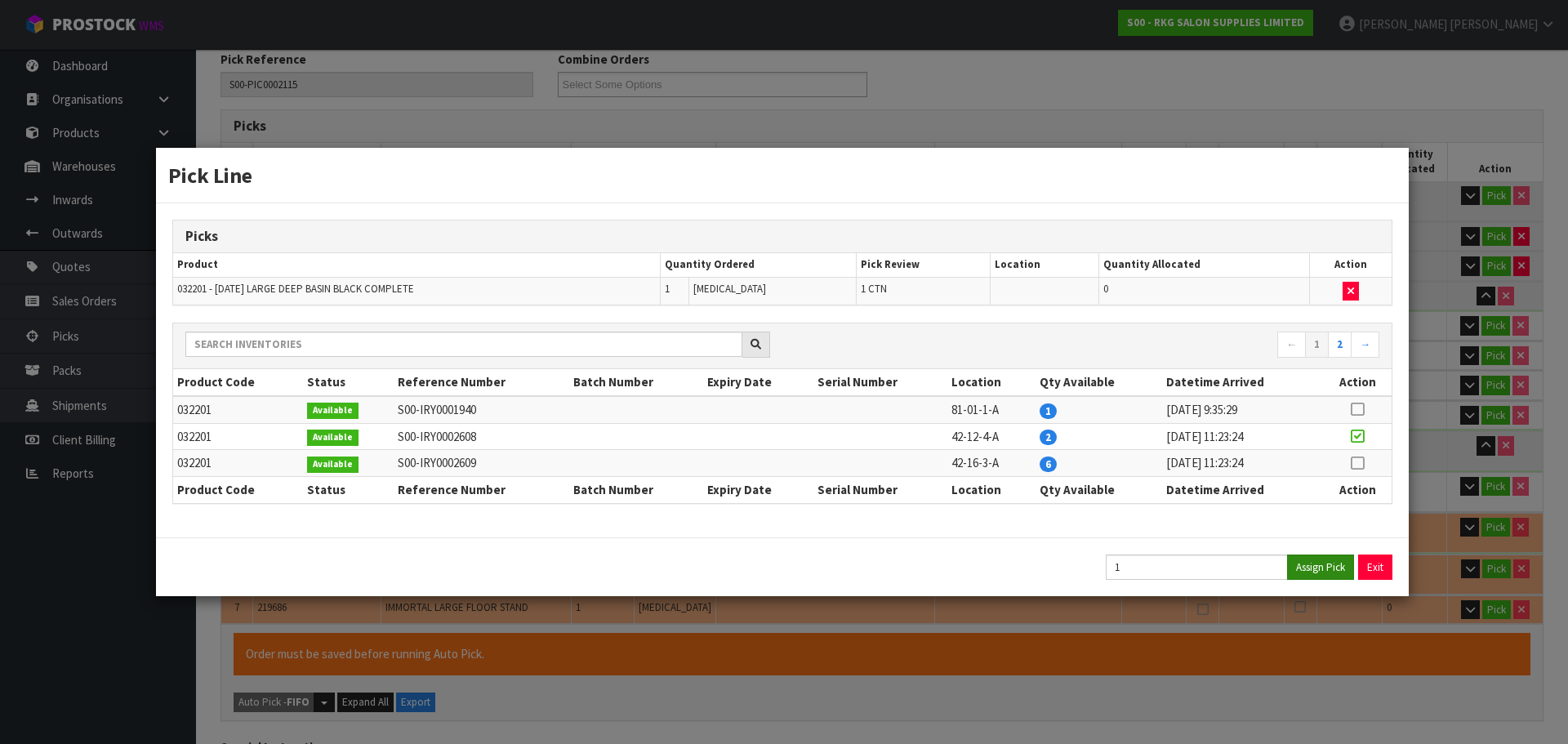
type input "653"
click at [1382, 563] on button "Exit" at bounding box center [1376, 567] width 34 height 25
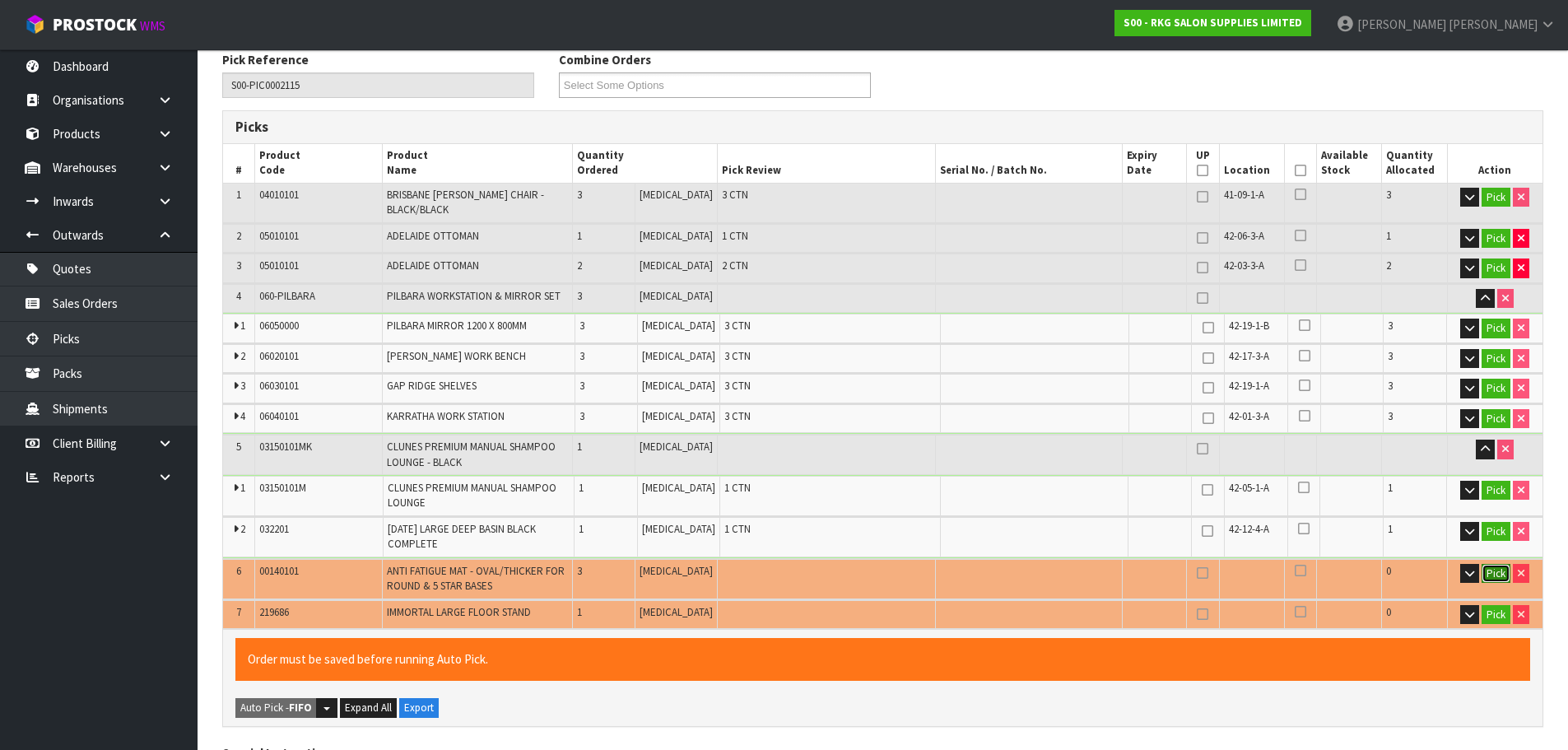
click at [1496, 564] on button "Pick" at bounding box center [1496, 573] width 29 height 20
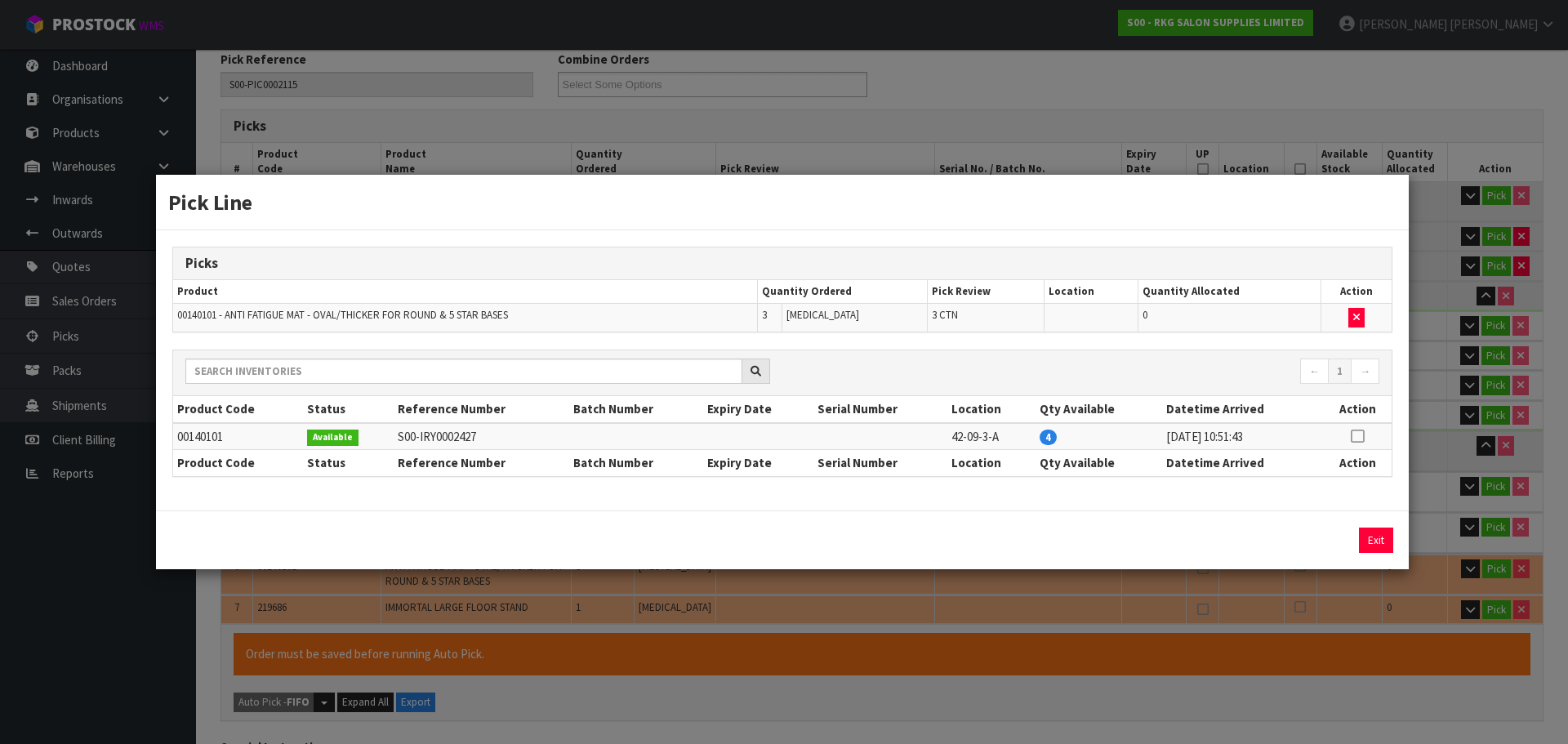
click at [1357, 436] on icon at bounding box center [1357, 436] width 13 height 1
click at [1309, 538] on button "Assign Pick" at bounding box center [1321, 540] width 67 height 25
type input "23"
type input "4.575167"
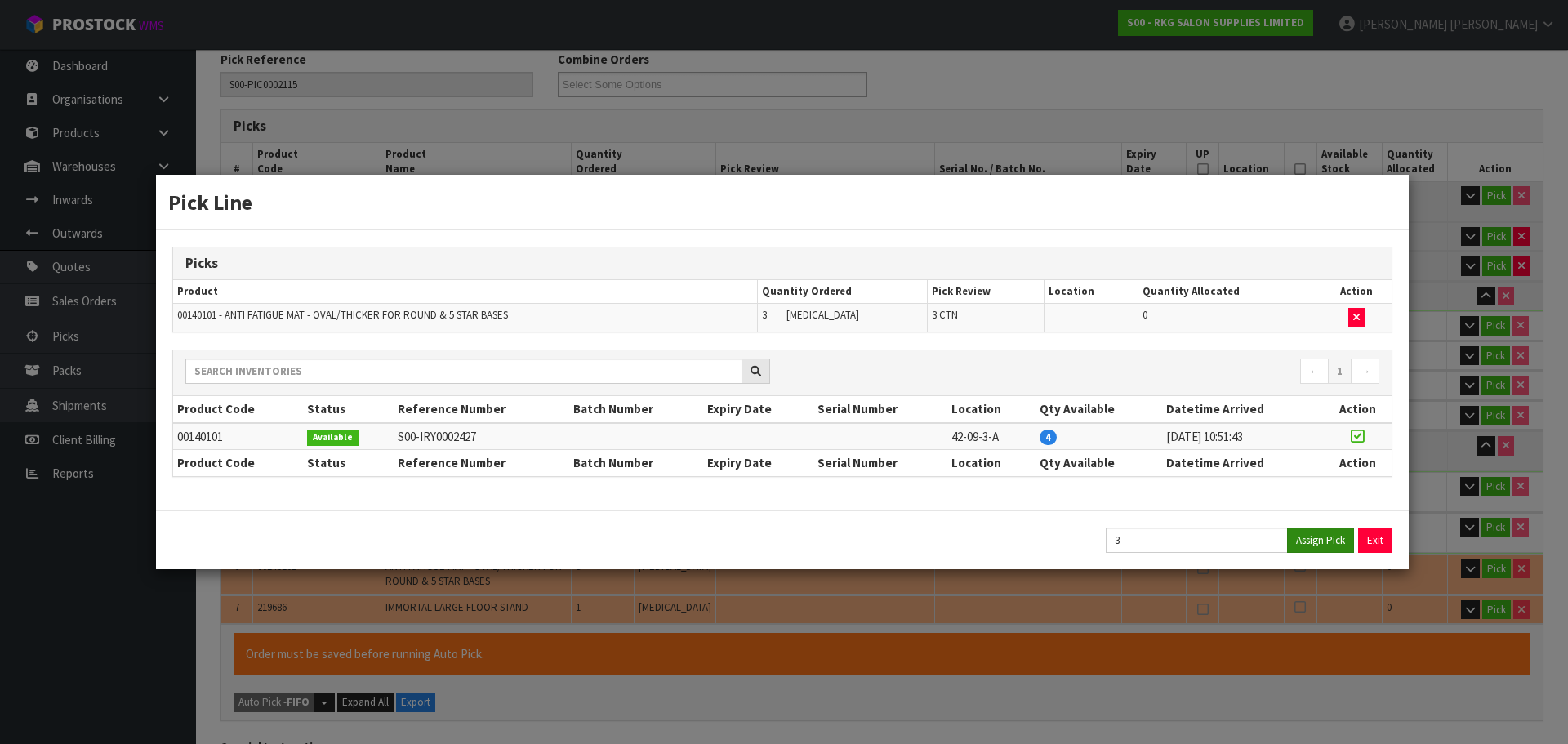
type input "666.86"
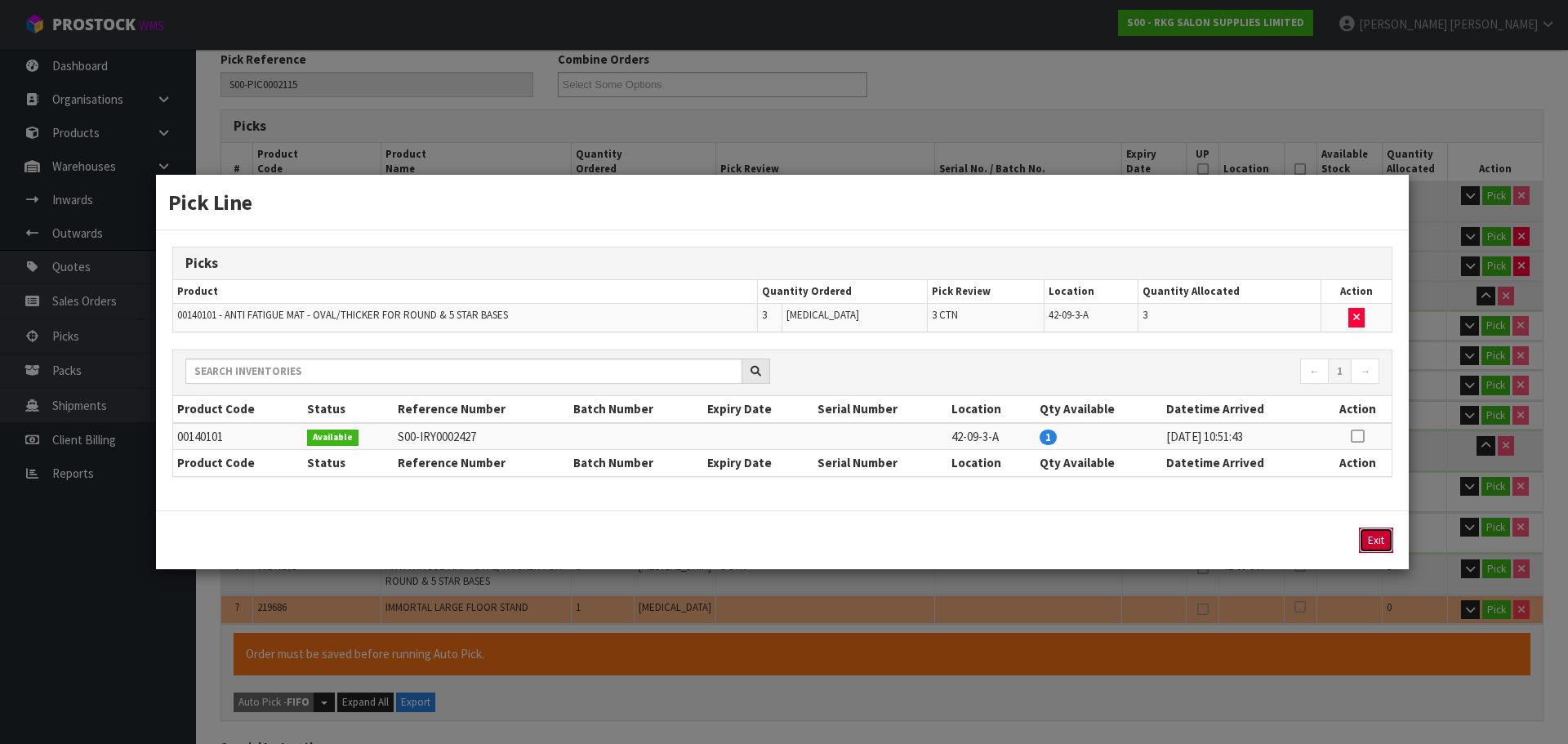
click at [1375, 544] on button "Exit" at bounding box center [1376, 540] width 34 height 25
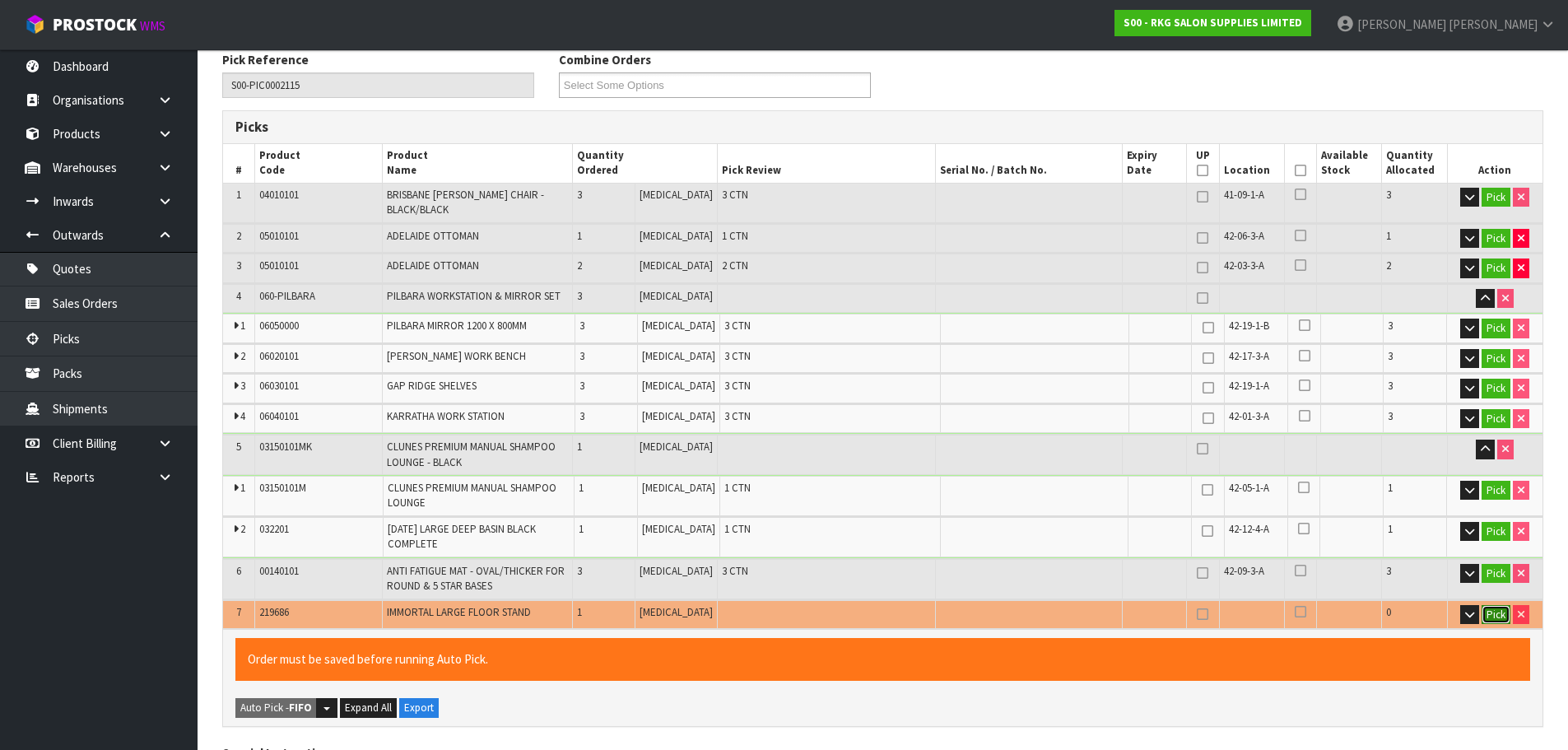
click at [1492, 606] on button "Pick" at bounding box center [1496, 614] width 29 height 20
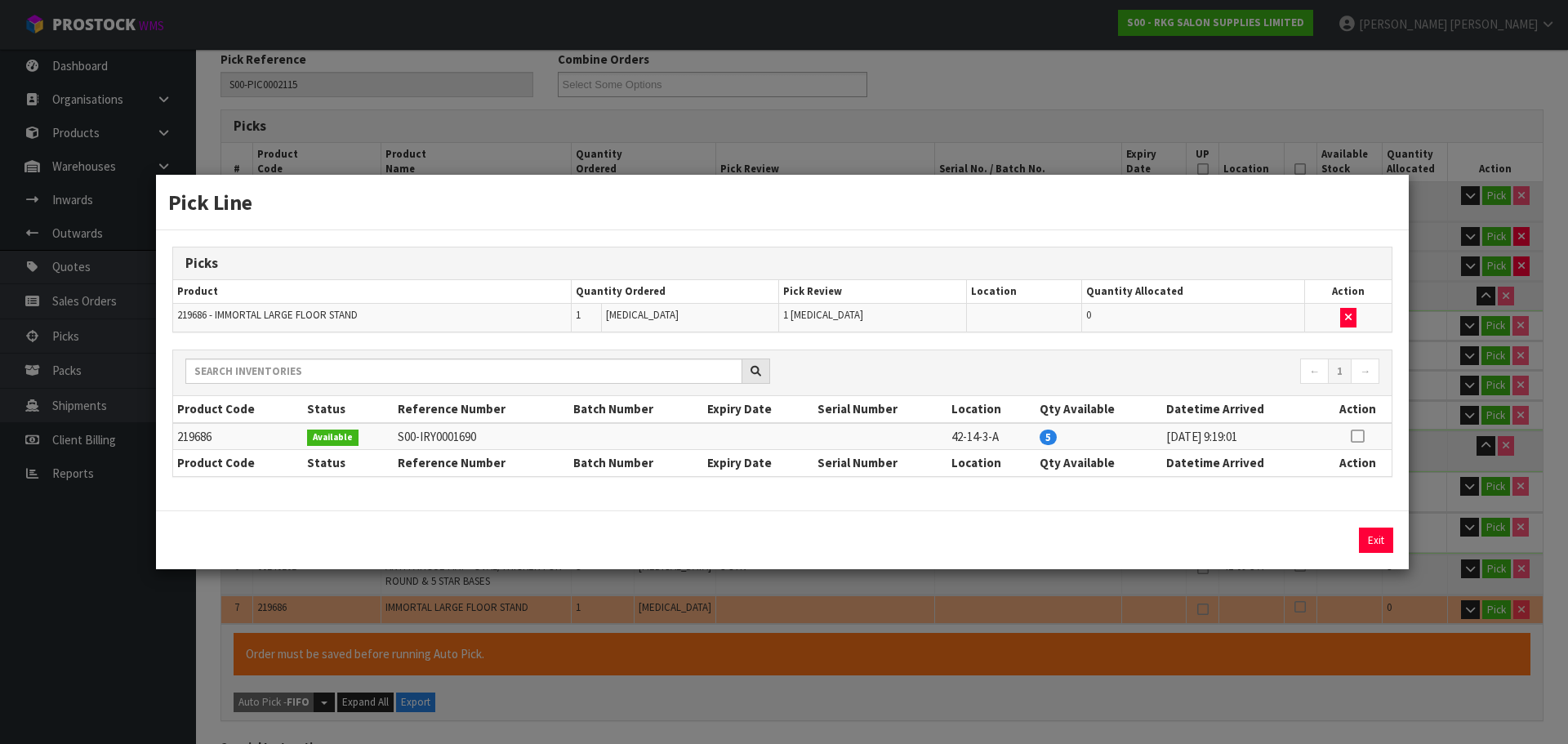
drag, startPoint x: 1353, startPoint y: 437, endPoint x: 1324, endPoint y: 508, distance: 76.7
click at [1353, 437] on icon at bounding box center [1357, 436] width 13 height 1
click at [1316, 543] on button "Assign Pick" at bounding box center [1321, 540] width 67 height 25
type input "Piece x 1"
type input "24"
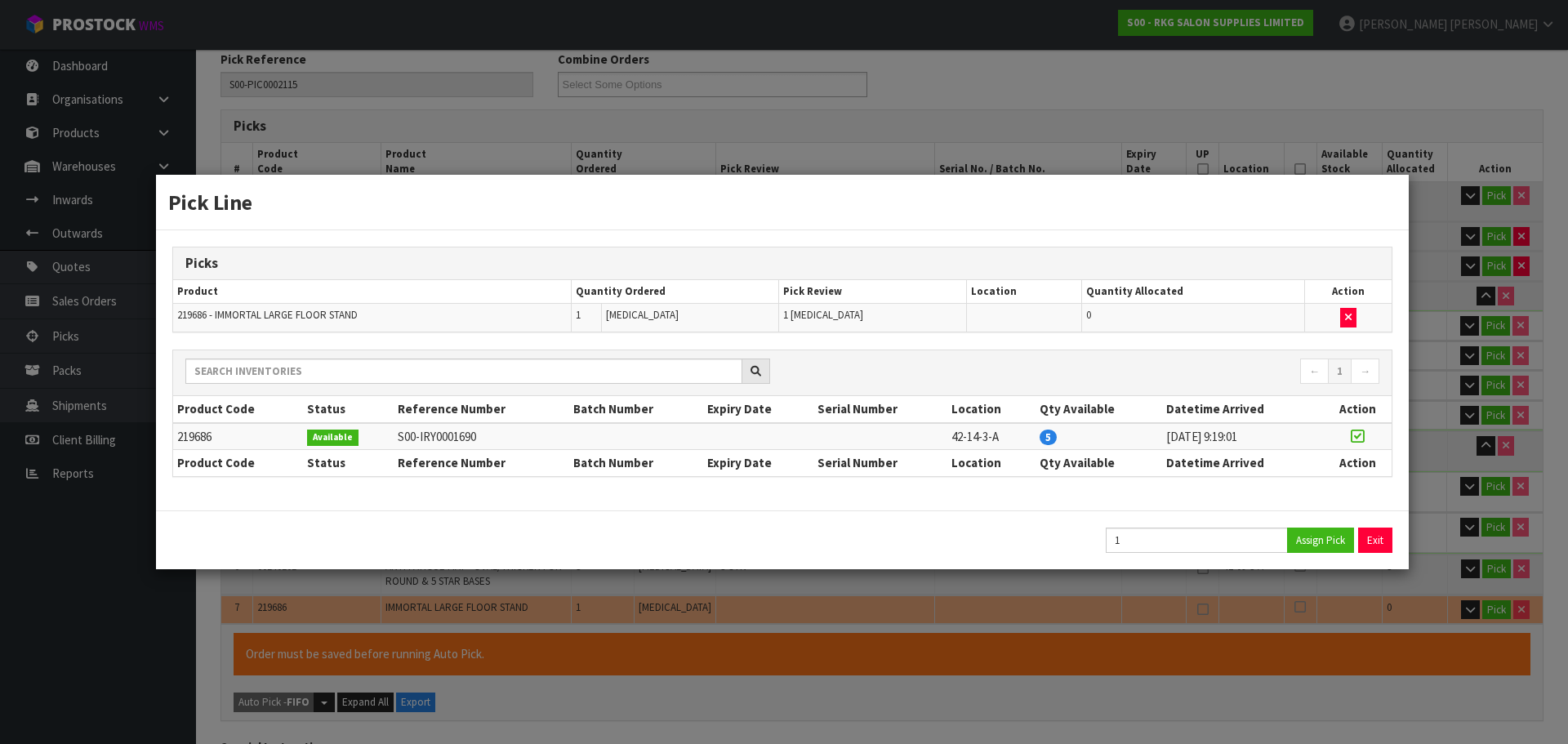
type input "4.611567"
type input "679.36"
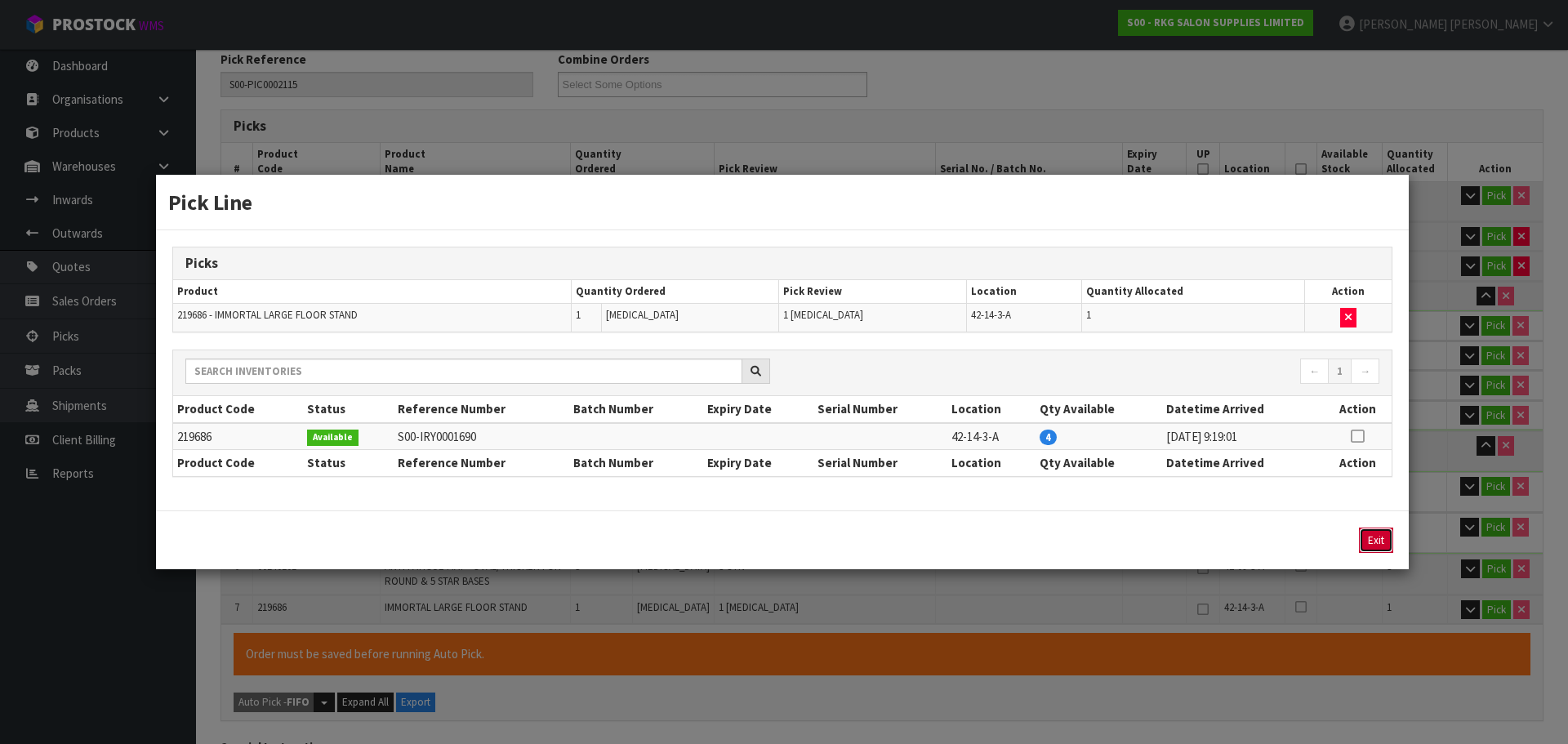
click at [1376, 542] on button "Exit" at bounding box center [1376, 540] width 34 height 25
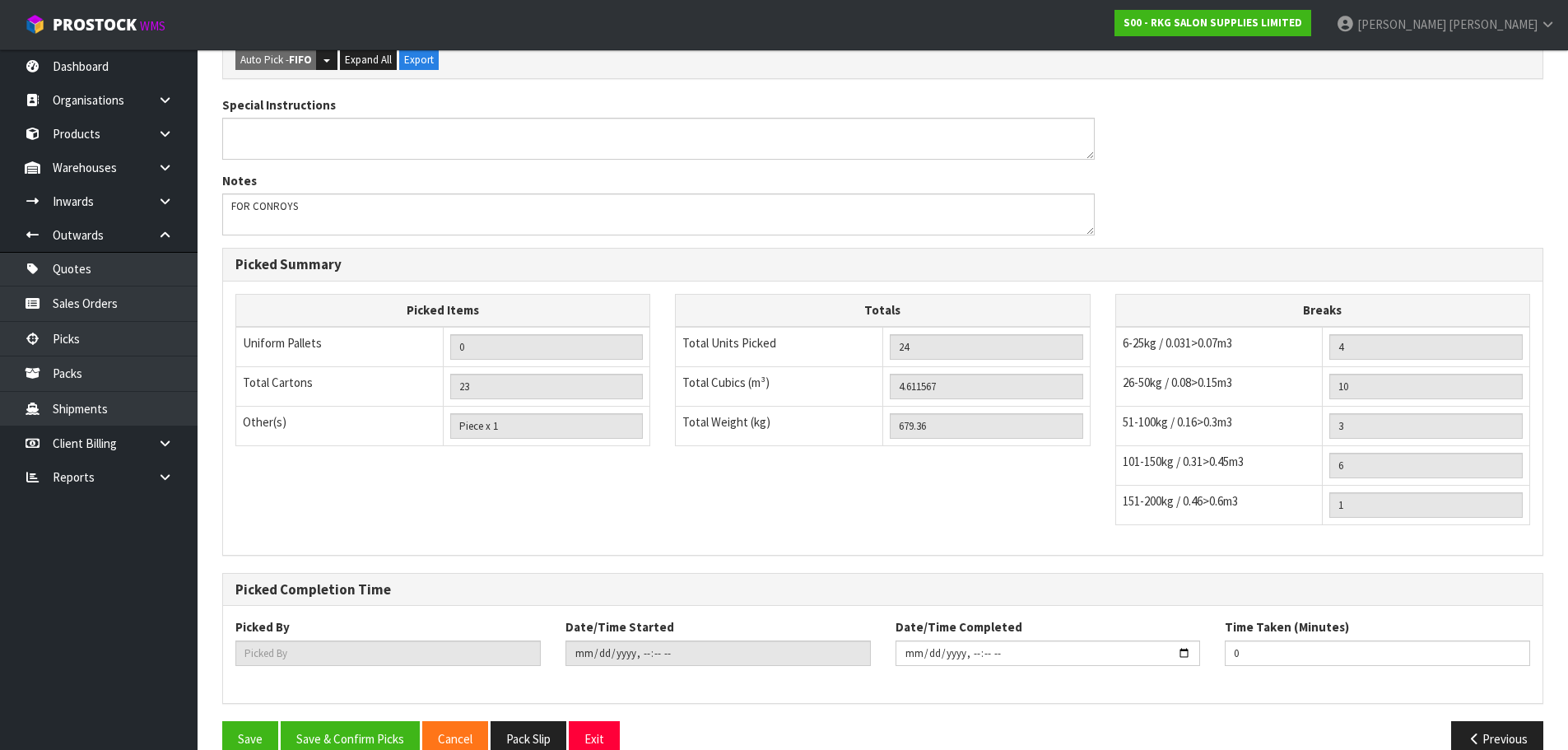
scroll to position [942, 0]
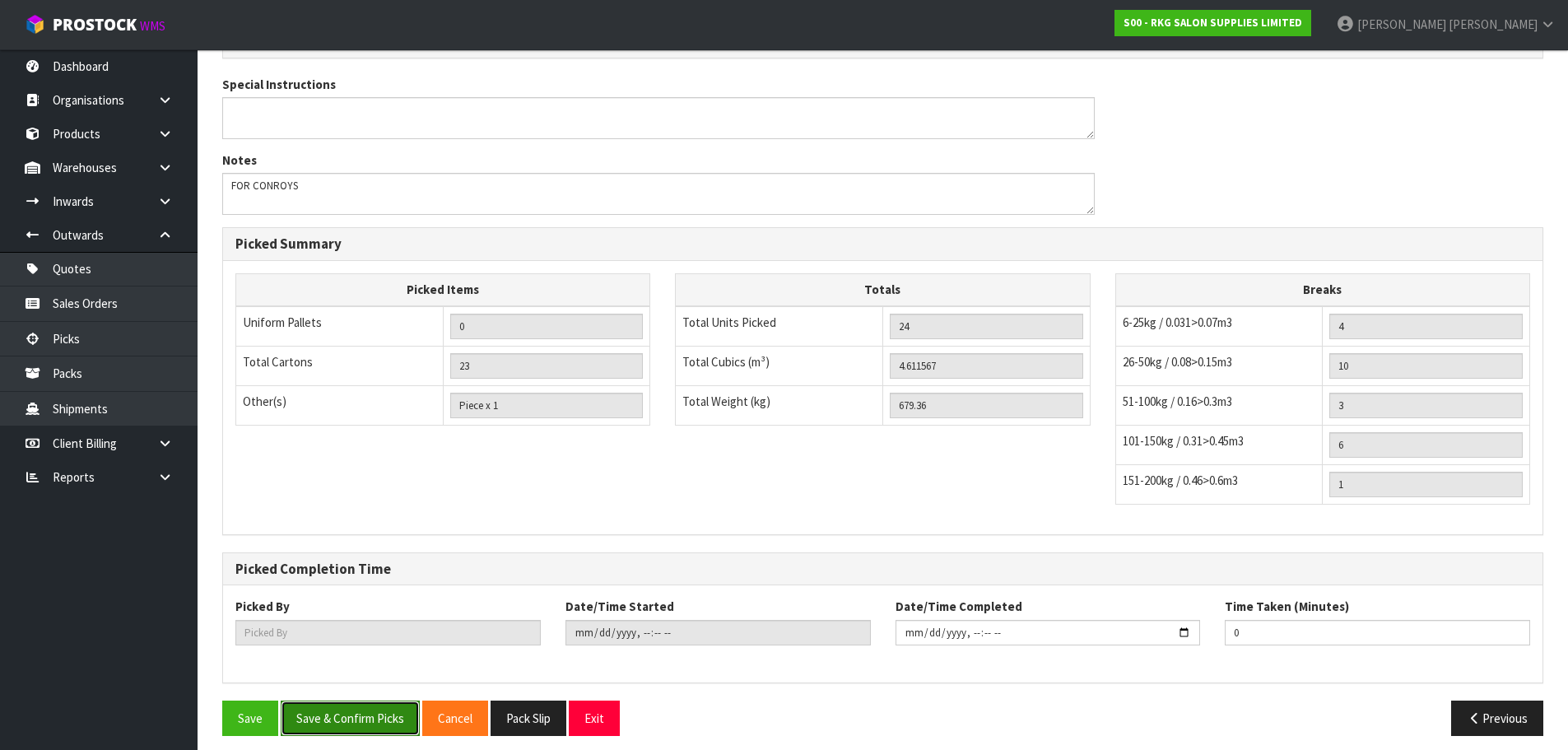
click at [351, 709] on button "Save & Confirm Picks" at bounding box center [350, 718] width 139 height 36
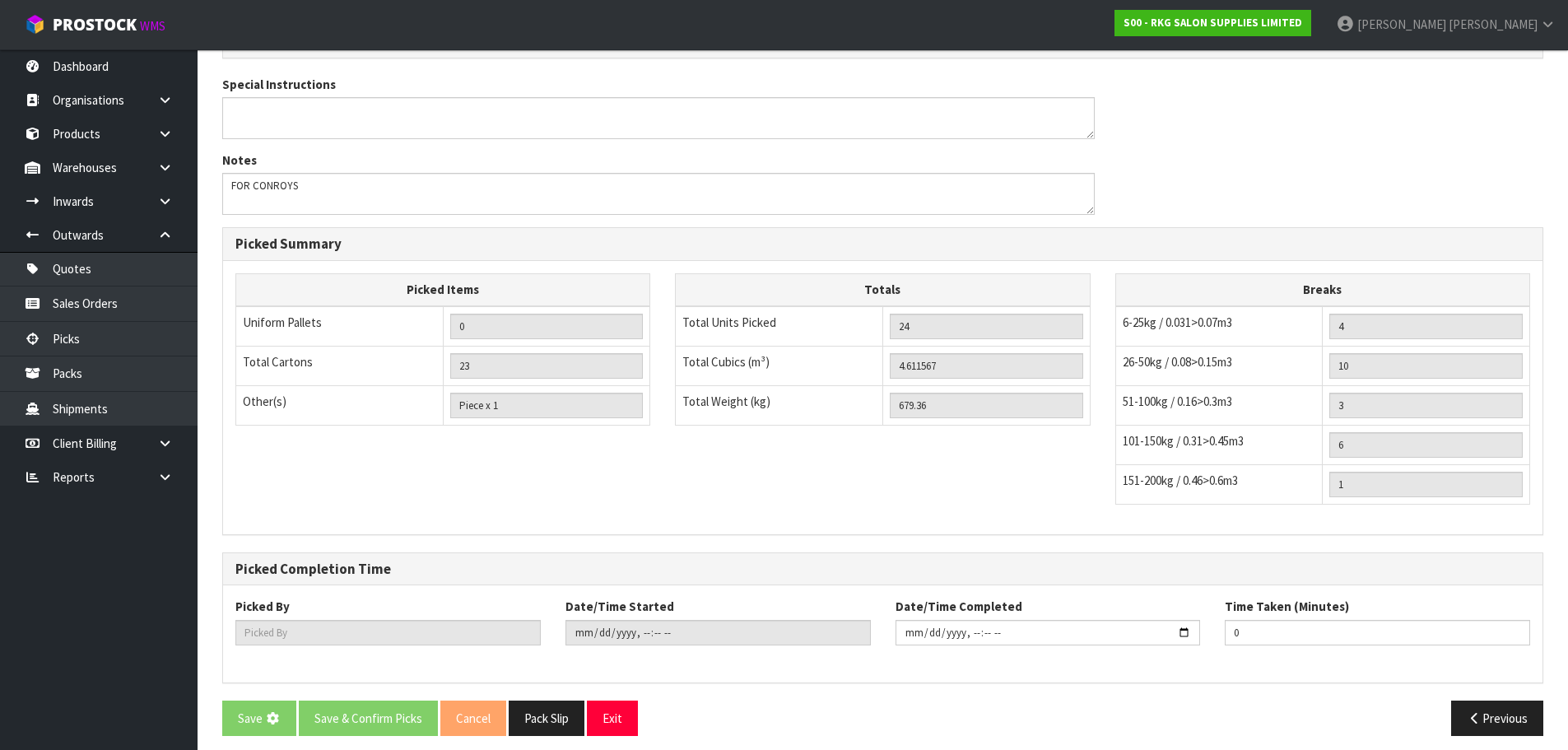
scroll to position [0, 0]
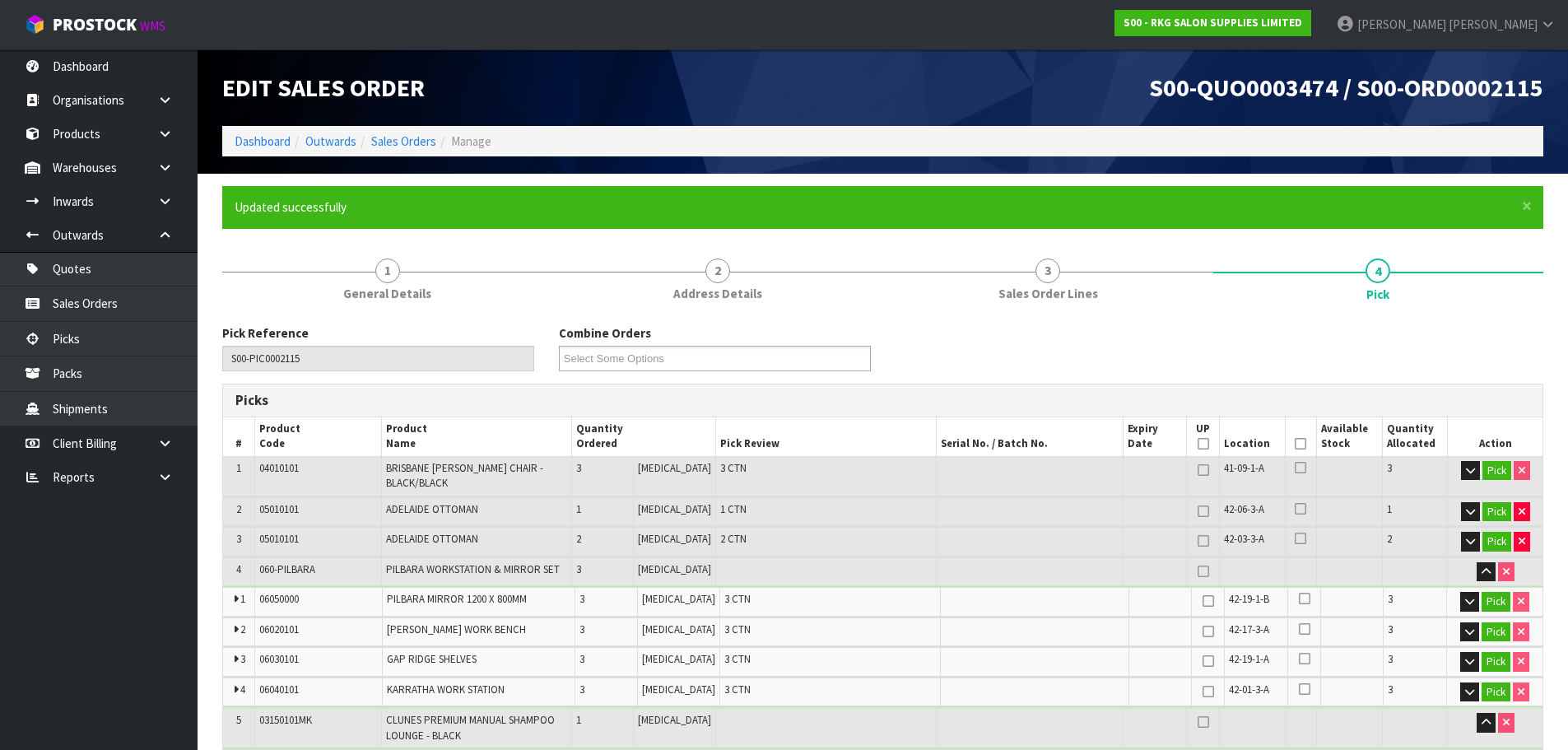
type input "[PERSON_NAME]"
type input "[DATE]T11:00:28"
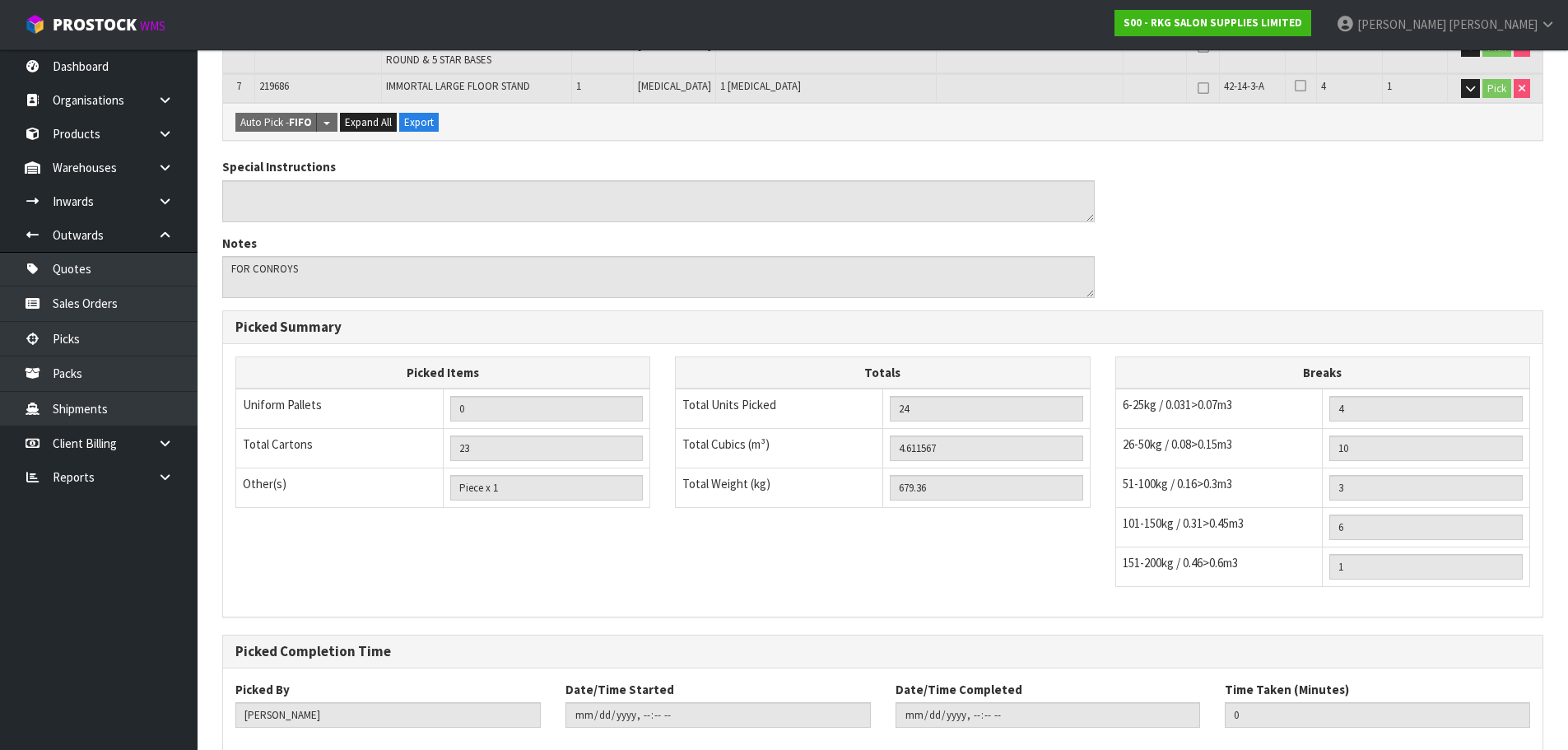
scroll to position [882, 0]
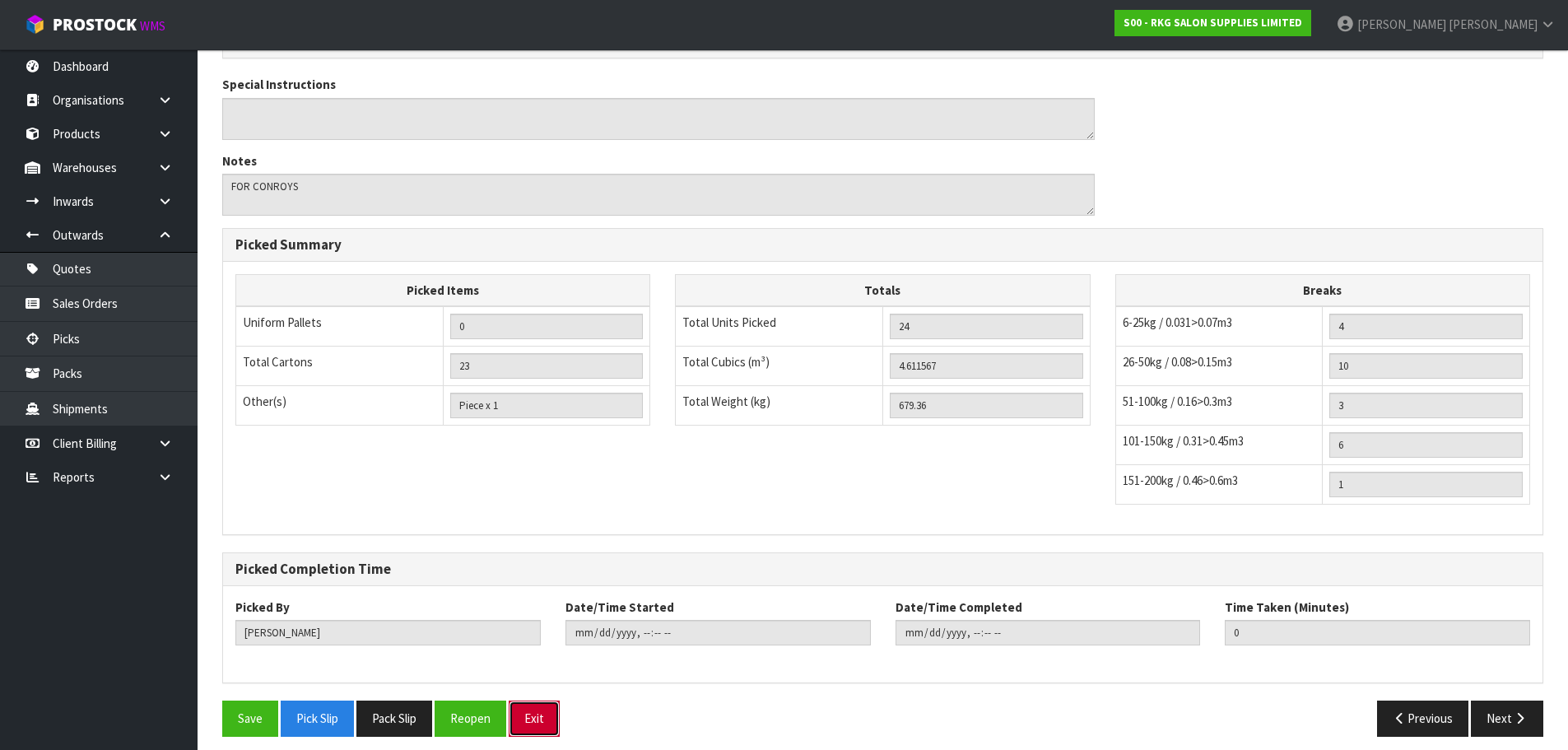
click at [545, 706] on button "Exit" at bounding box center [534, 718] width 51 height 36
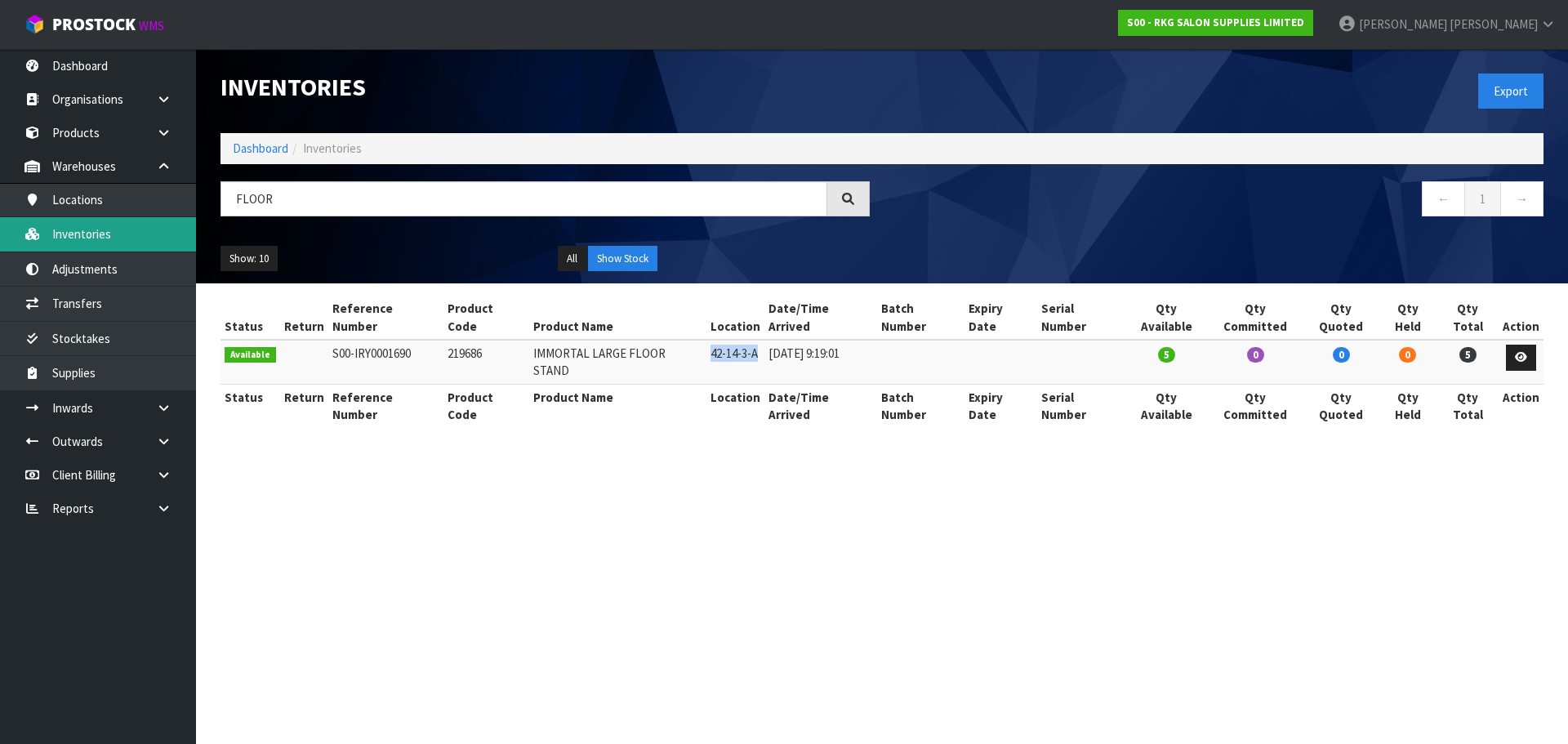
click at [97, 235] on link "Inventories" at bounding box center [98, 234] width 196 height 33
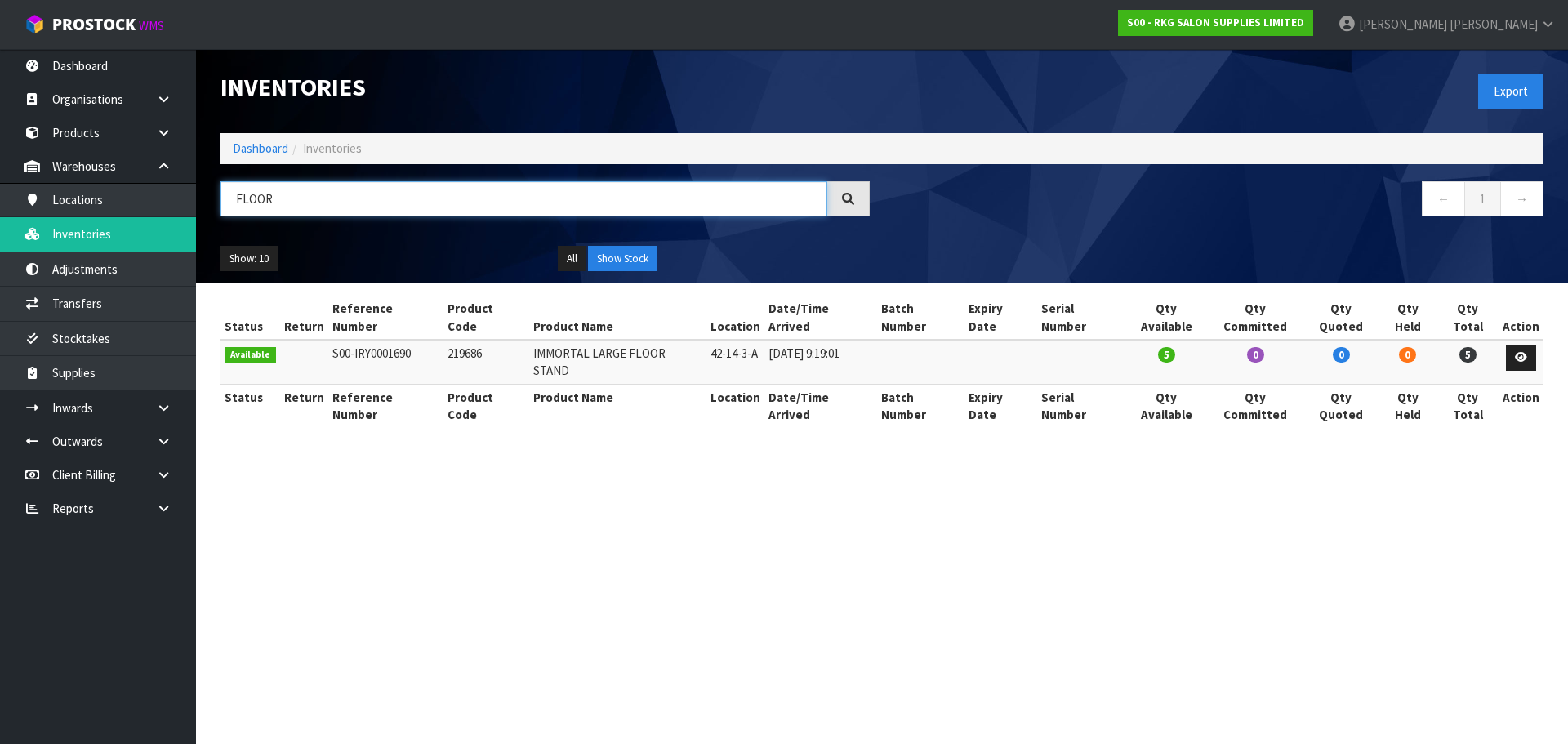
drag, startPoint x: 294, startPoint y: 203, endPoint x: 220, endPoint y: 200, distance: 74.1
click at [220, 200] on input "FLOOR" at bounding box center [523, 199] width 607 height 35
paste input "00140101"
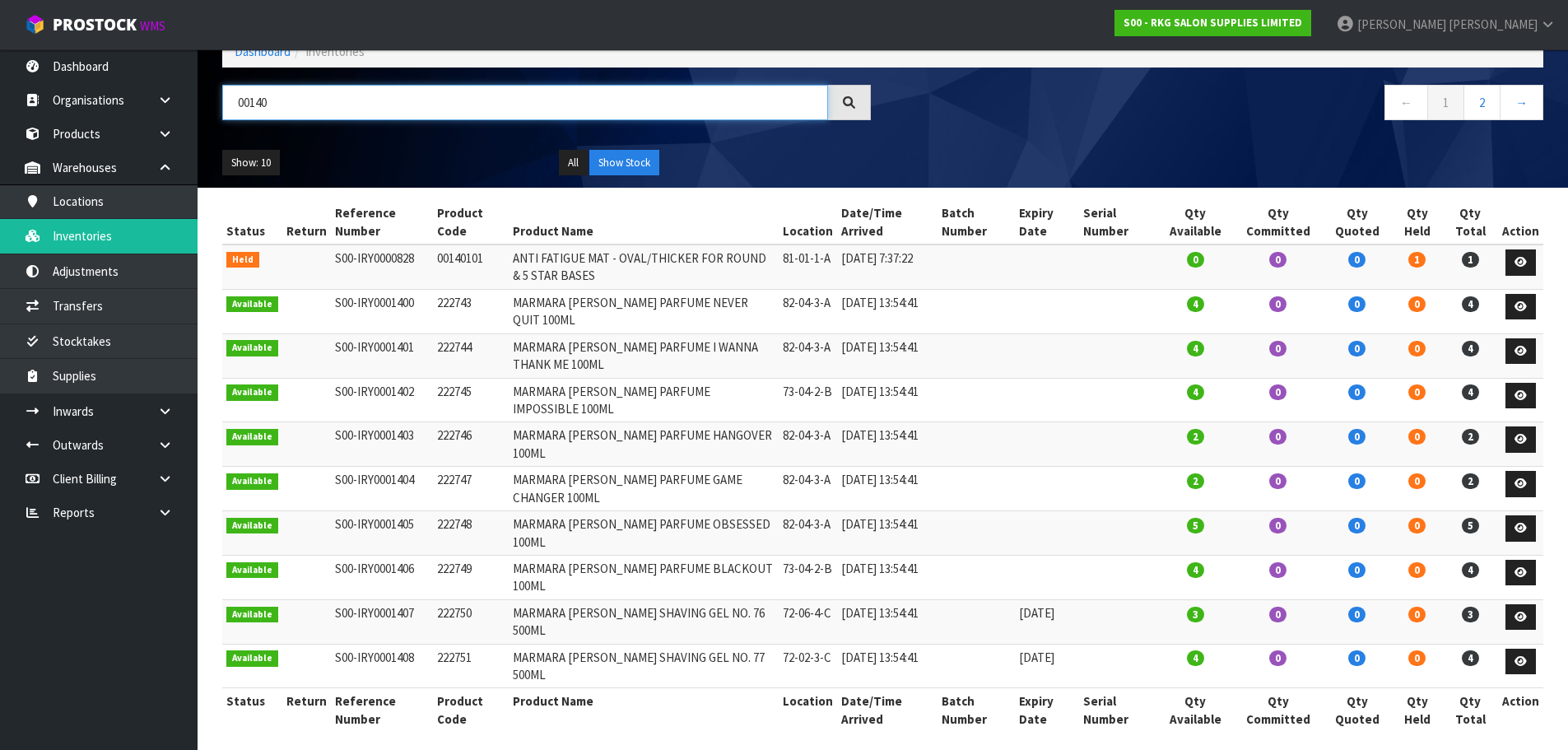
scroll to position [110, 0]
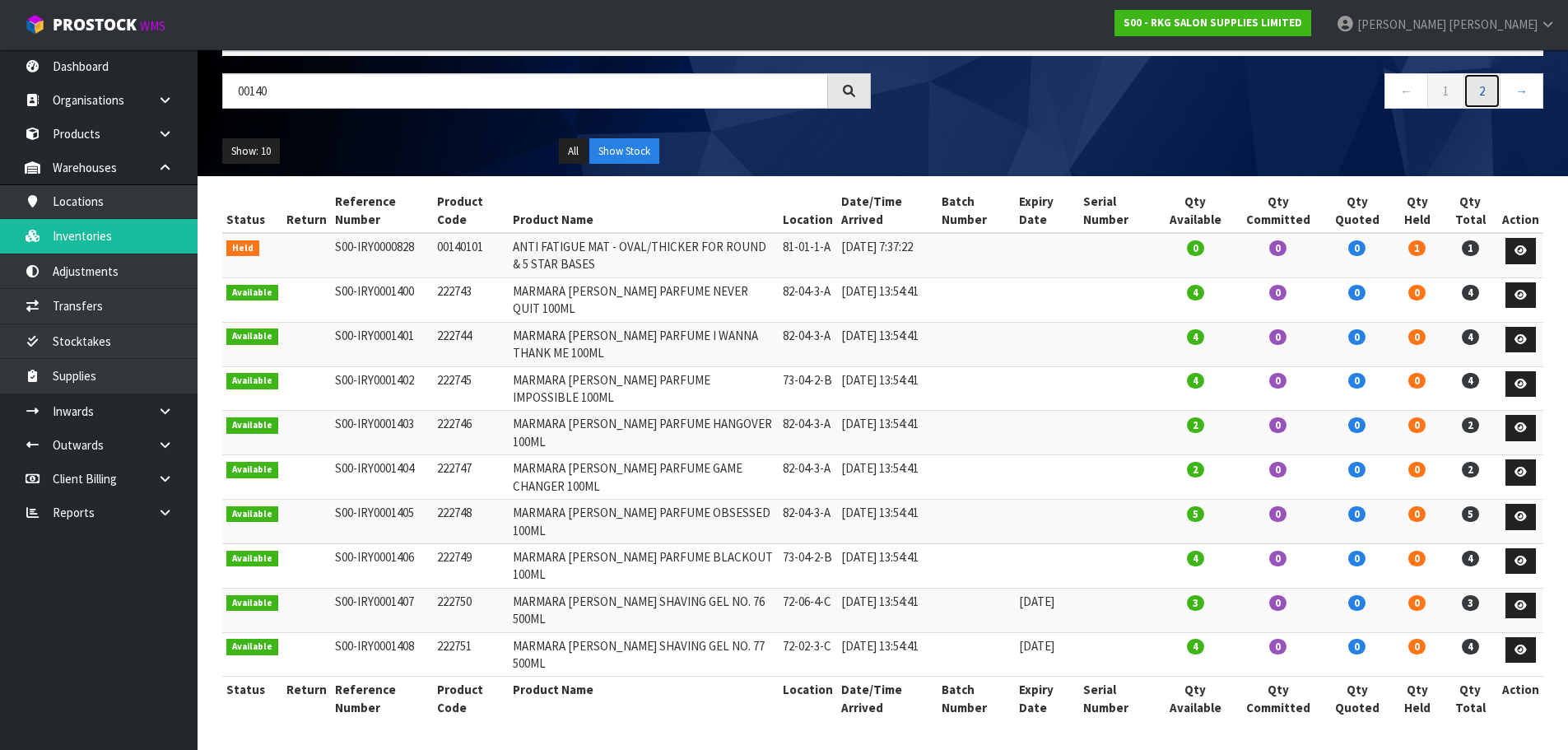
click at [1482, 100] on link "2" at bounding box center [1482, 91] width 37 height 36
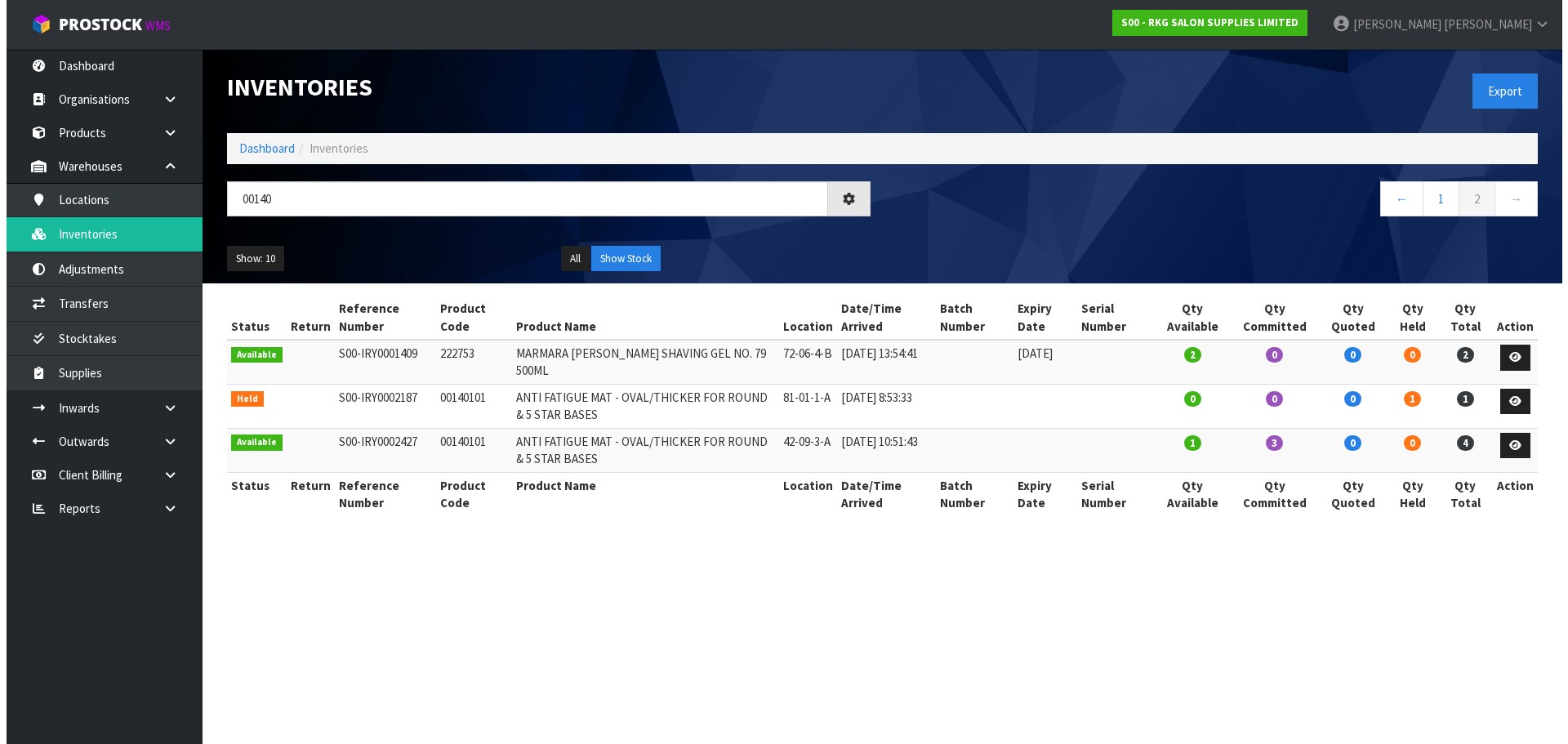
scroll to position [0, 0]
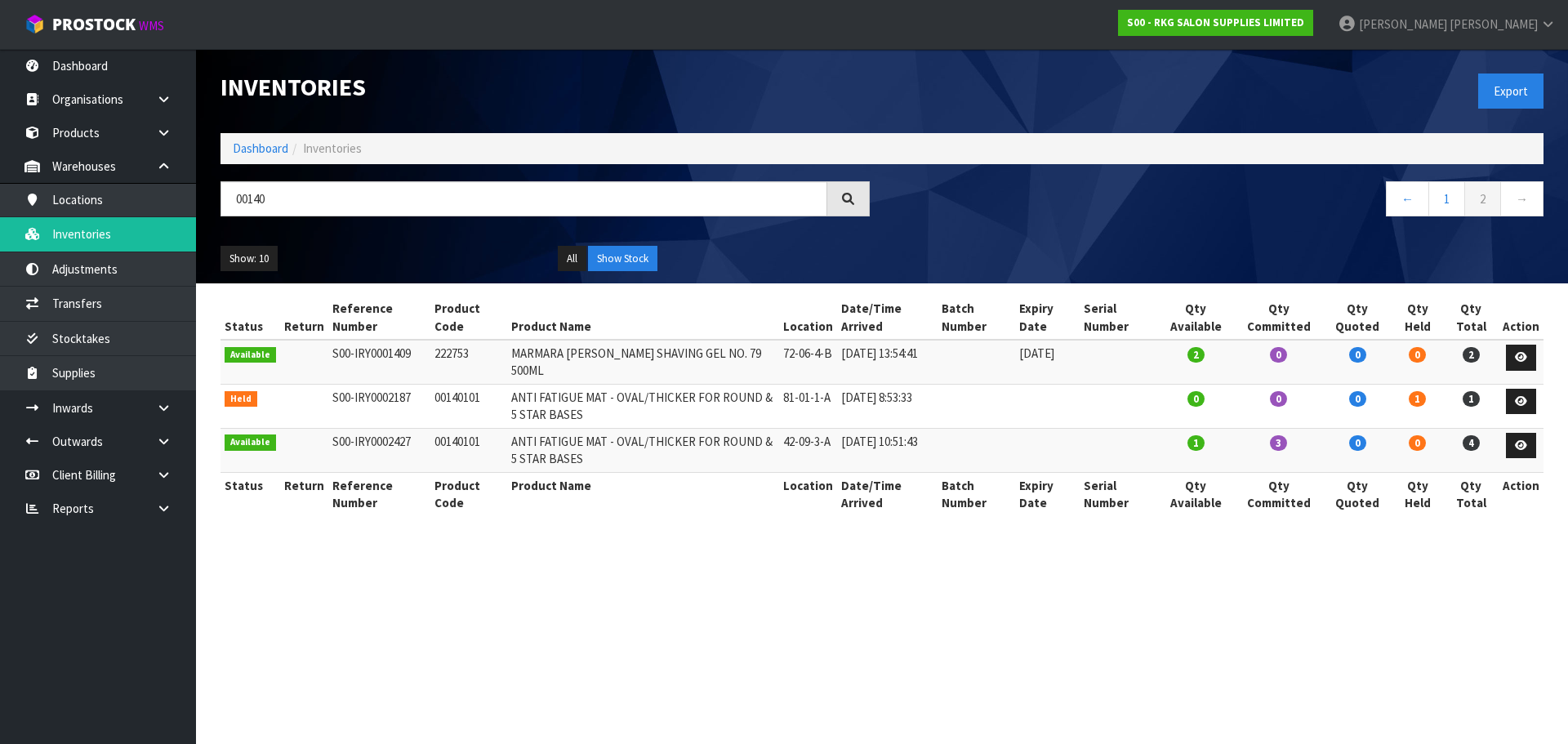
drag, startPoint x: 592, startPoint y: 396, endPoint x: 485, endPoint y: 388, distance: 107.3
click at [485, 388] on tr "Held S00-IRY0002187 00140101 ANTI FATIGUE MAT - OVAL/THICKER FOR ROUND & 5 STAR…" at bounding box center [882, 405] width 1323 height 44
copy tr "ANTI FATIGUE MA"
drag, startPoint x: 276, startPoint y: 199, endPoint x: 226, endPoint y: 203, distance: 50.2
click at [226, 203] on input "00140" at bounding box center [523, 199] width 607 height 35
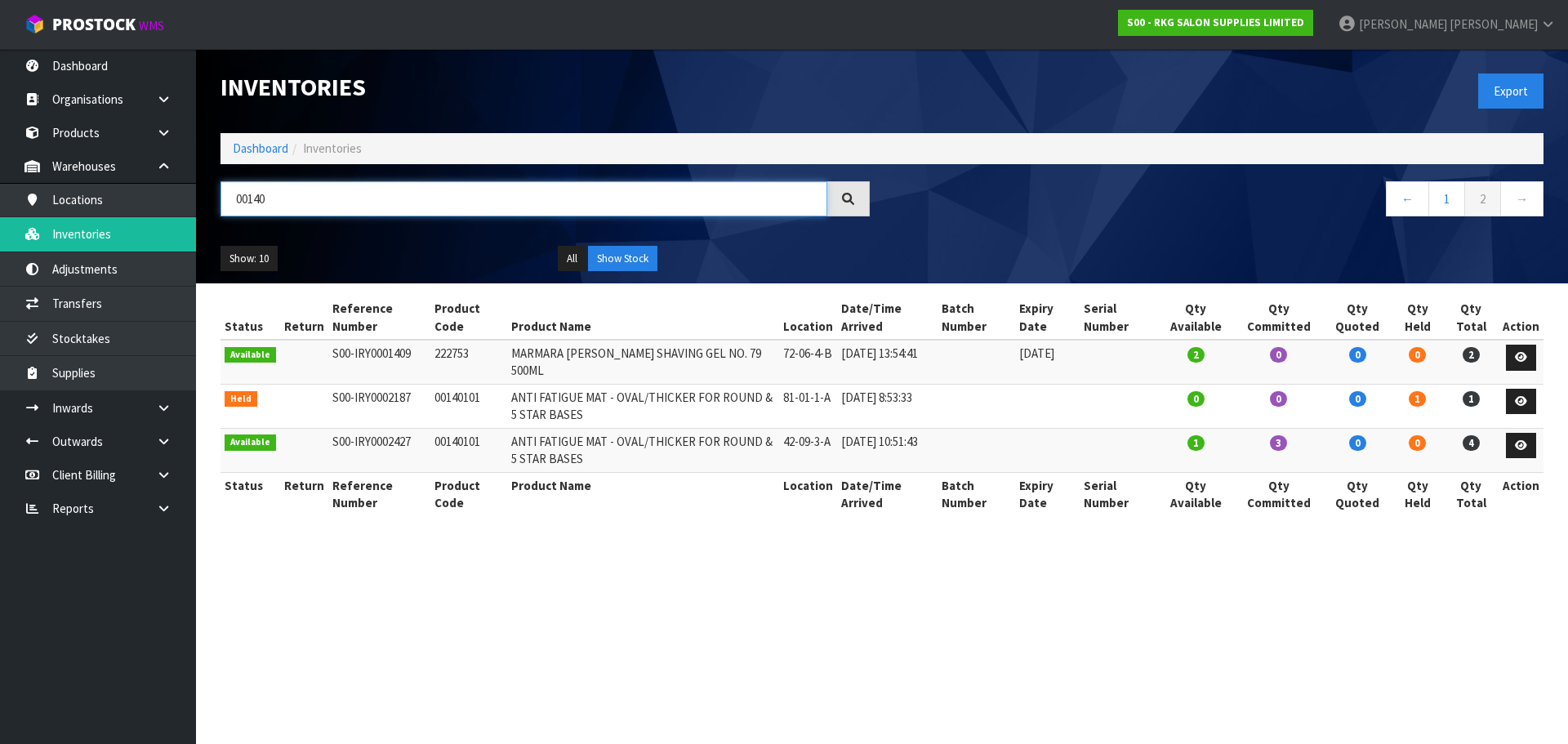
paste input "ANTI FATIGUE MA"
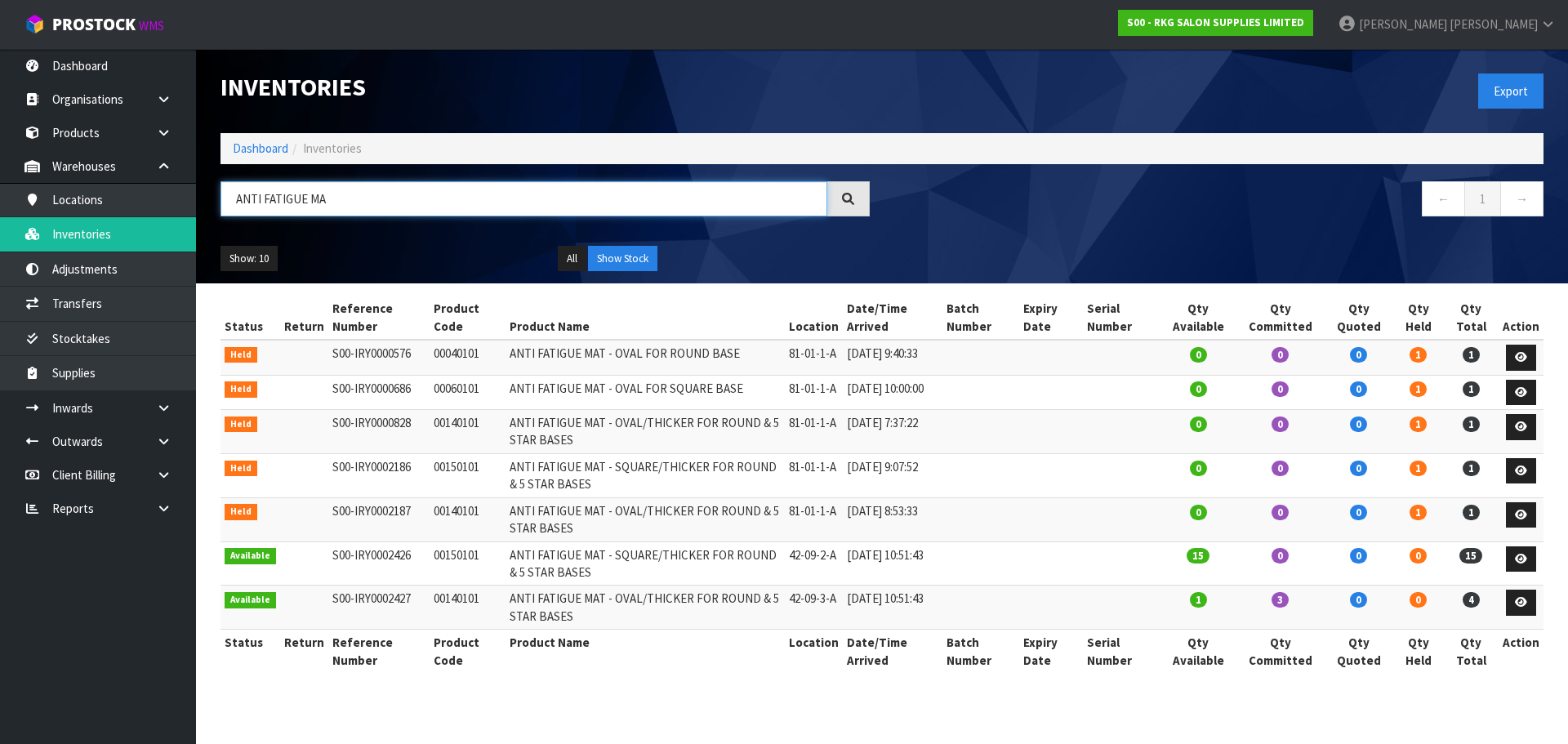
click at [261, 199] on input "ANTI FATIGUE MA" at bounding box center [523, 199] width 607 height 35
drag, startPoint x: 426, startPoint y: 573, endPoint x: 480, endPoint y: 573, distance: 54.0
click at [480, 573] on td "00150101" at bounding box center [467, 563] width 76 height 44
copy td "00150101"
drag, startPoint x: 337, startPoint y: 200, endPoint x: 190, endPoint y: 201, distance: 147.0
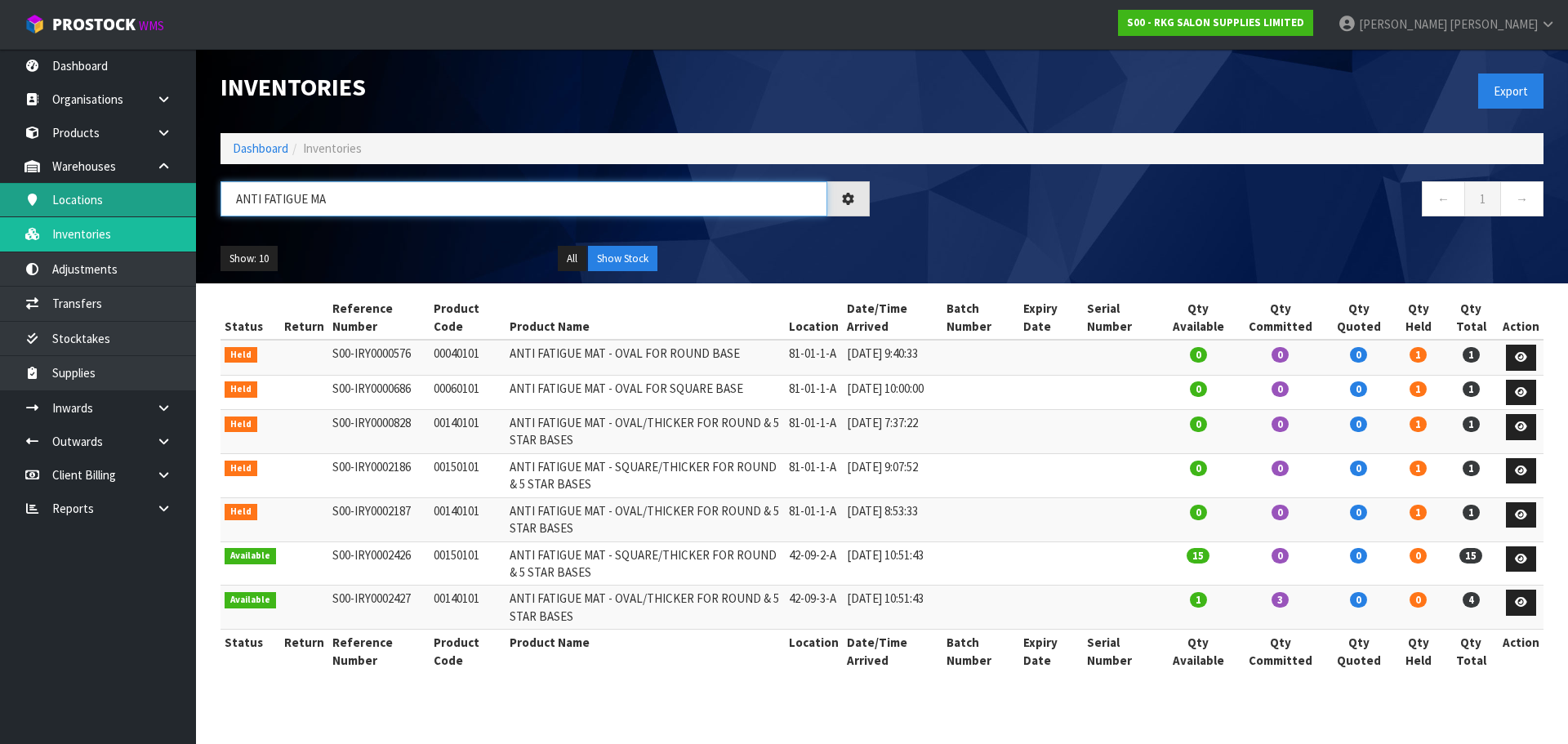
click at [190, 201] on body "Toggle navigation ProStock WMS S00 - RKG SALON SUPPLIES LIMITED Marie Miranda L…" at bounding box center [784, 372] width 1568 height 744
paste input "00150101"
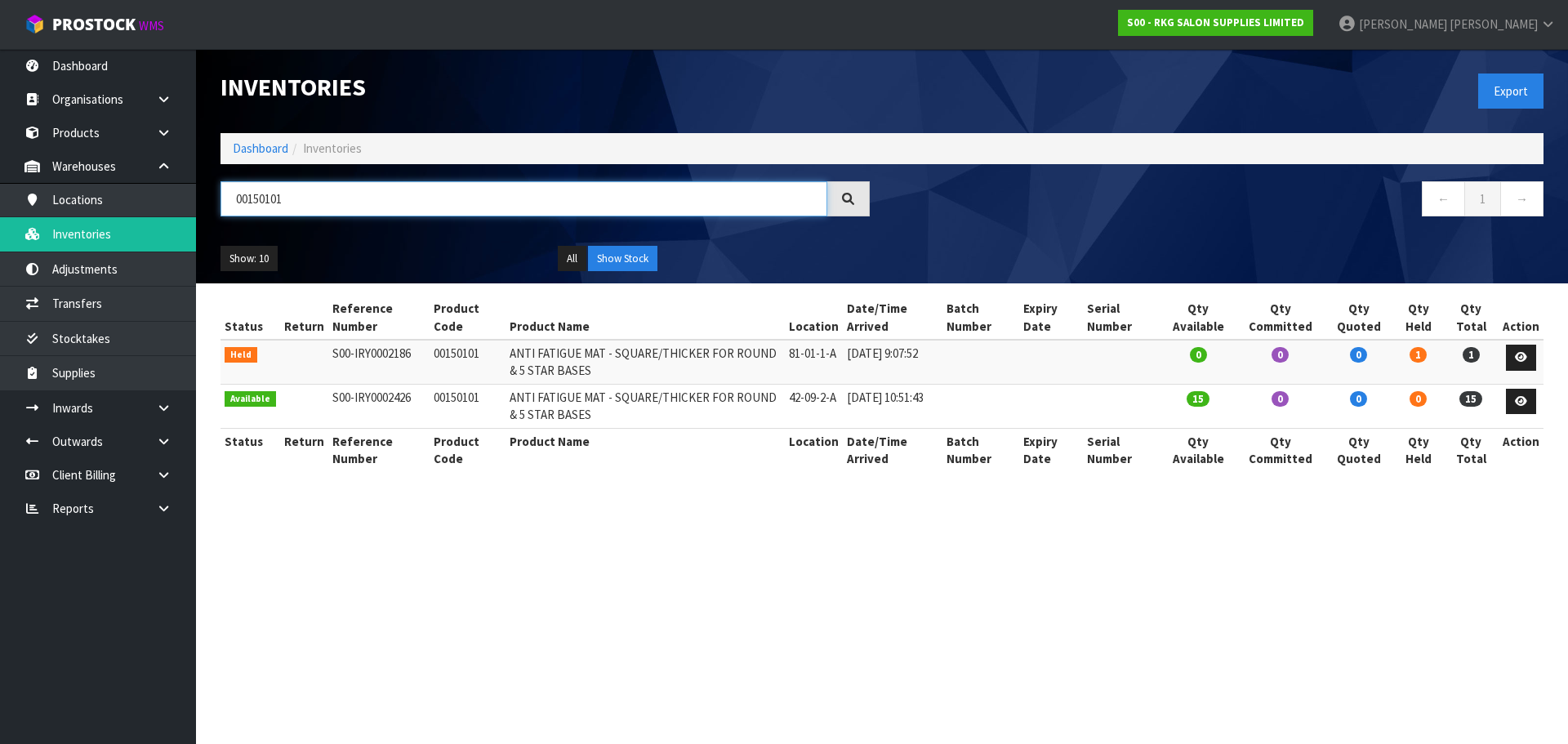
drag, startPoint x: 255, startPoint y: 200, endPoint x: 341, endPoint y: 194, distance: 86.2
click at [341, 194] on input "00150101" at bounding box center [523, 199] width 607 height 35
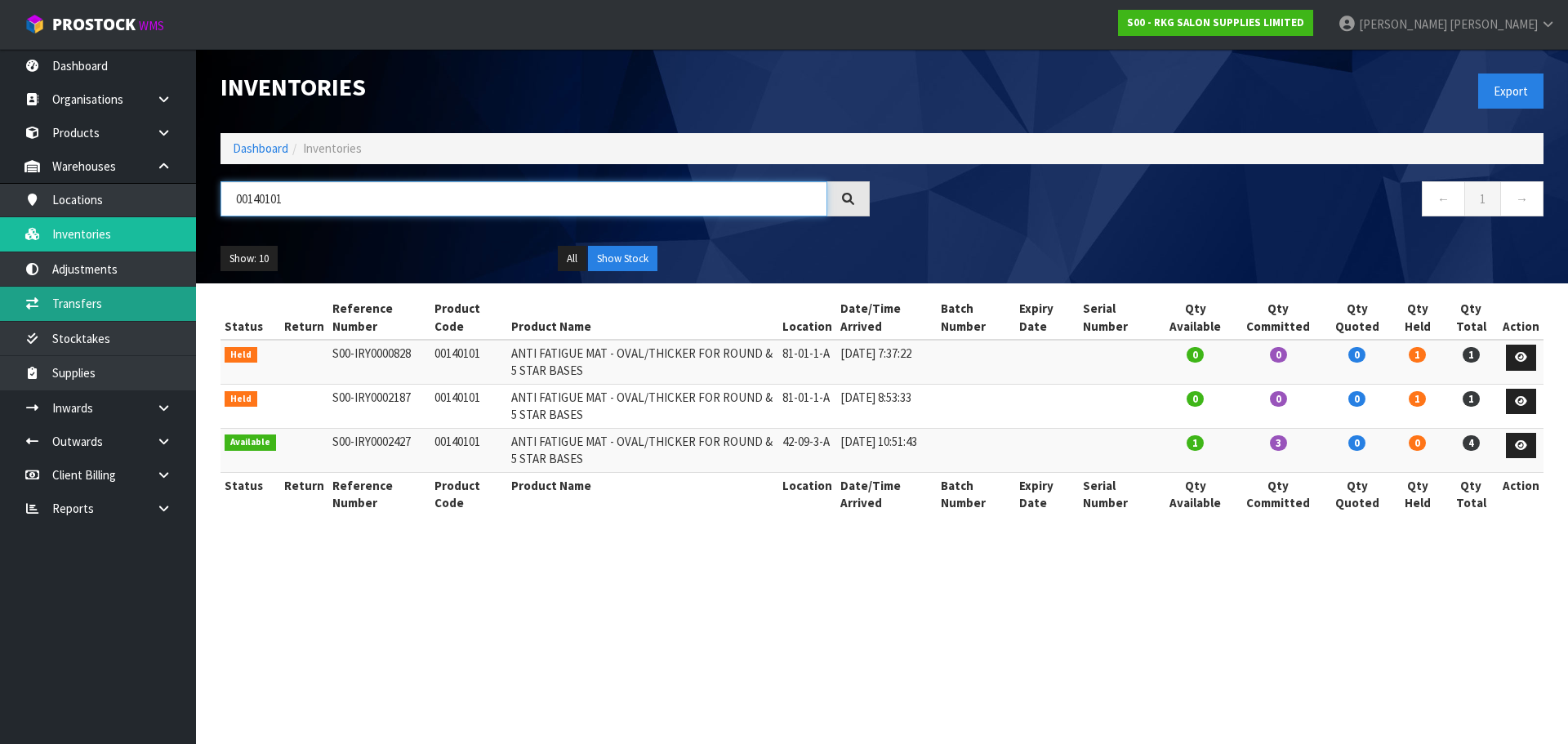
type input "00140101"
